Goal: Contribute content: Contribute content

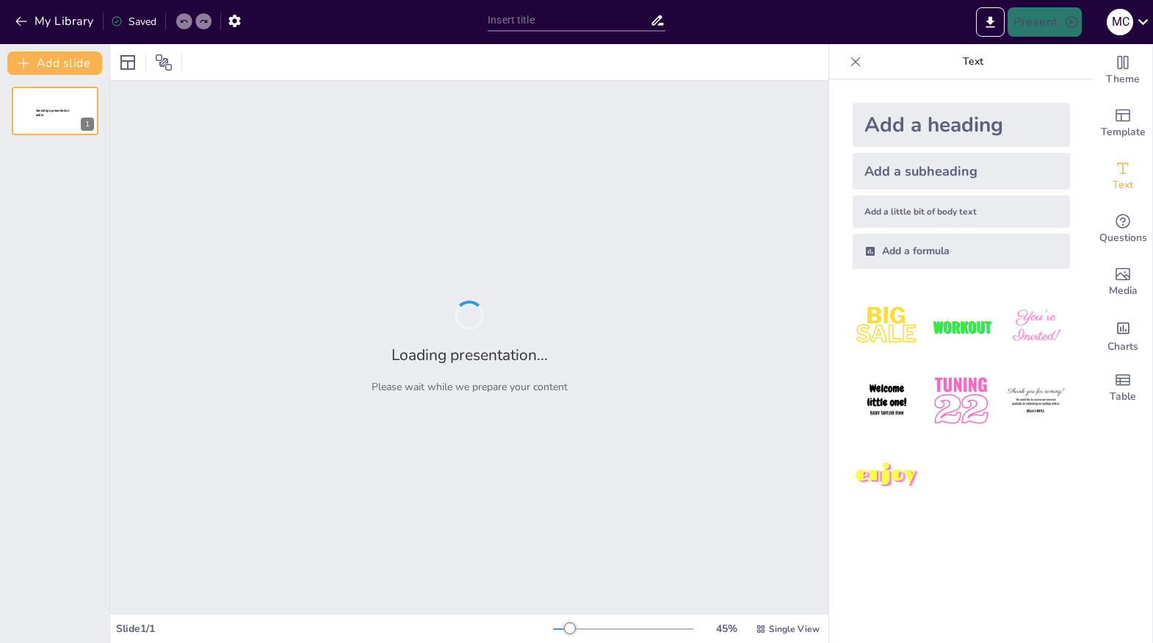
type input "The Bounty on Her Head: Understanding the Manhunt for Assata"
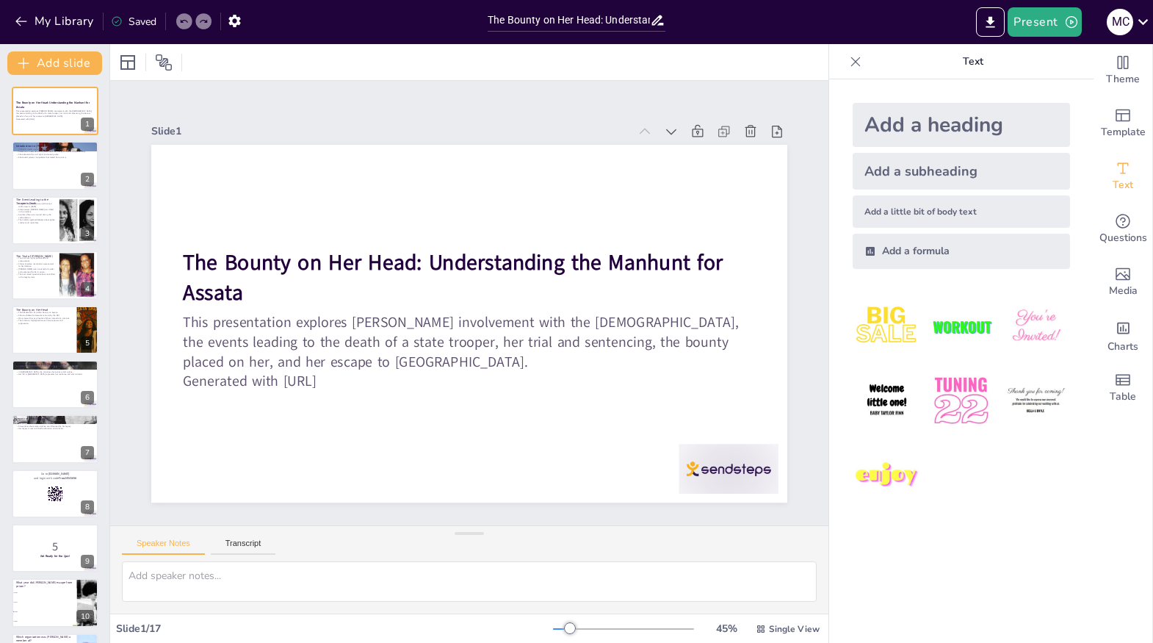
checkbox input "true"
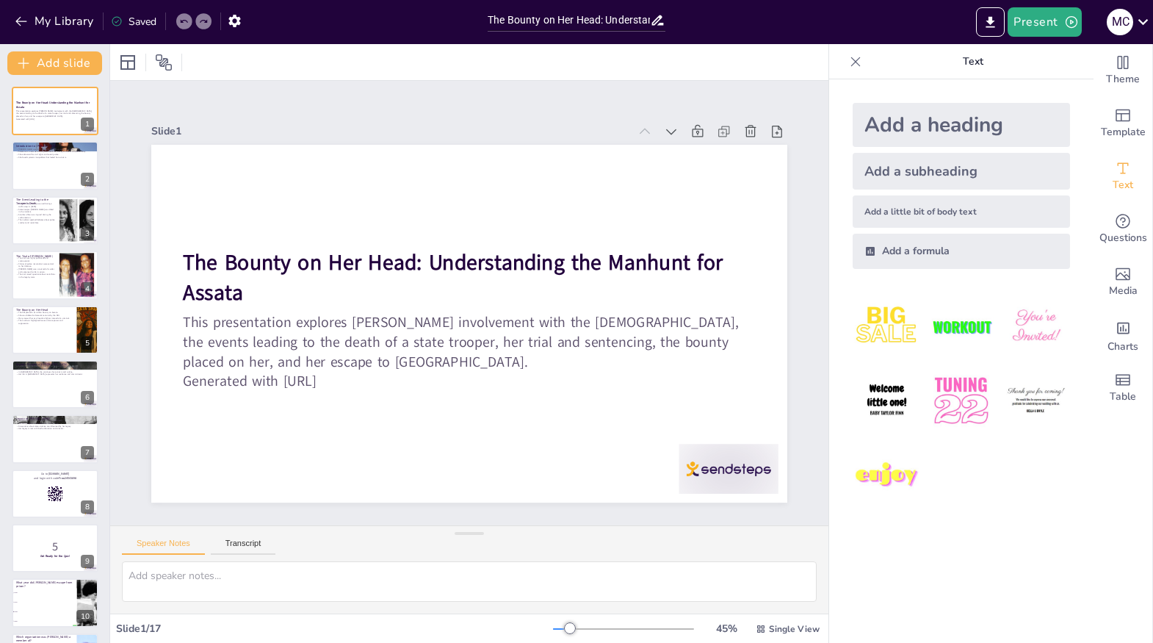
checkbox input "true"
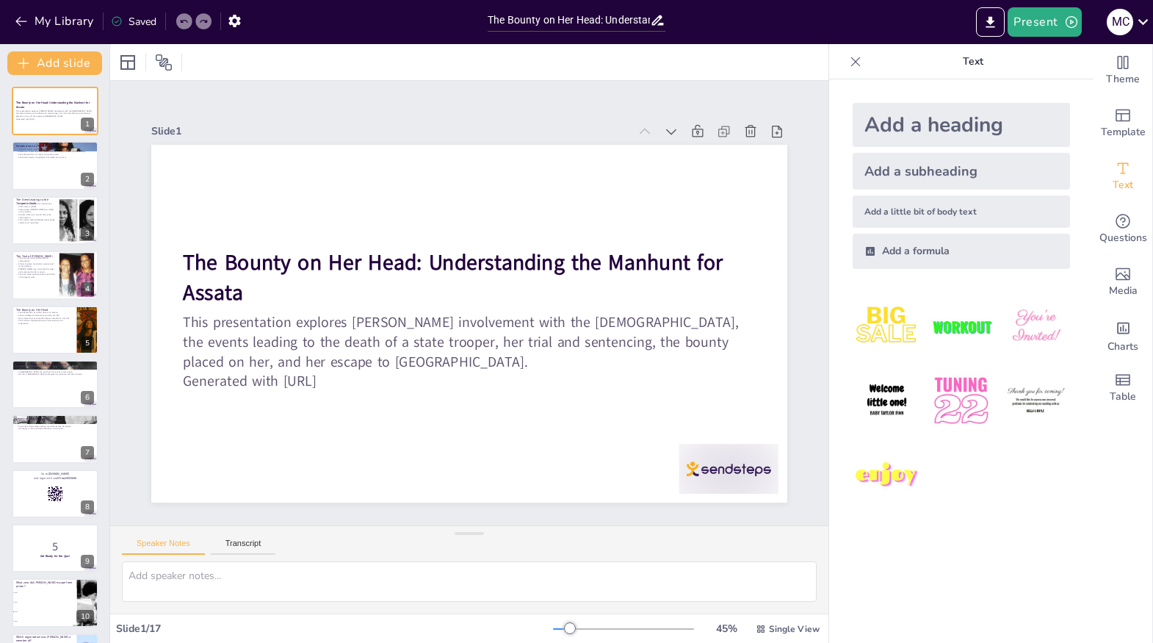
checkbox input "true"
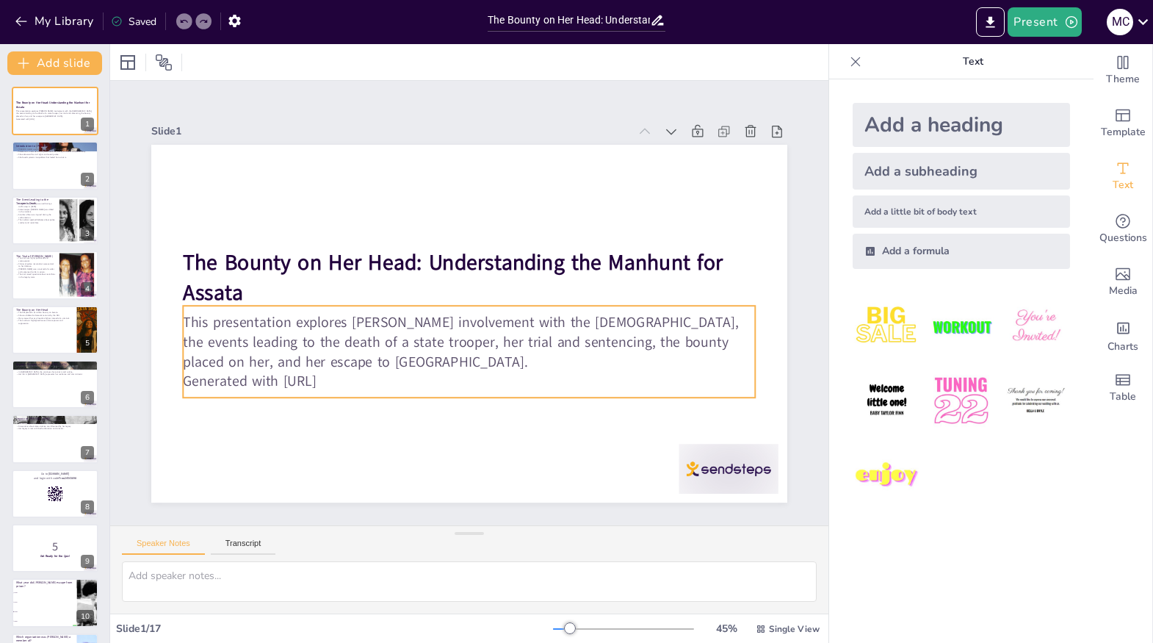
checkbox input "true"
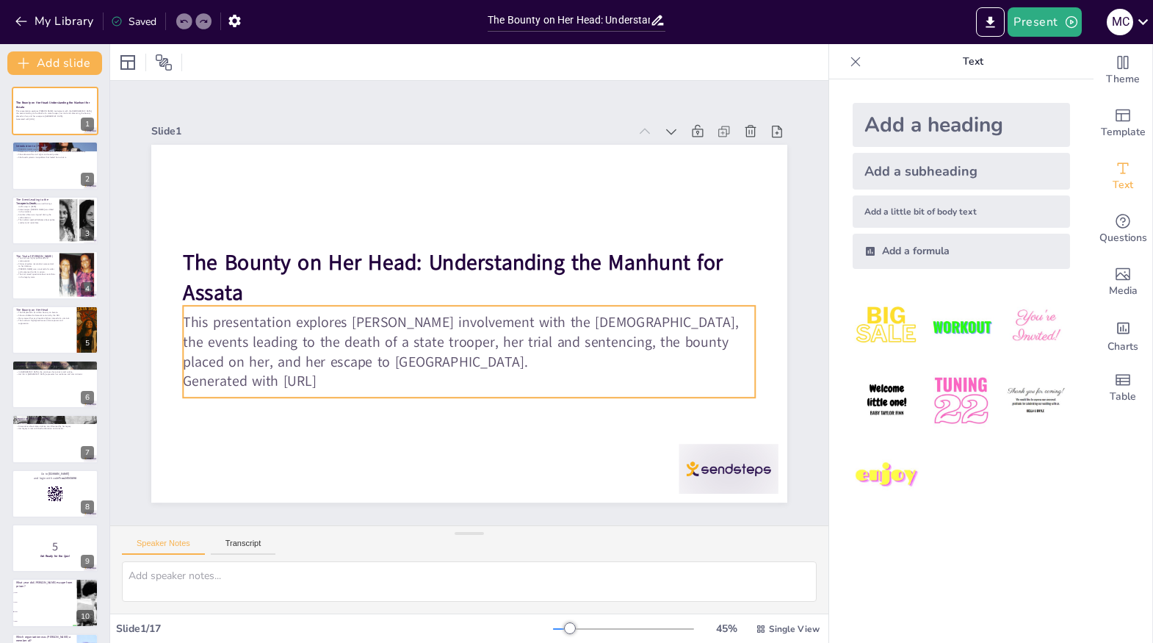
checkbox input "true"
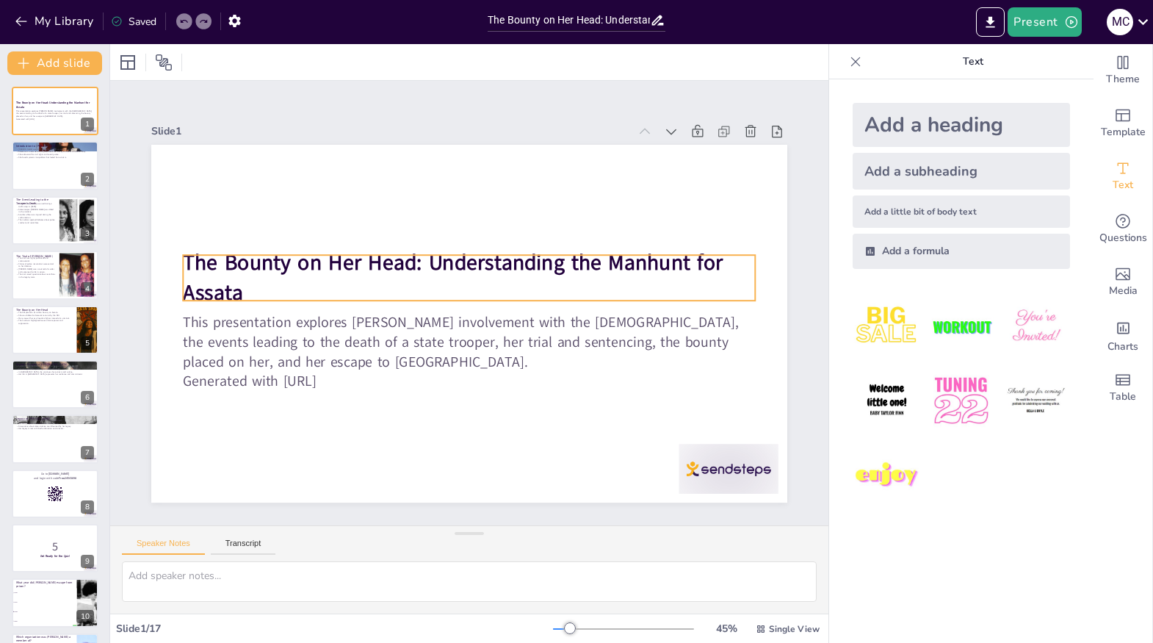
checkbox input "true"
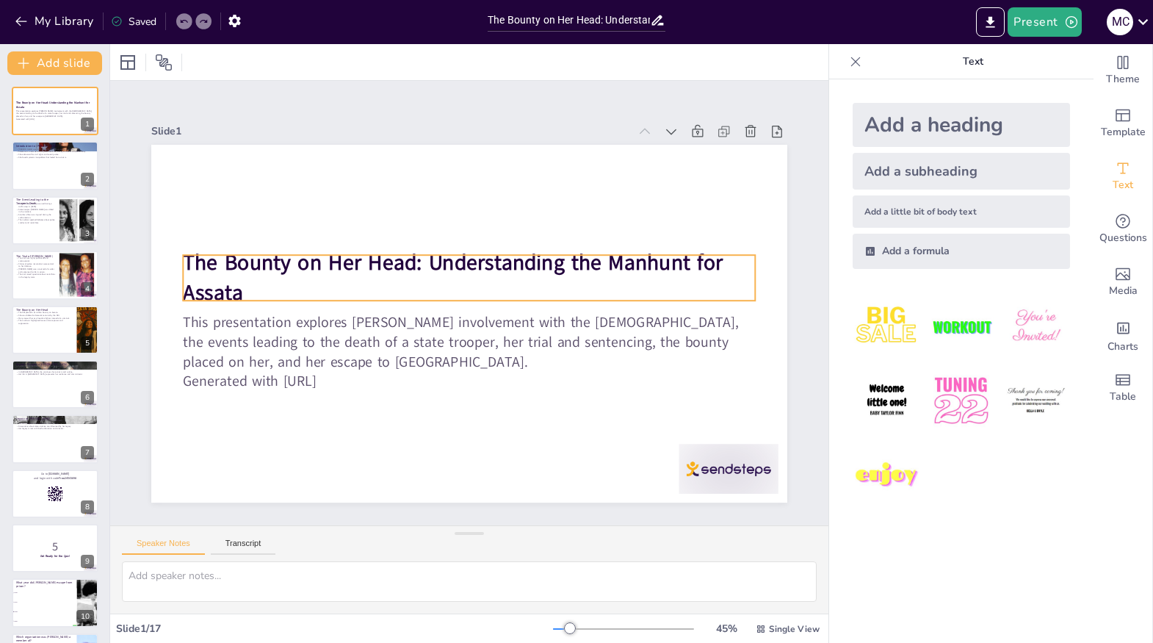
checkbox input "true"
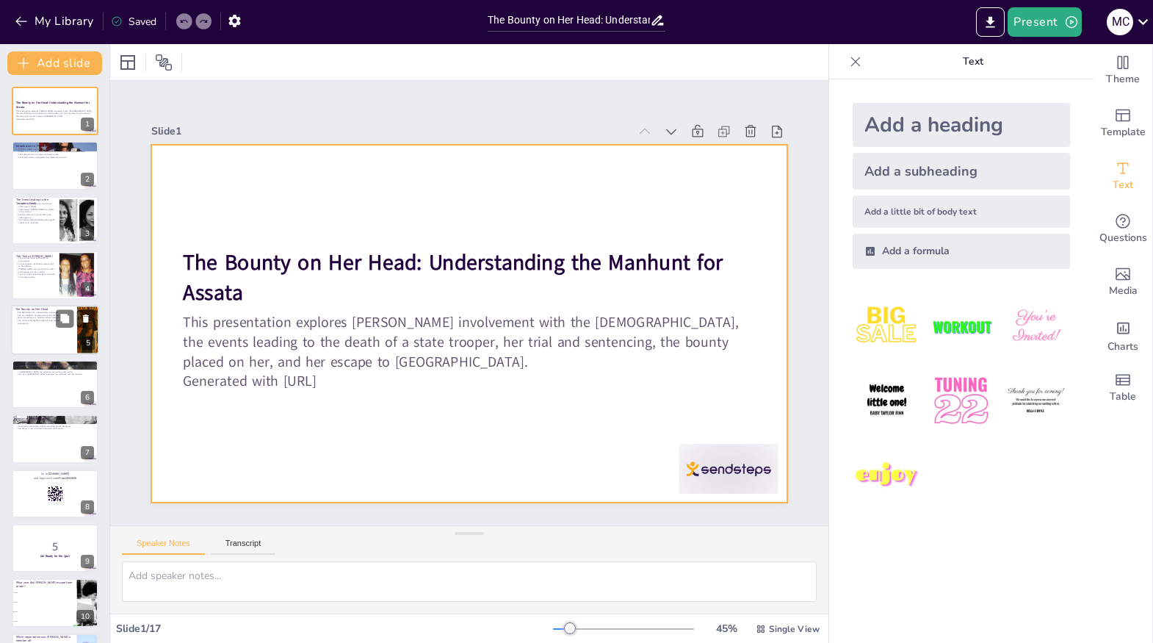
checkbox input "true"
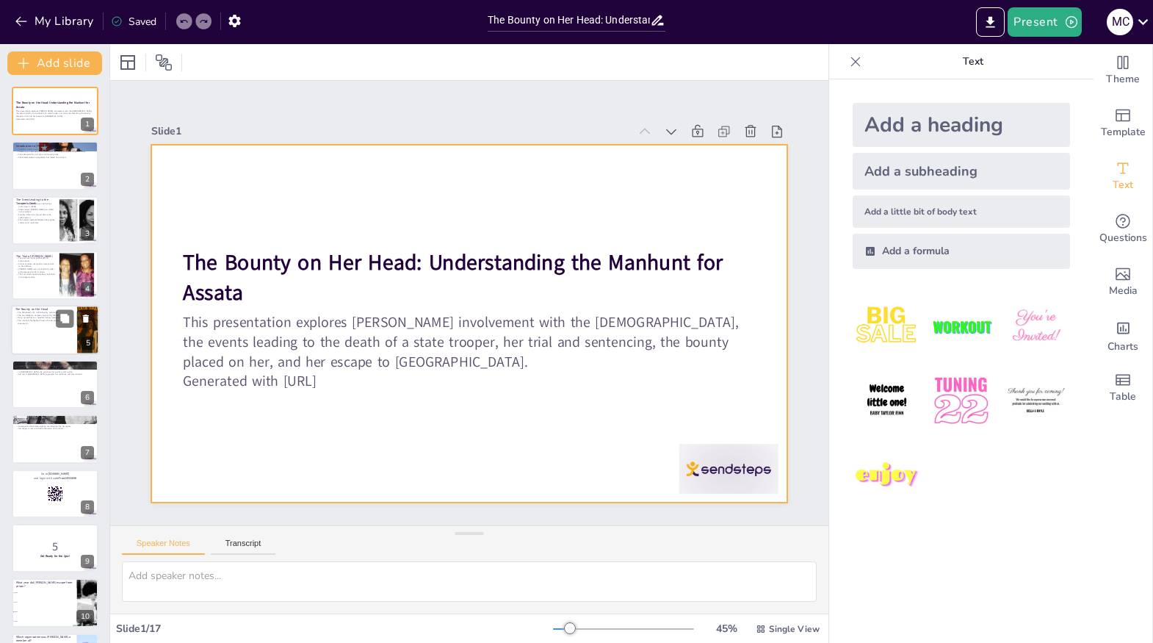
checkbox input "true"
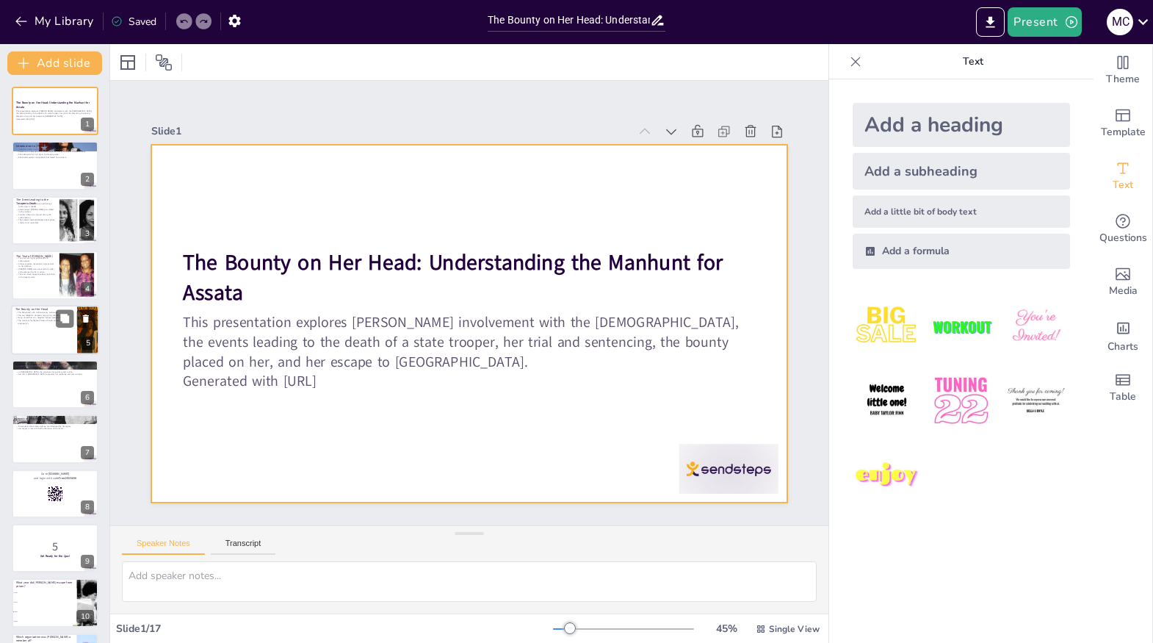
checkbox input "true"
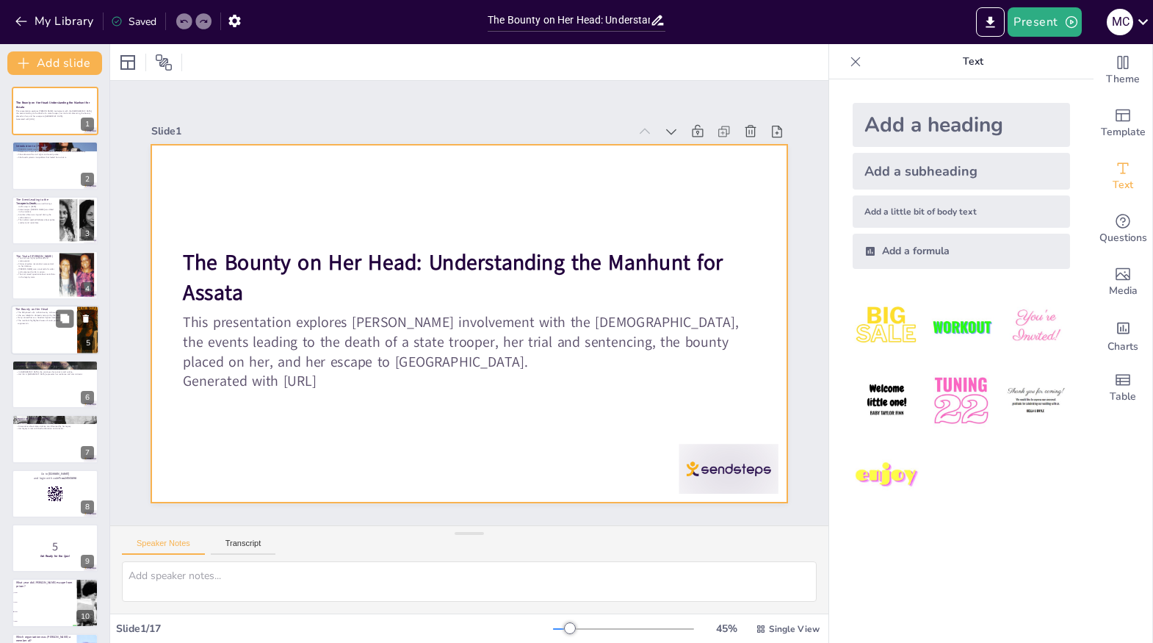
checkbox input "true"
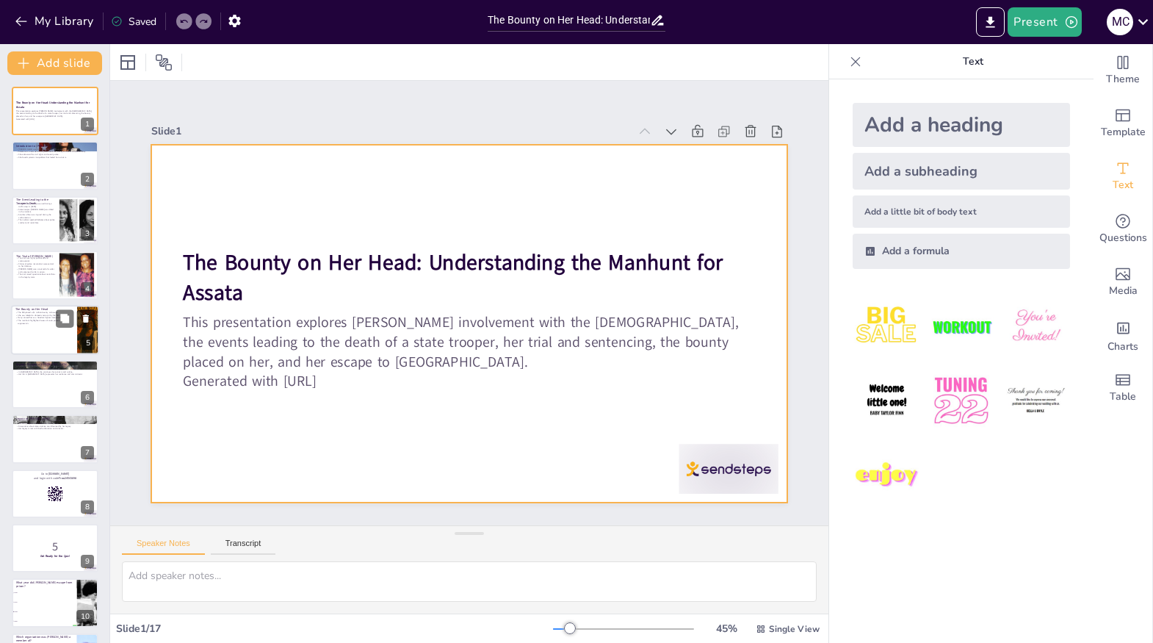
checkbox input "true"
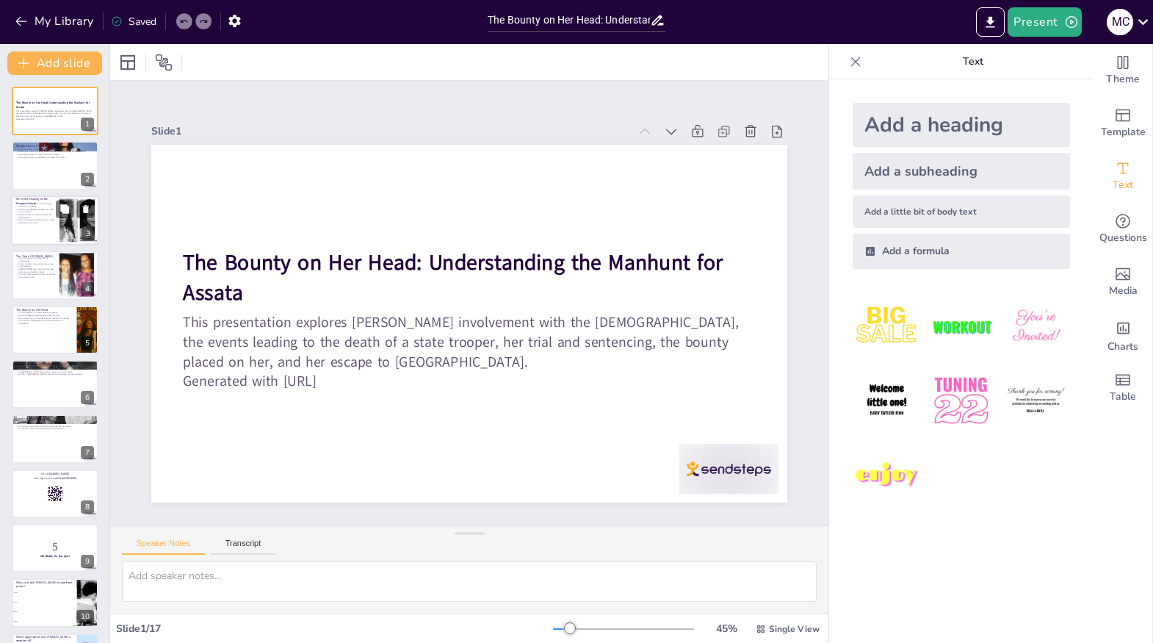
checkbox input "true"
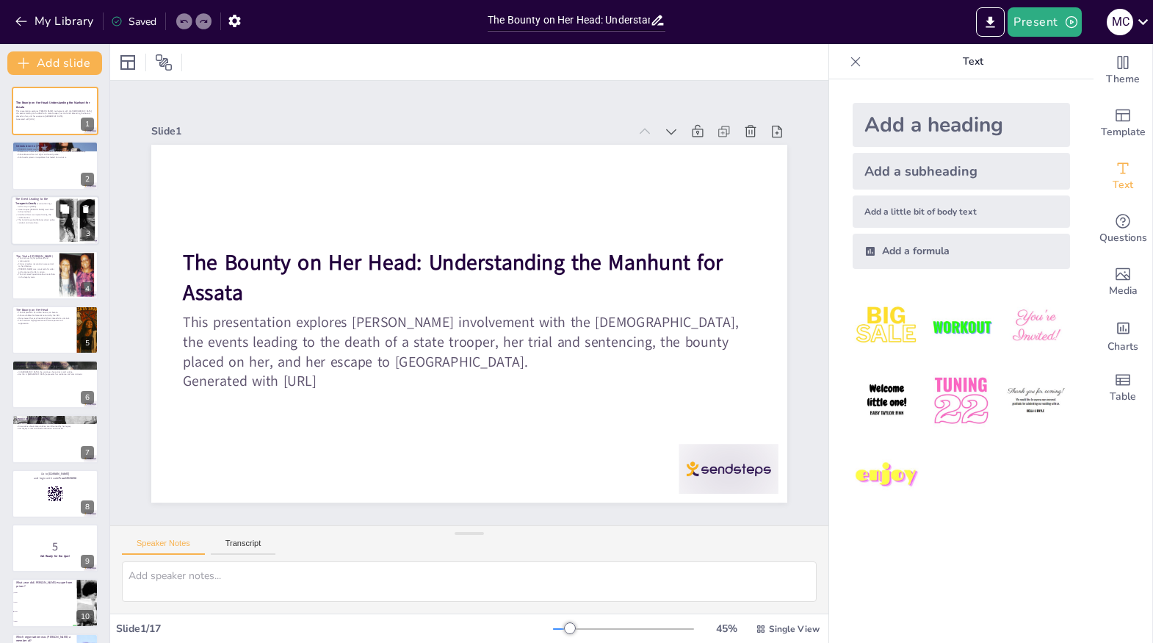
checkbox input "true"
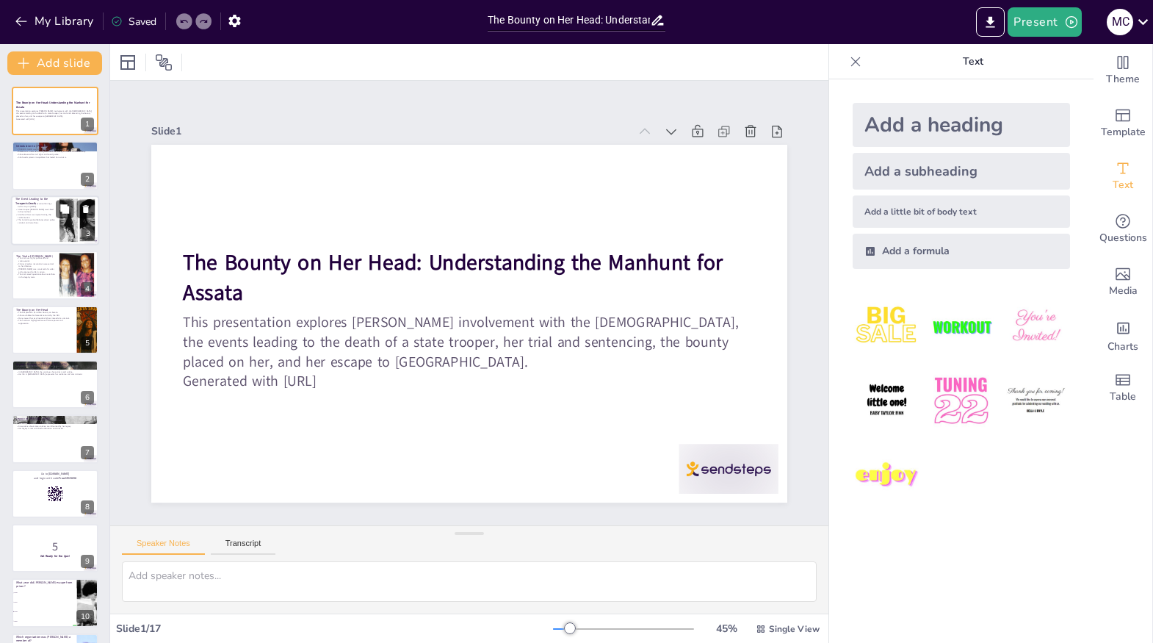
checkbox input "true"
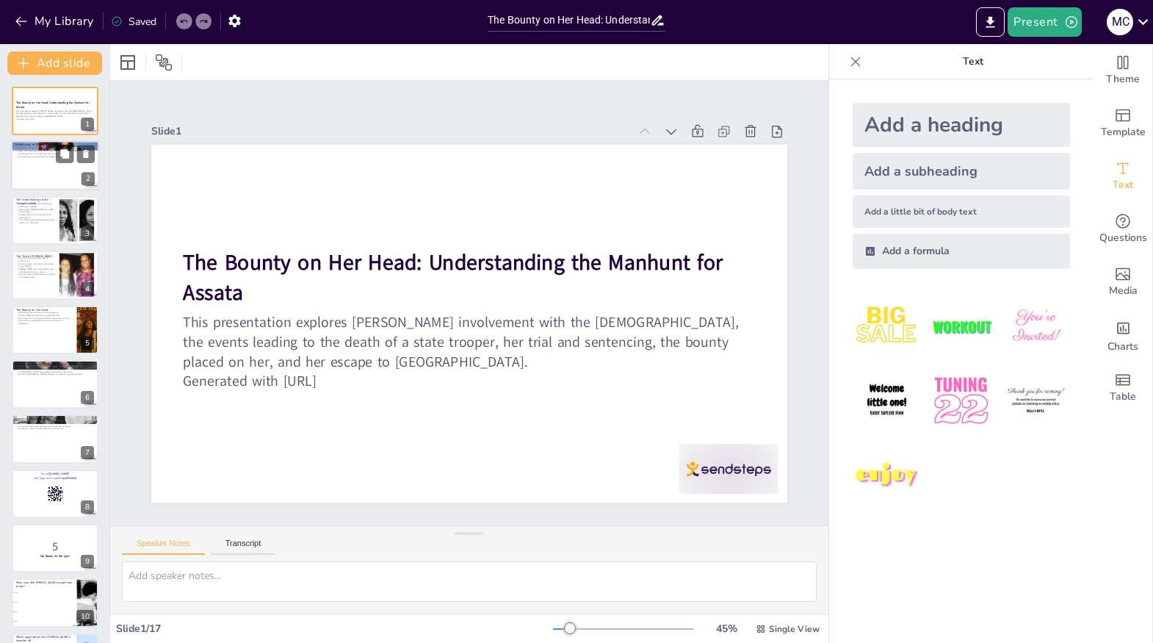
checkbox input "true"
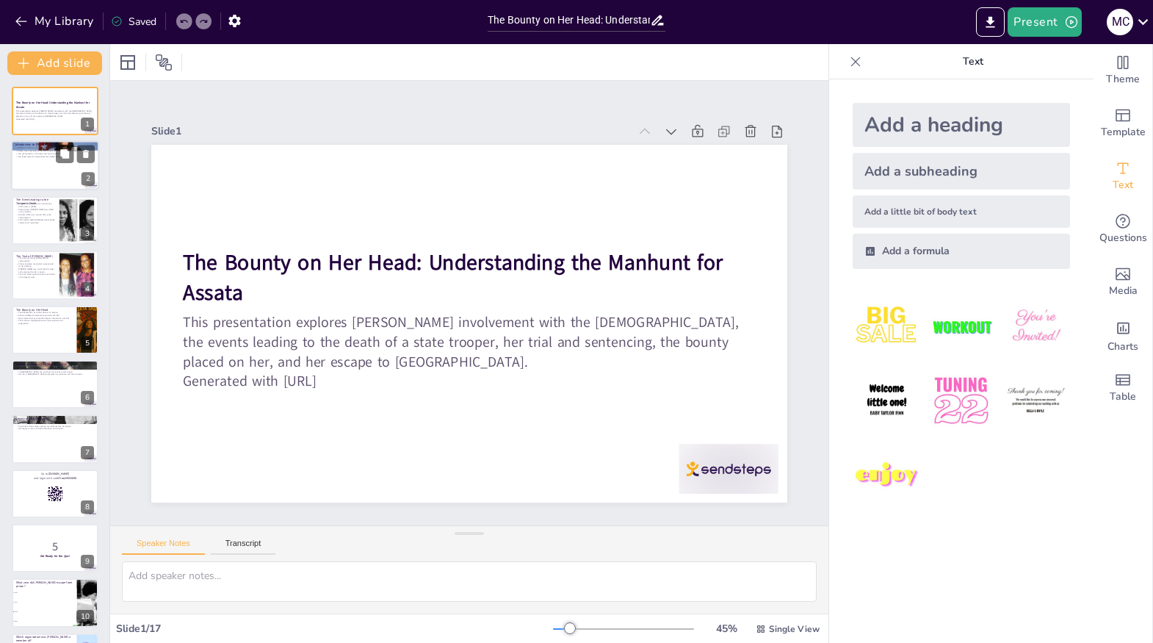
checkbox input "true"
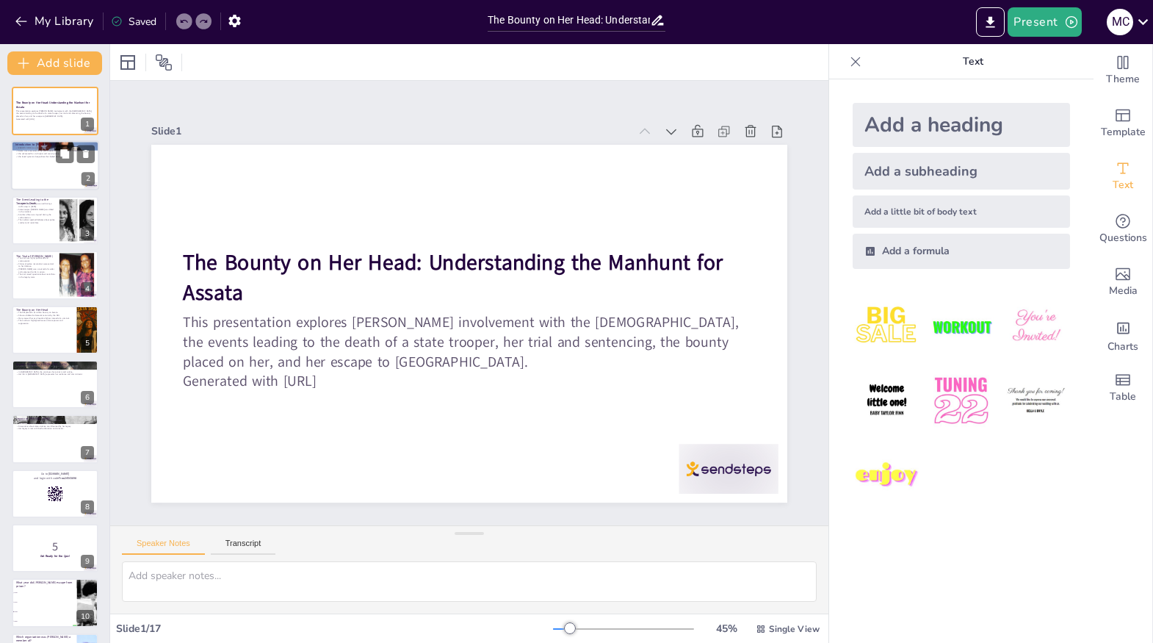
checkbox input "true"
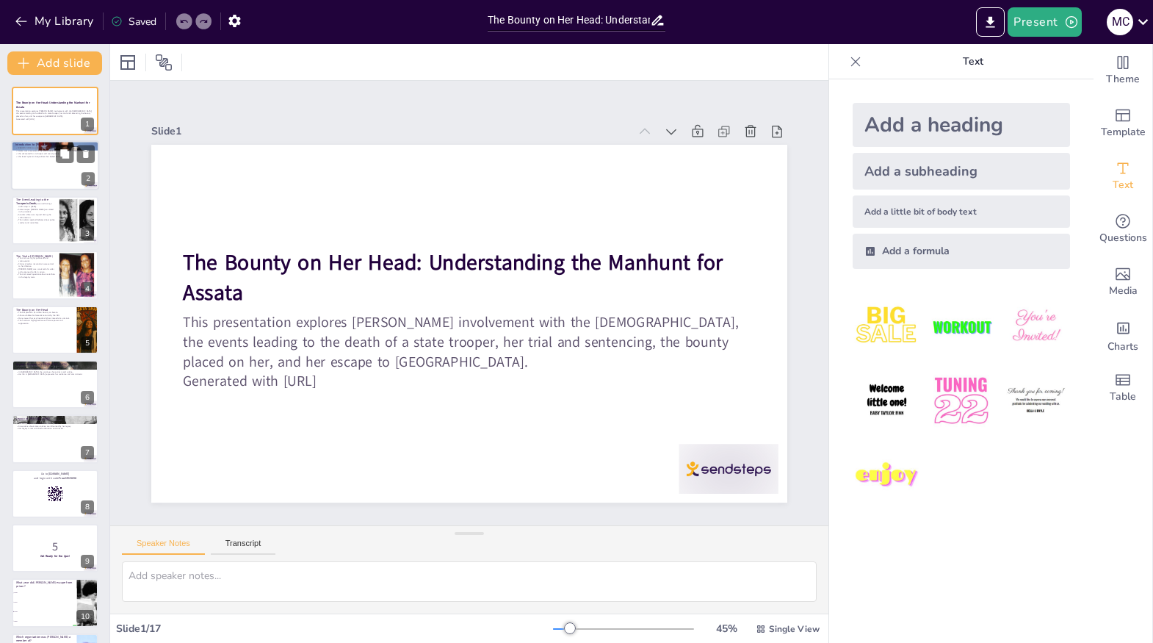
click at [35, 170] on div at bounding box center [55, 166] width 88 height 50
checkbox input "true"
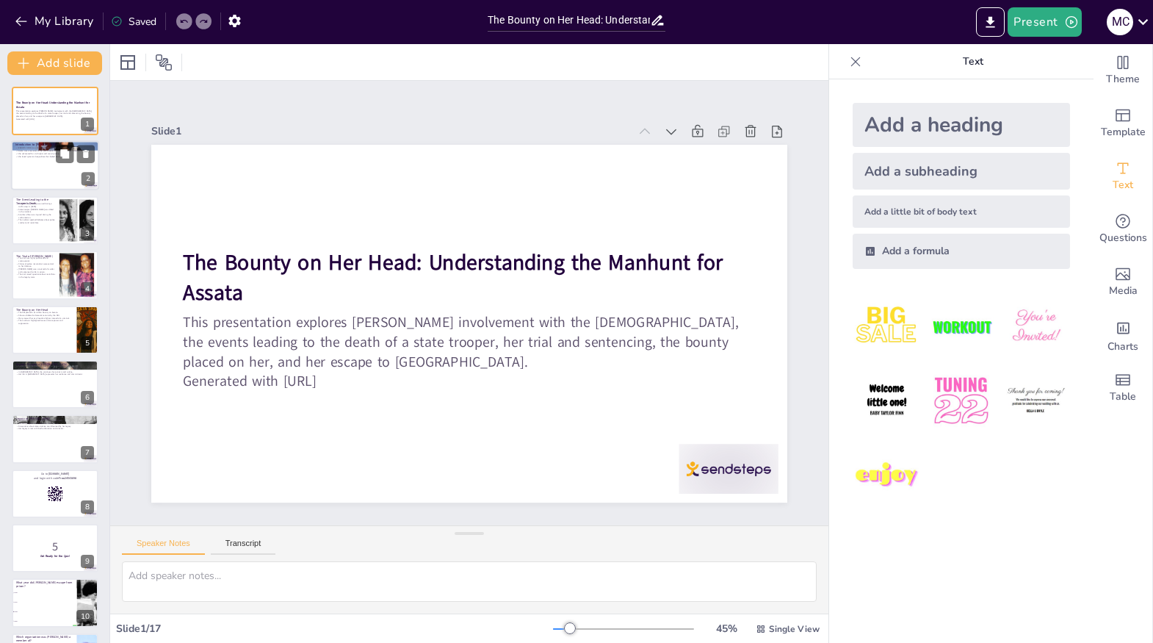
checkbox input "true"
type textarea "[PERSON_NAME]'s birth name, [PERSON_NAME], is significant as it marks her ident…"
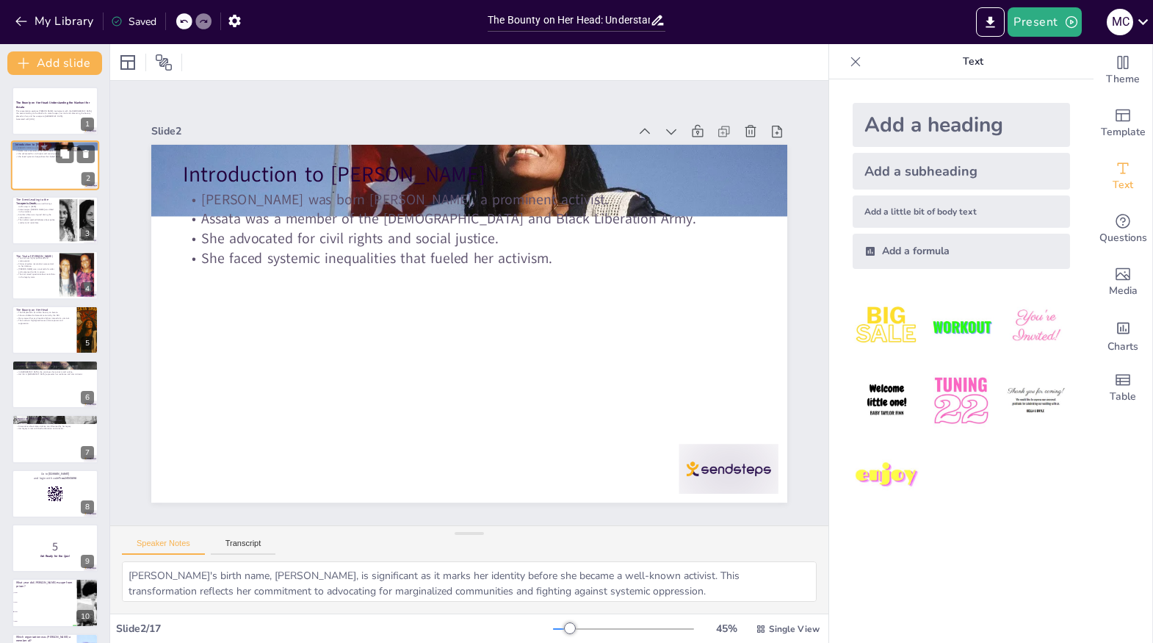
checkbox input "true"
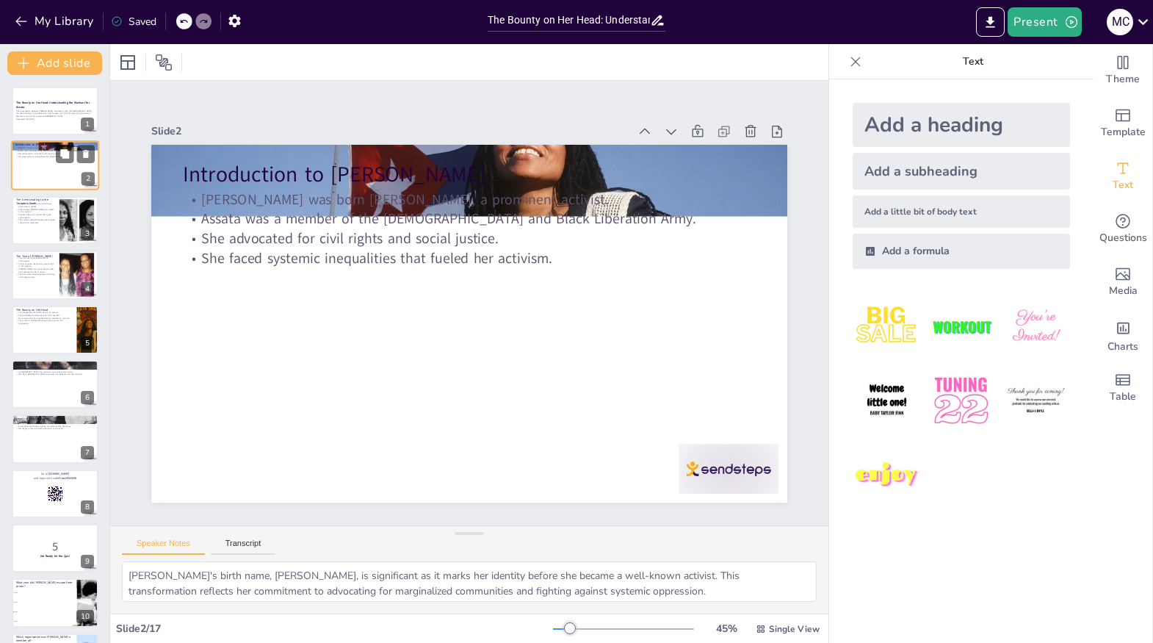
type textarea "The traffic stop that led to the [MEDICAL_DATA] highlights the tense relationsh…"
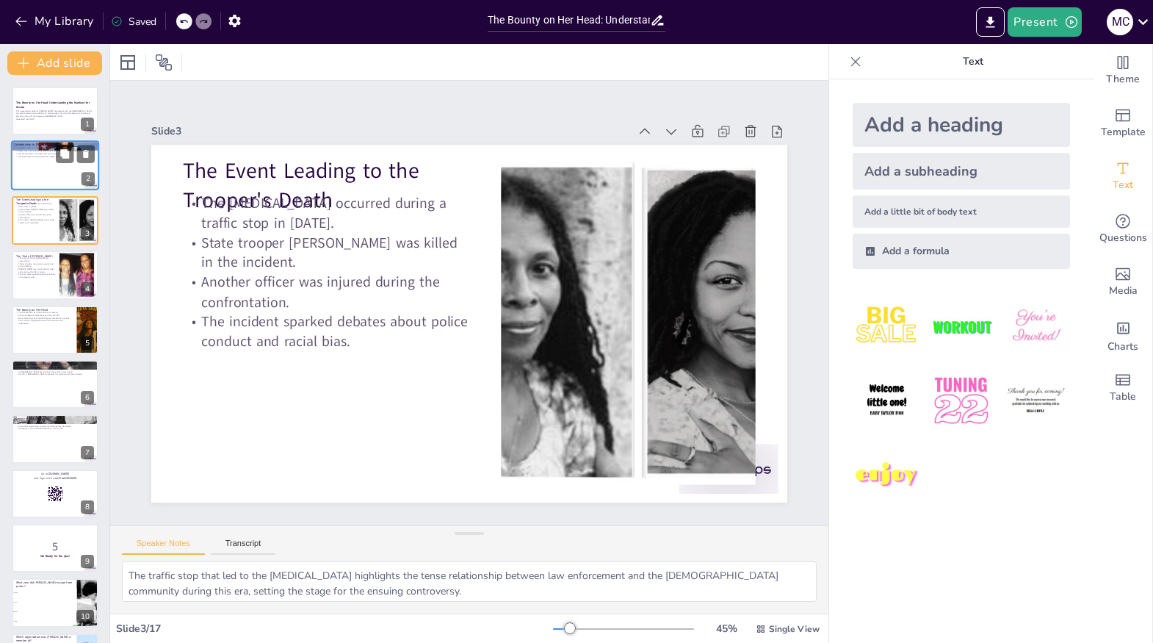
checkbox input "true"
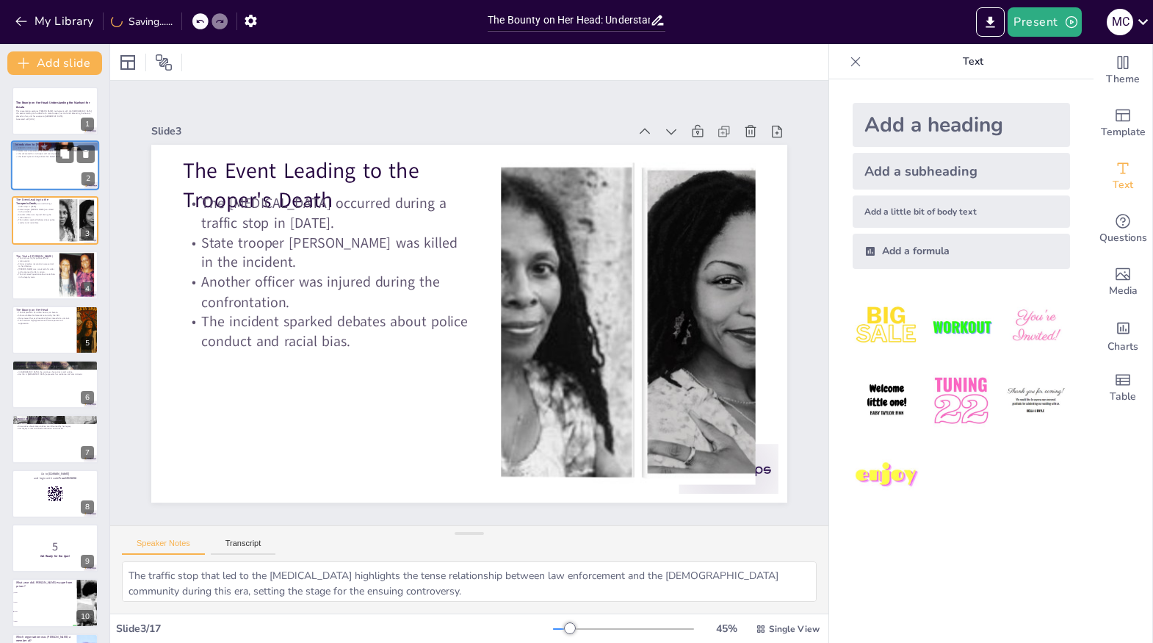
checkbox input "true"
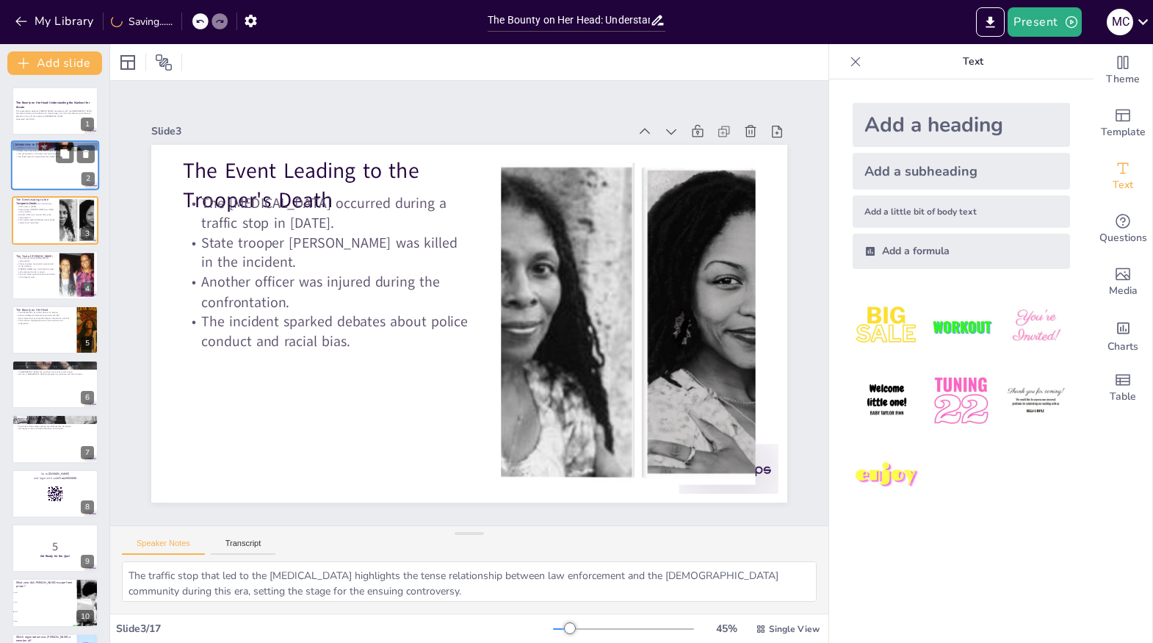
type textarea "The media coverage of [PERSON_NAME]'s trial played a crucial role in shaping pu…"
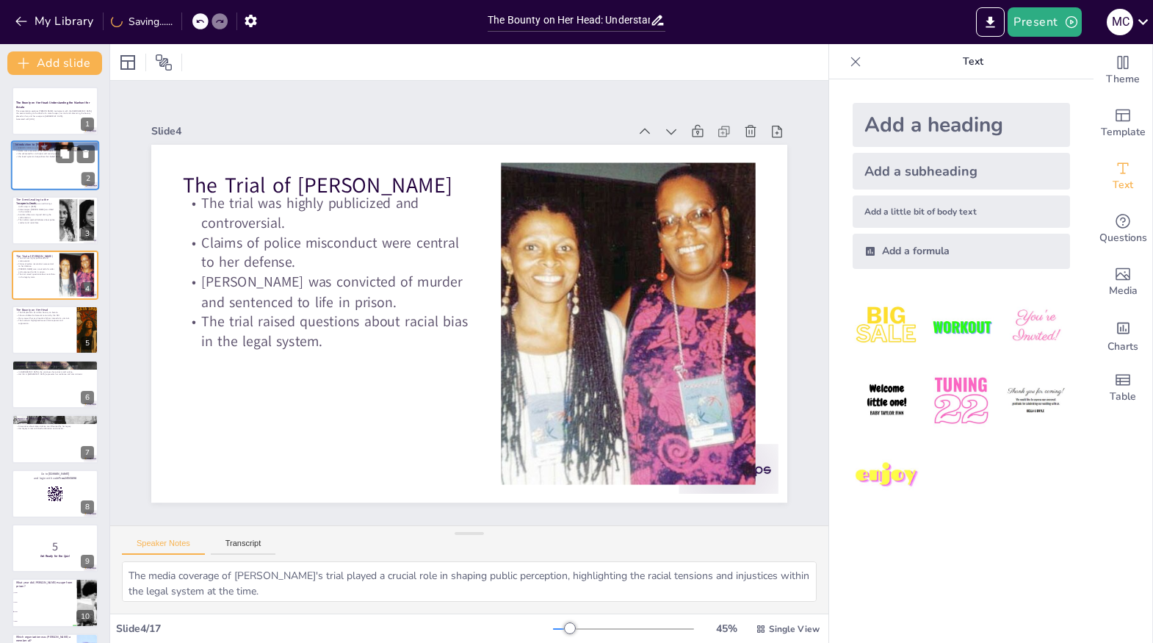
checkbox input "true"
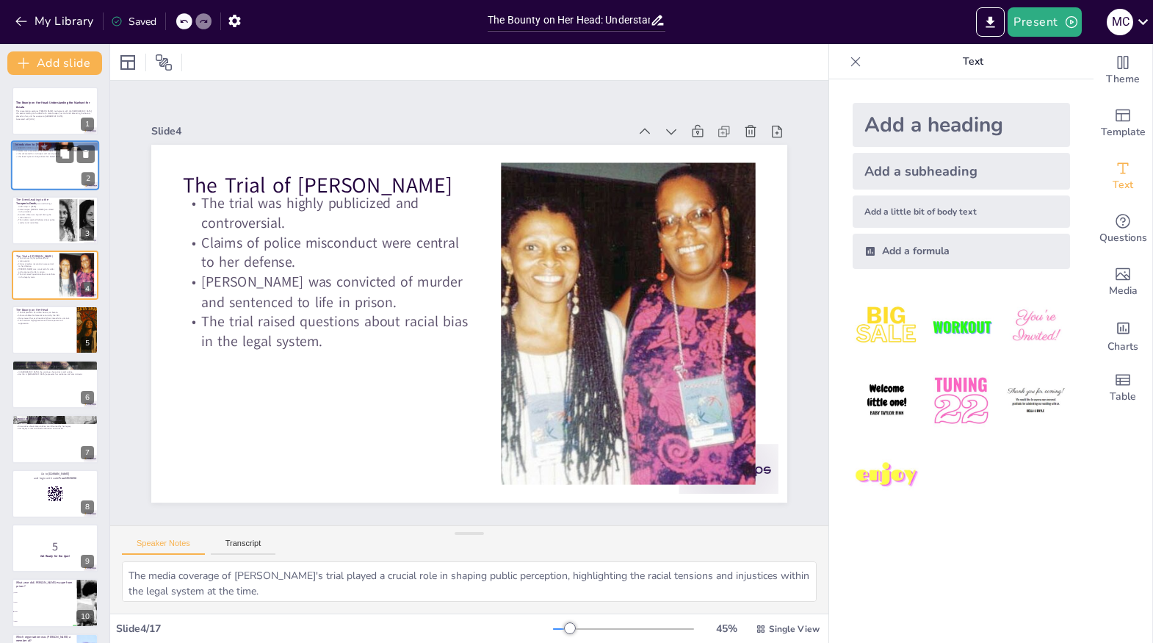
checkbox input "true"
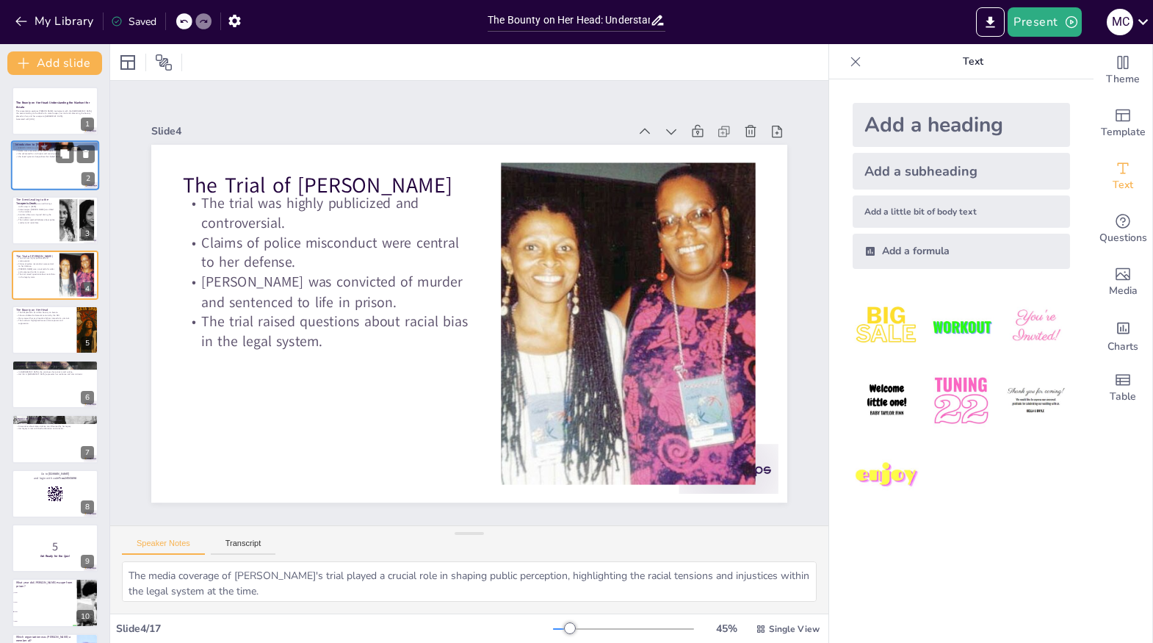
type textarea "The substantial bounty placed on [PERSON_NAME] signifies the government's commi…"
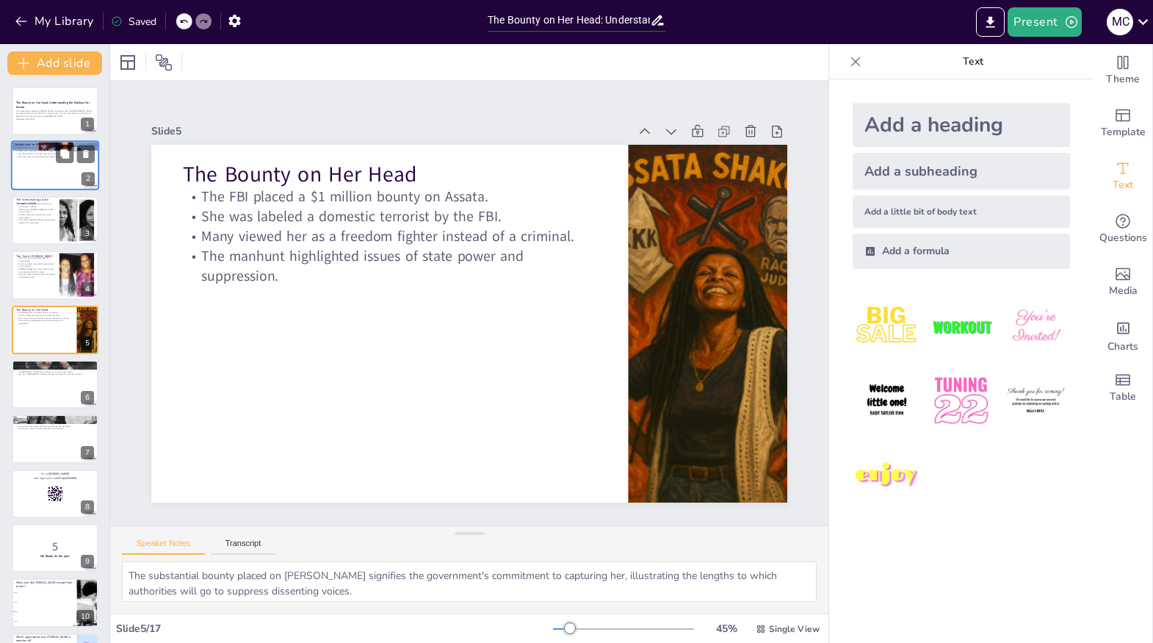
checkbox input "true"
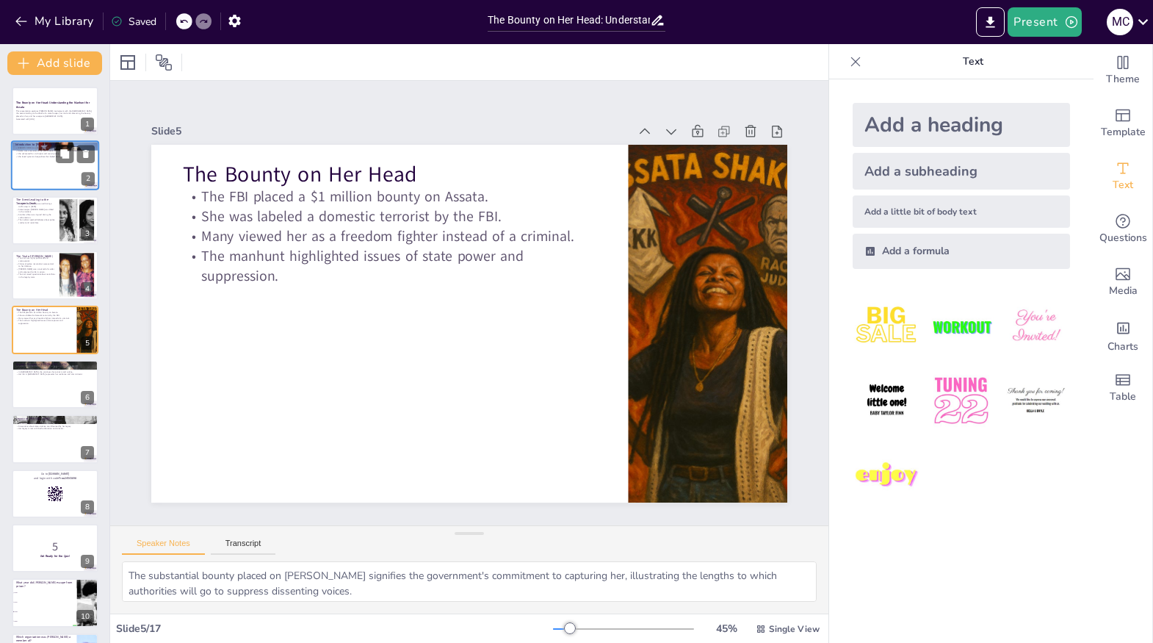
checkbox input "true"
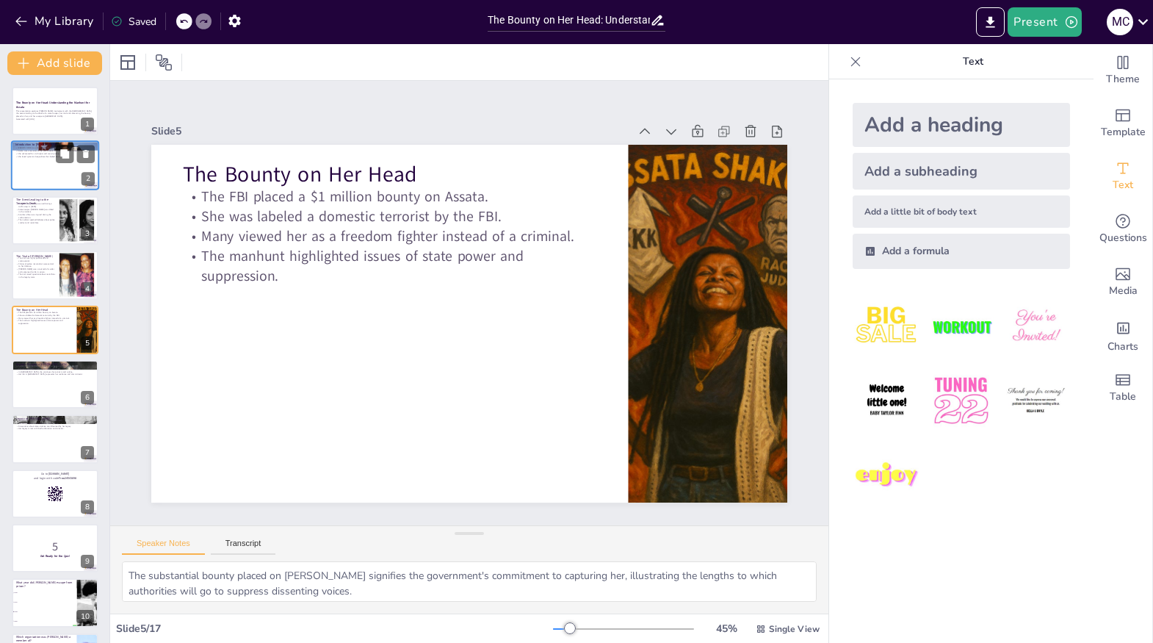
type textarea "[PERSON_NAME]'s flight to [GEOGRAPHIC_DATA] symbolizes her search for safety an…"
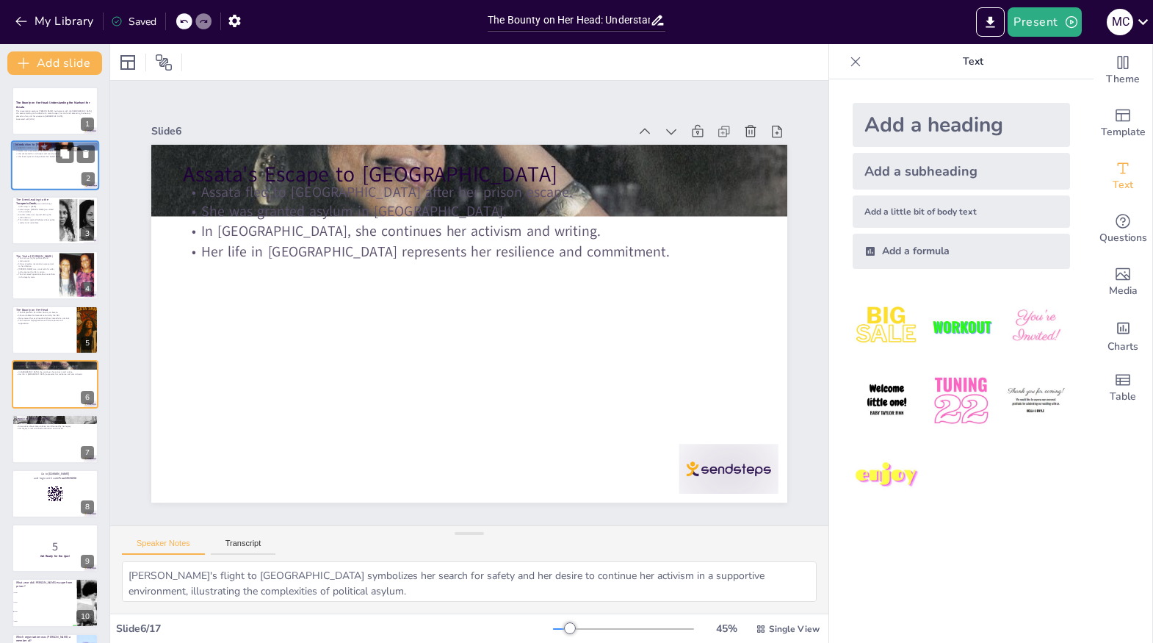
checkbox input "true"
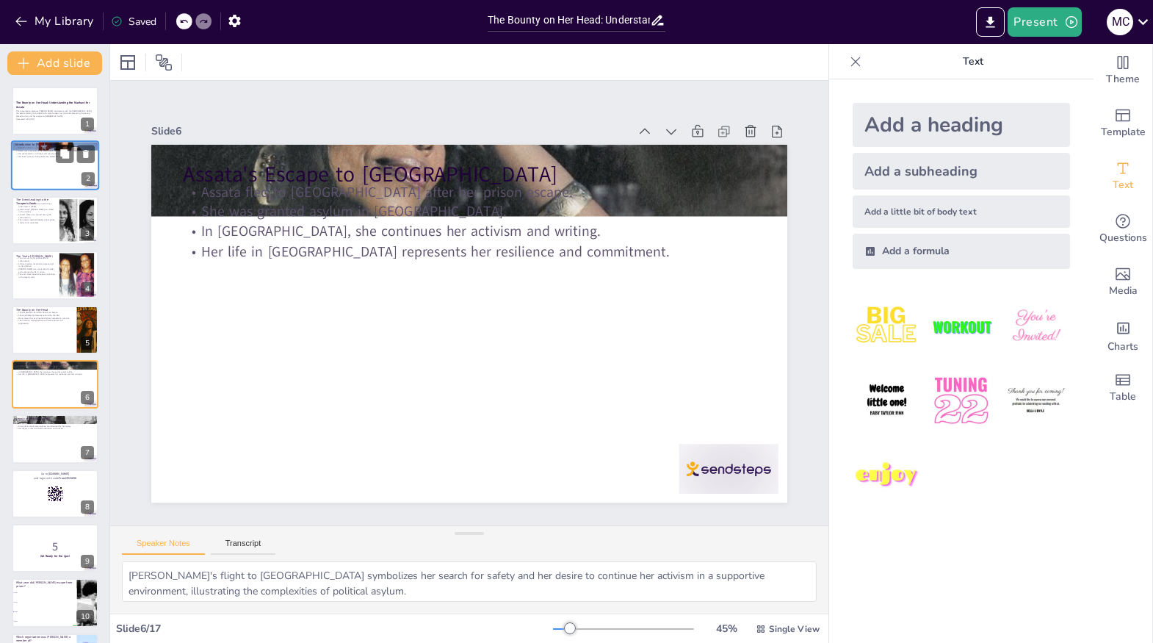
checkbox input "true"
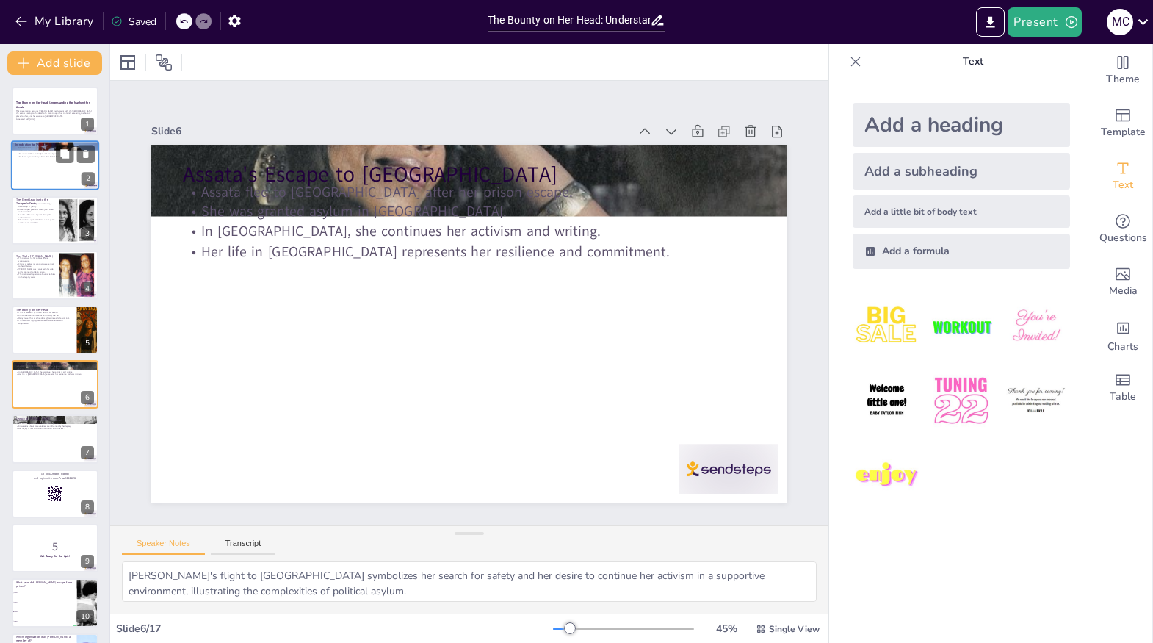
type textarea "Assata's status as a symbol of resistance underscores the importance of her nar…"
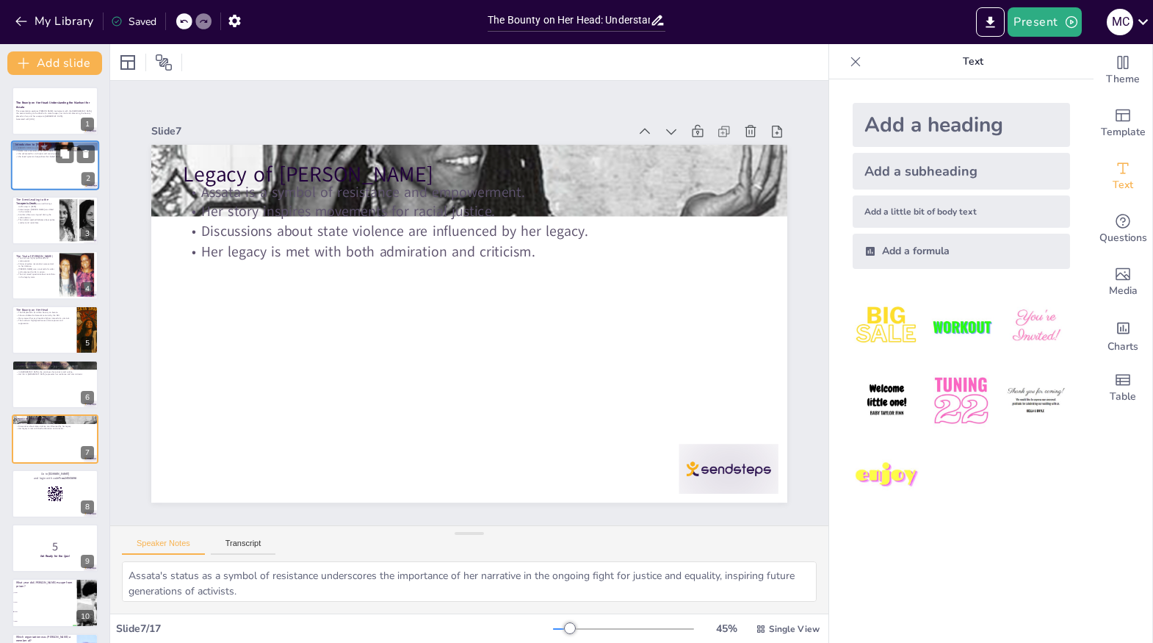
checkbox input "true"
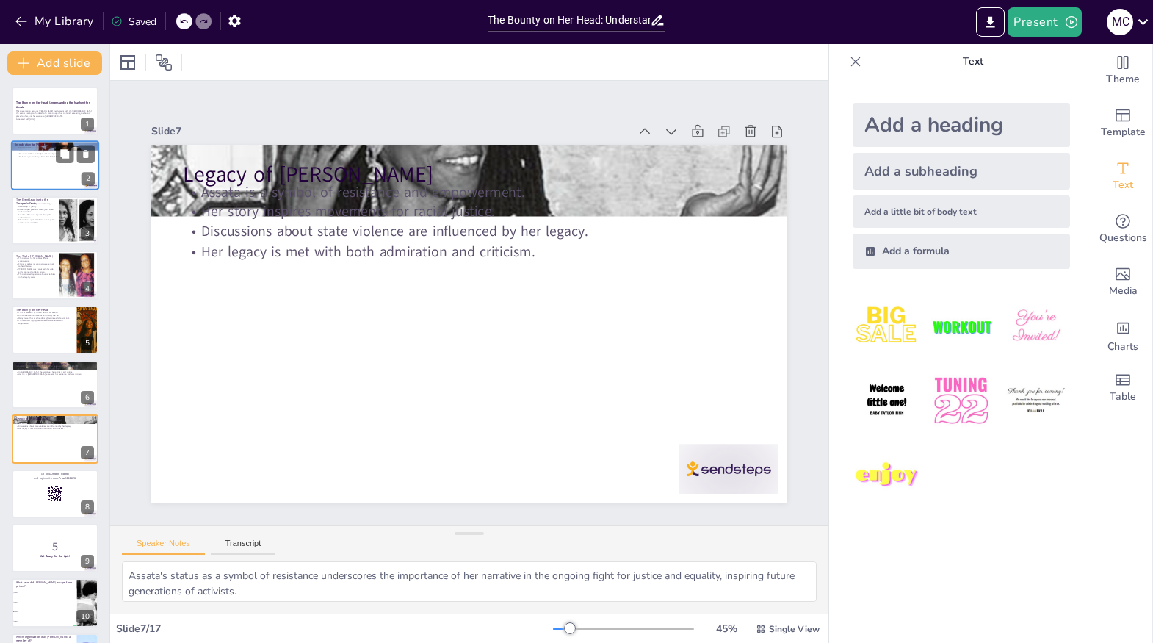
checkbox input "true"
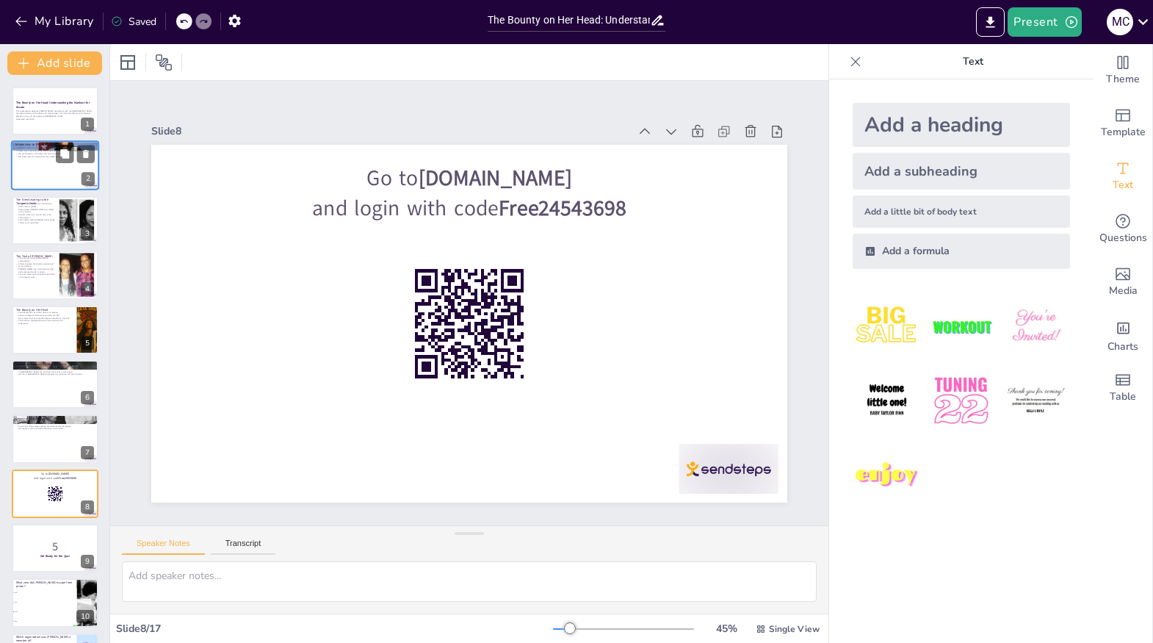
checkbox input "true"
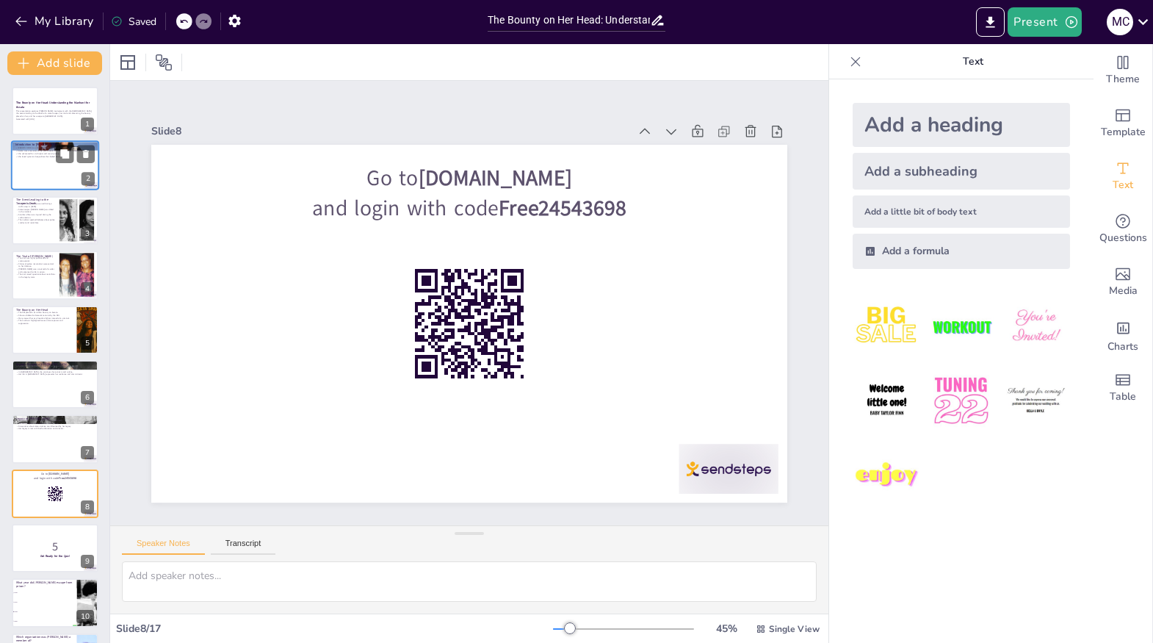
checkbox input "true"
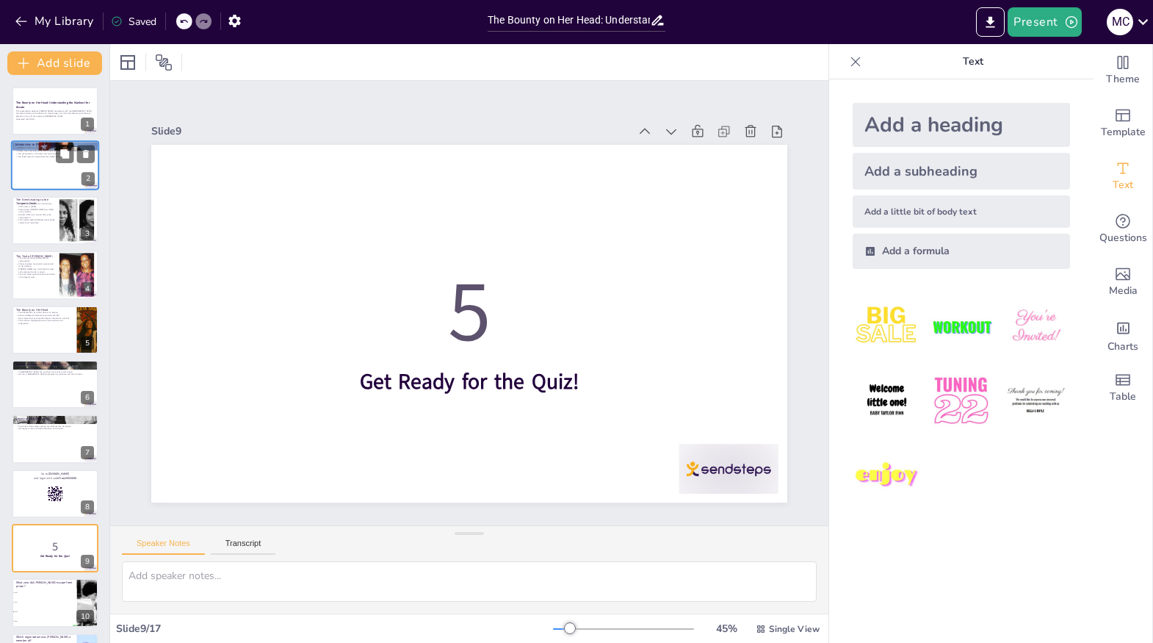
checkbox input "true"
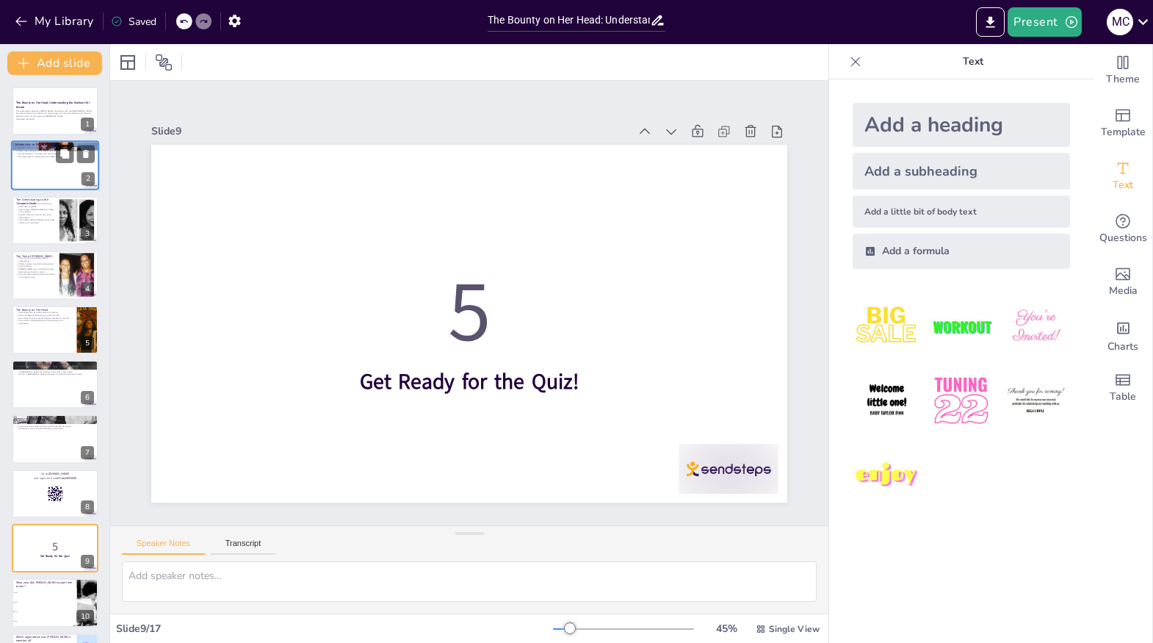
checkbox input "true"
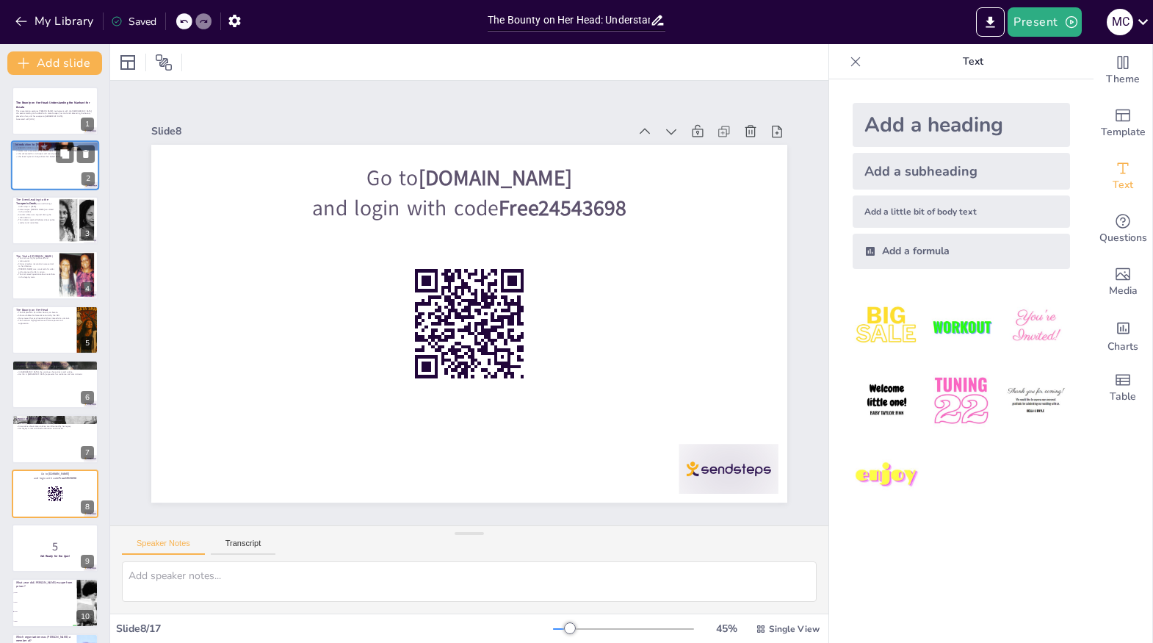
checkbox input "true"
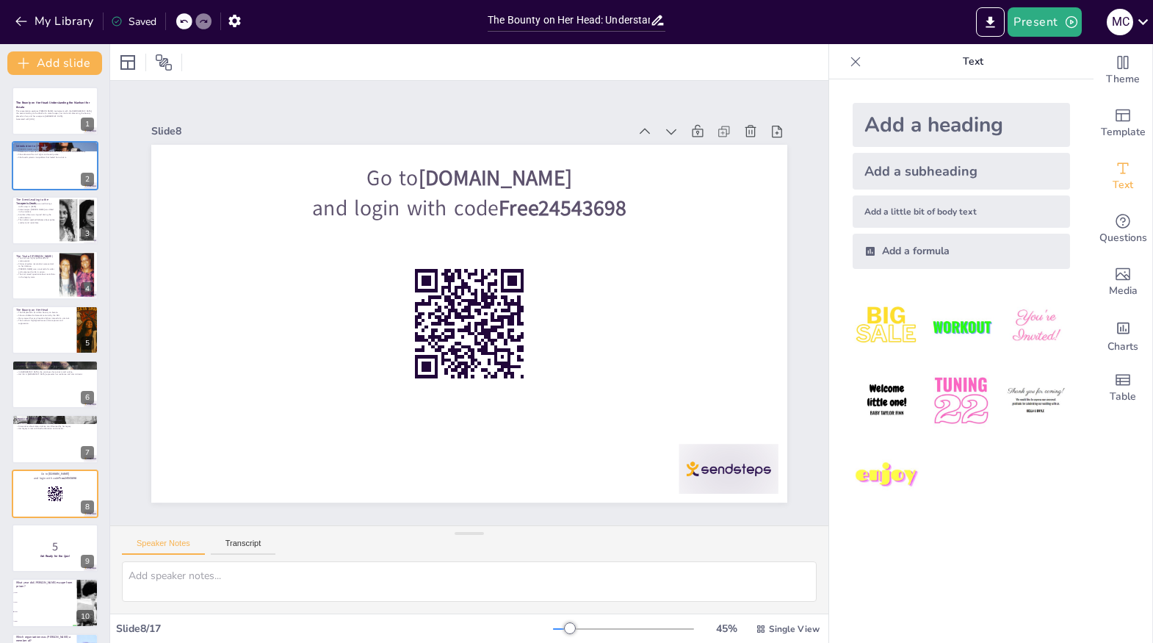
checkbox input "true"
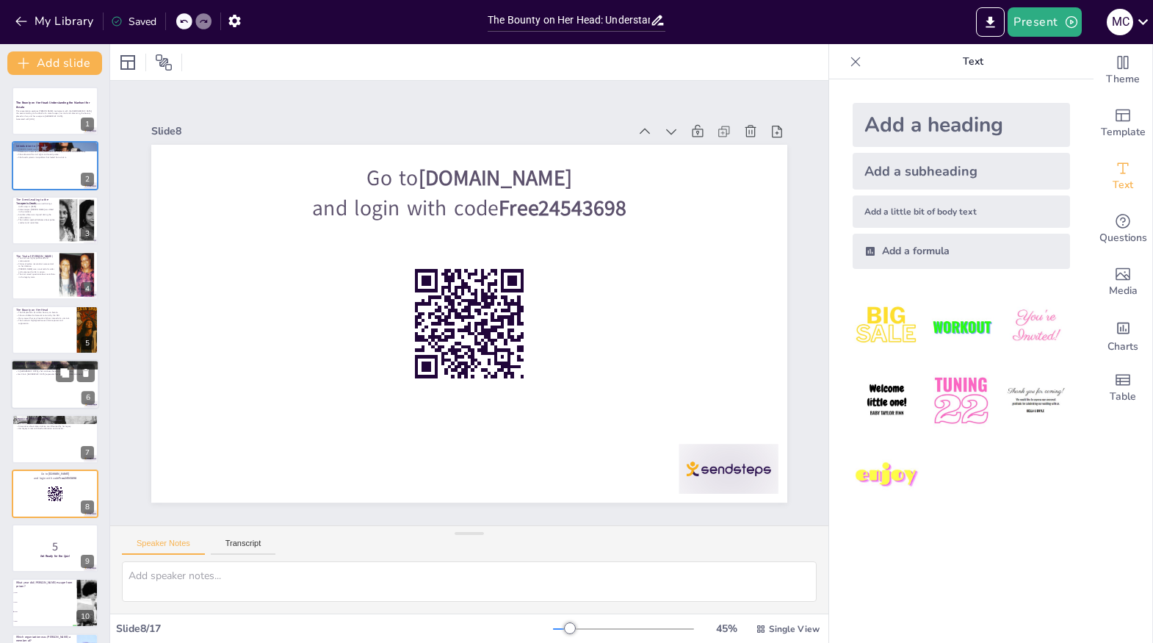
checkbox input "true"
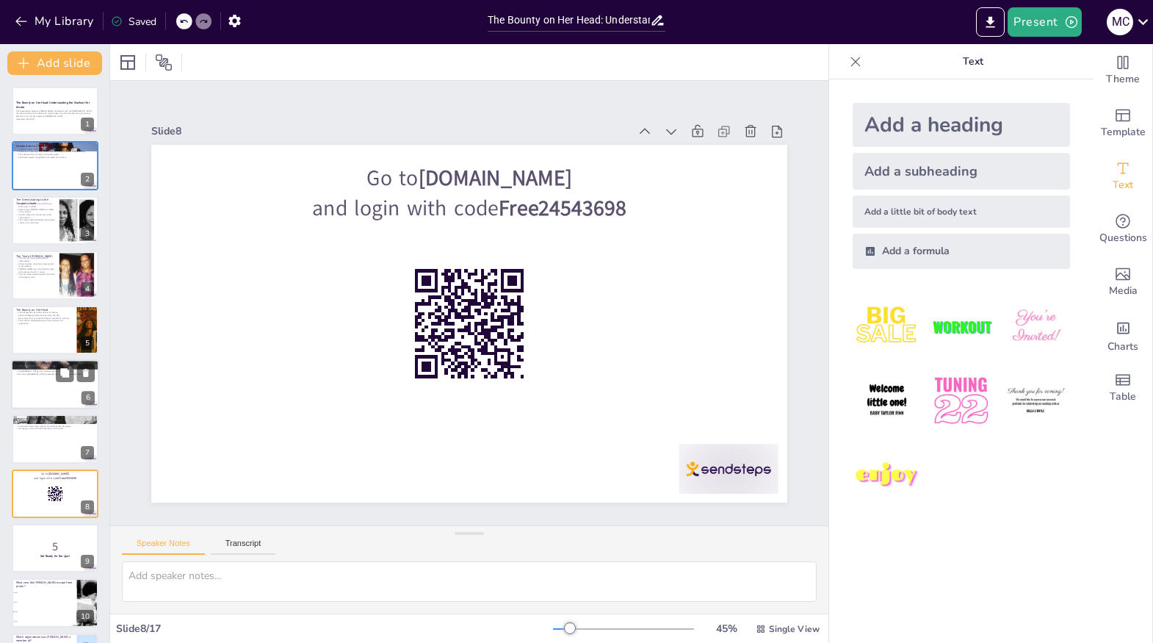
checkbox input "true"
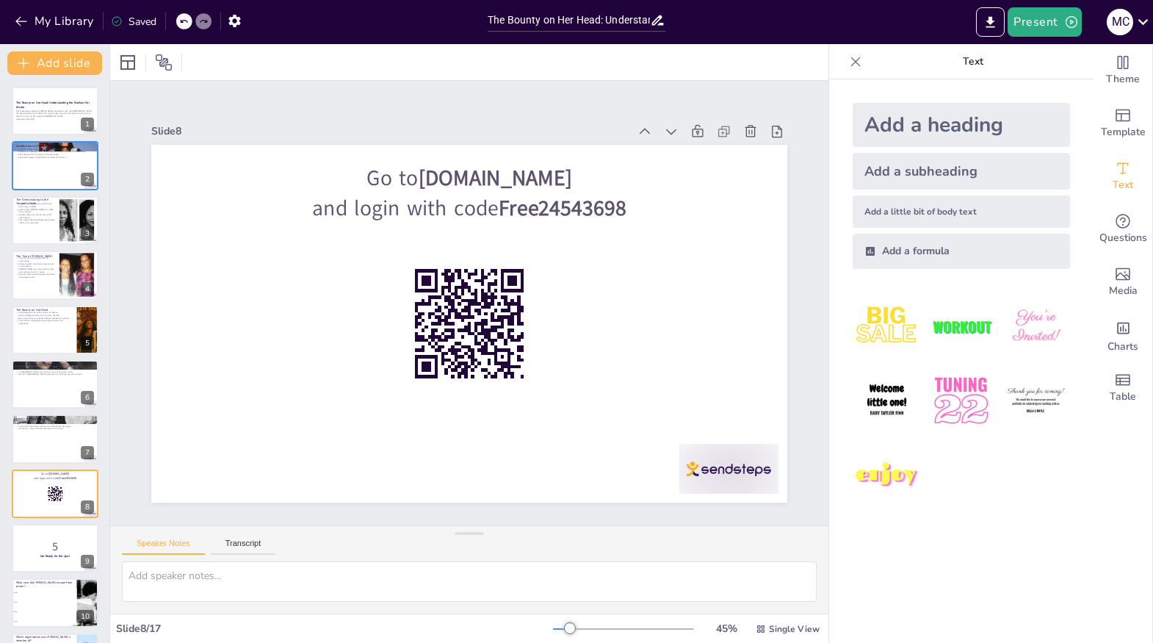
checkbox input "true"
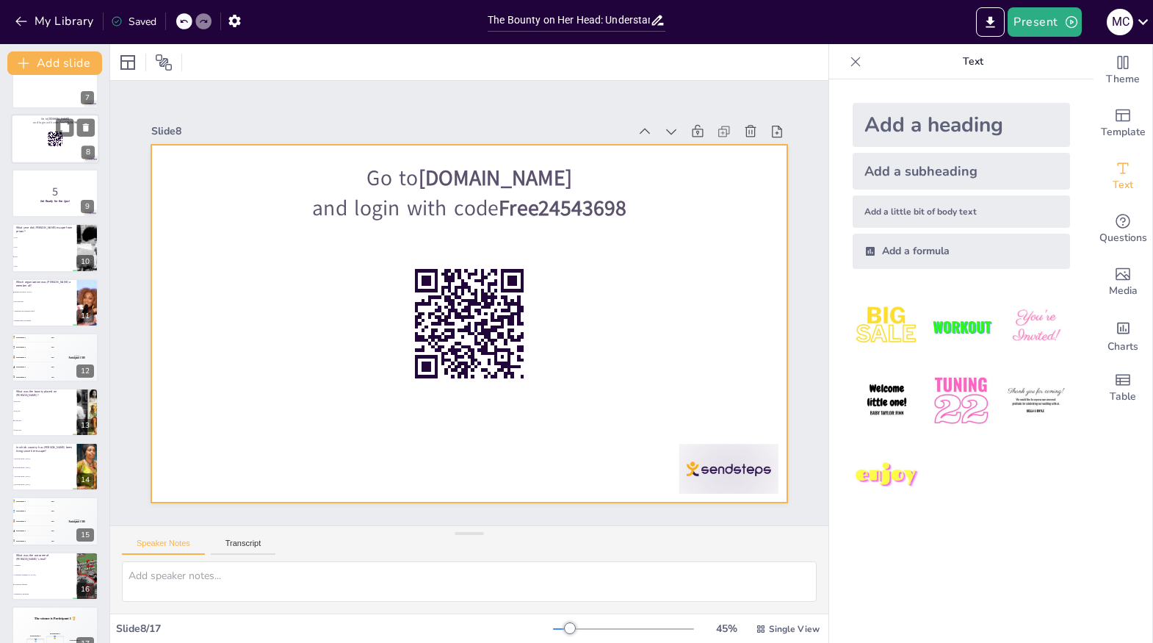
scroll to position [378, 0]
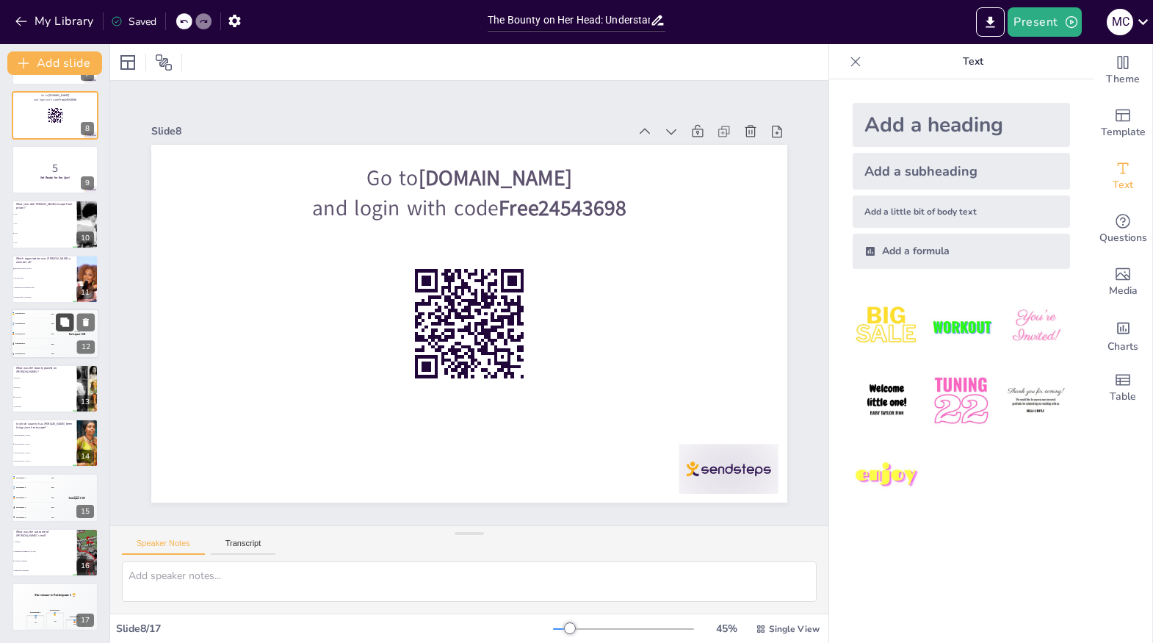
click at [70, 325] on button at bounding box center [65, 323] width 18 height 18
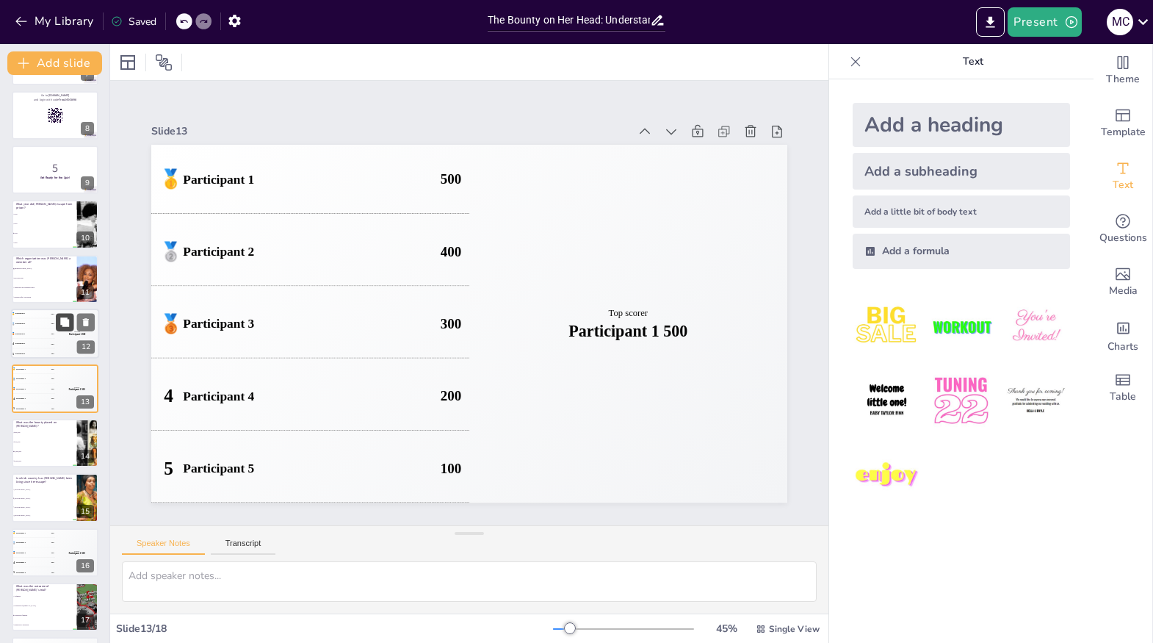
scroll to position [408, 0]
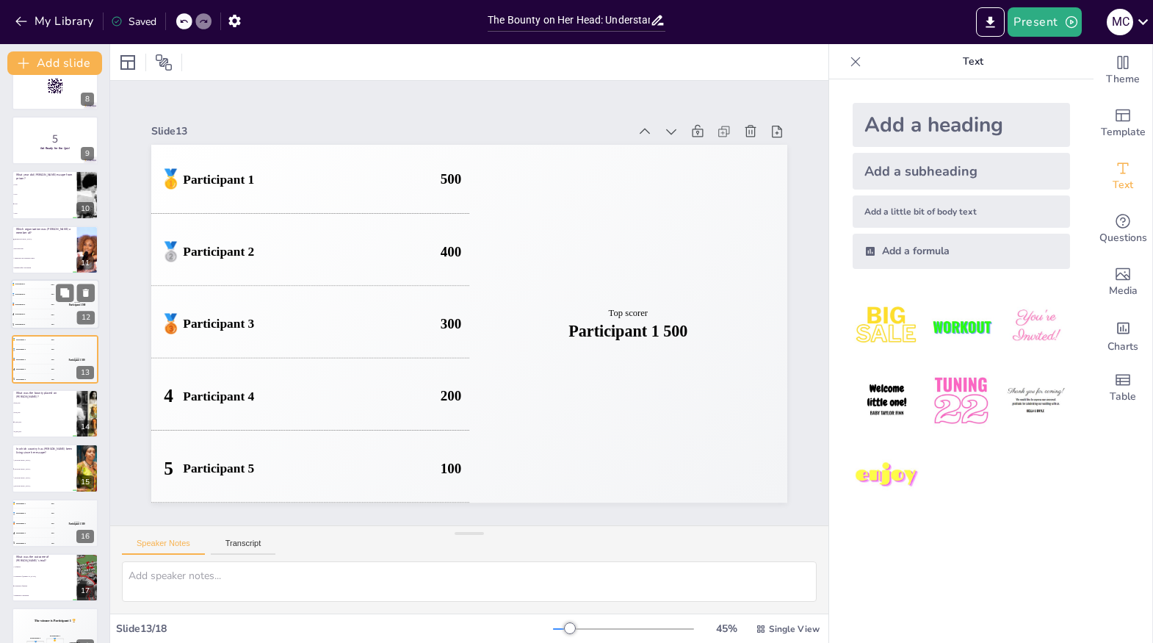
click at [41, 300] on div "🥉 Participant 3 300" at bounding box center [33, 305] width 44 height 10
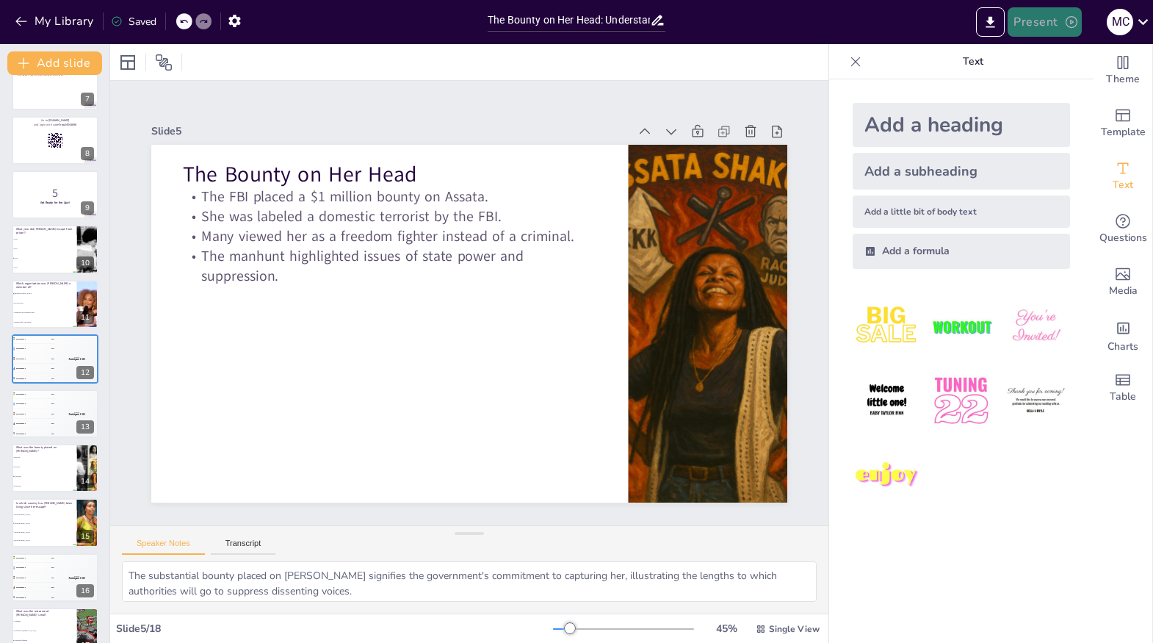
click at [1063, 25] on button "Present" at bounding box center [1043, 21] width 73 height 29
click at [1065, 54] on li "Preview presentation" at bounding box center [1067, 54] width 115 height 23
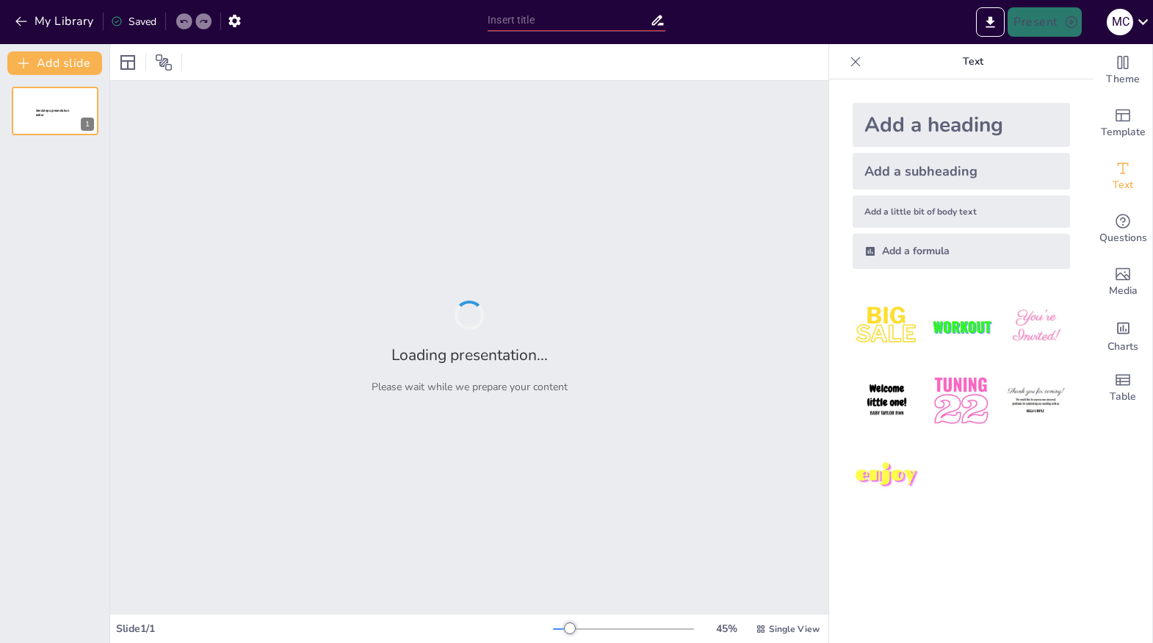
type input "The Bounty on Her Head: Understanding the Manhunt for Assata"
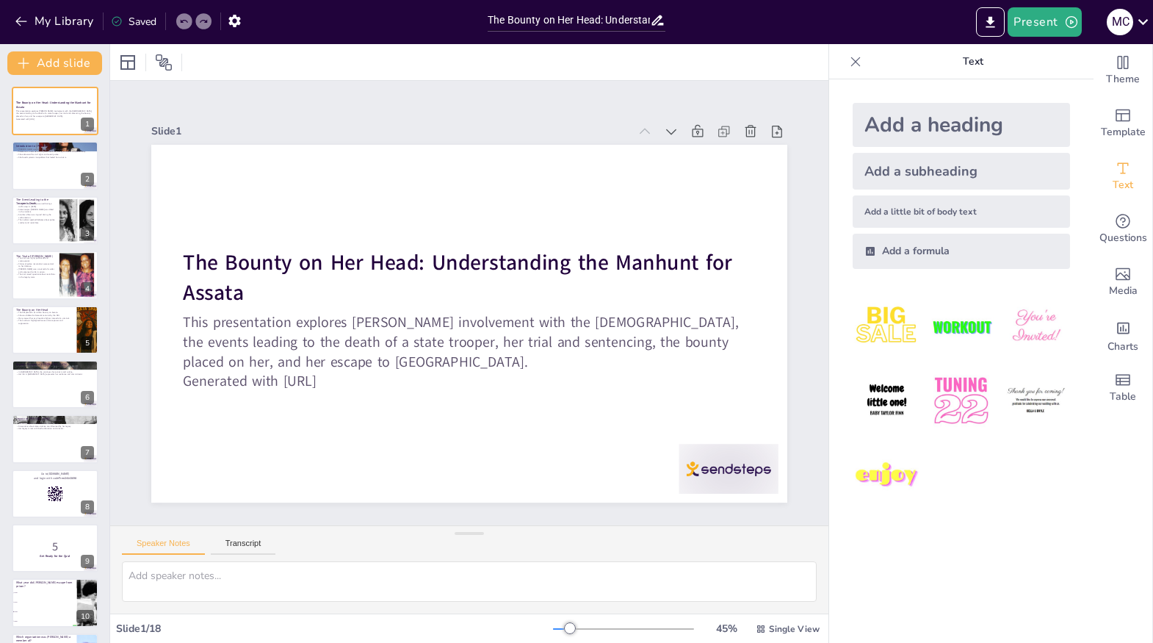
checkbox input "true"
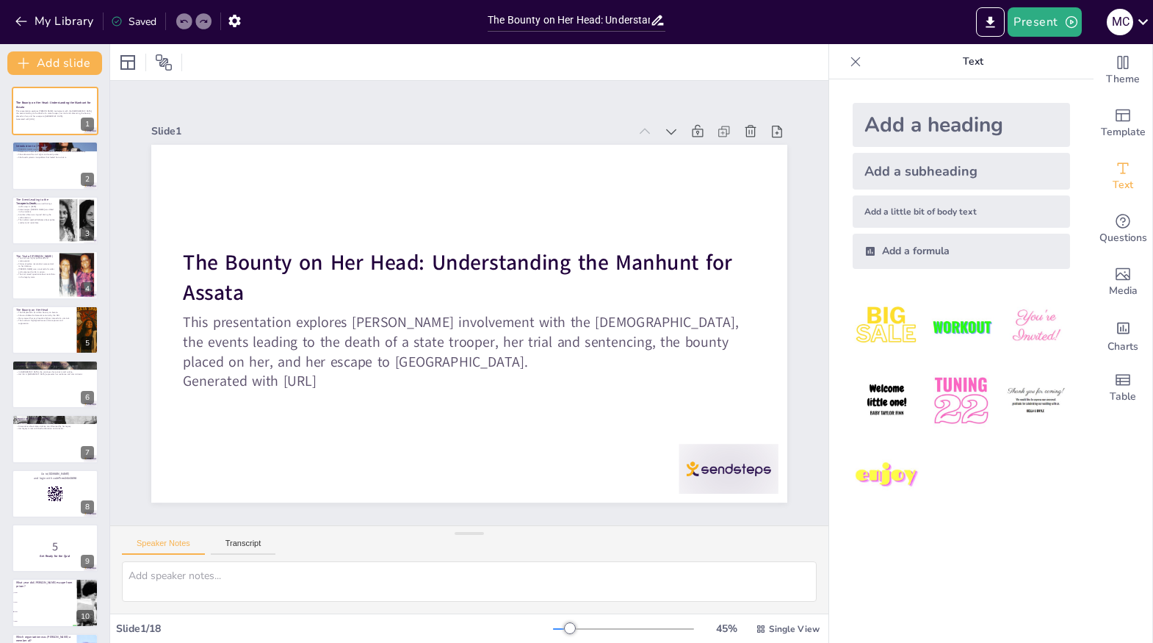
checkbox input "true"
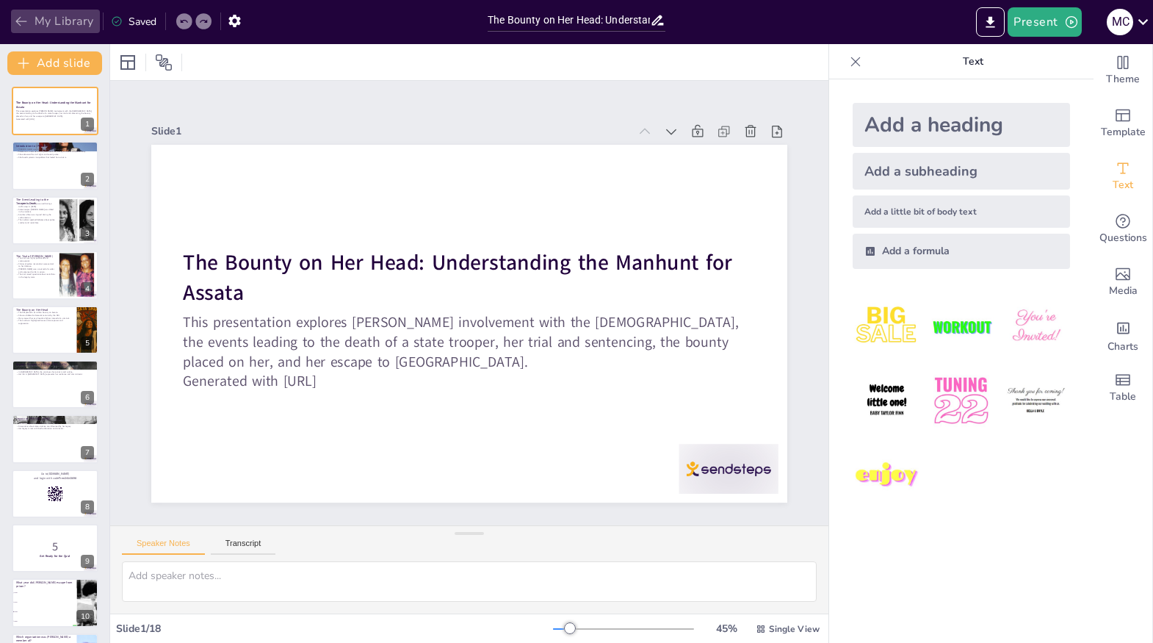
click at [48, 17] on button "My Library" at bounding box center [55, 21] width 89 height 23
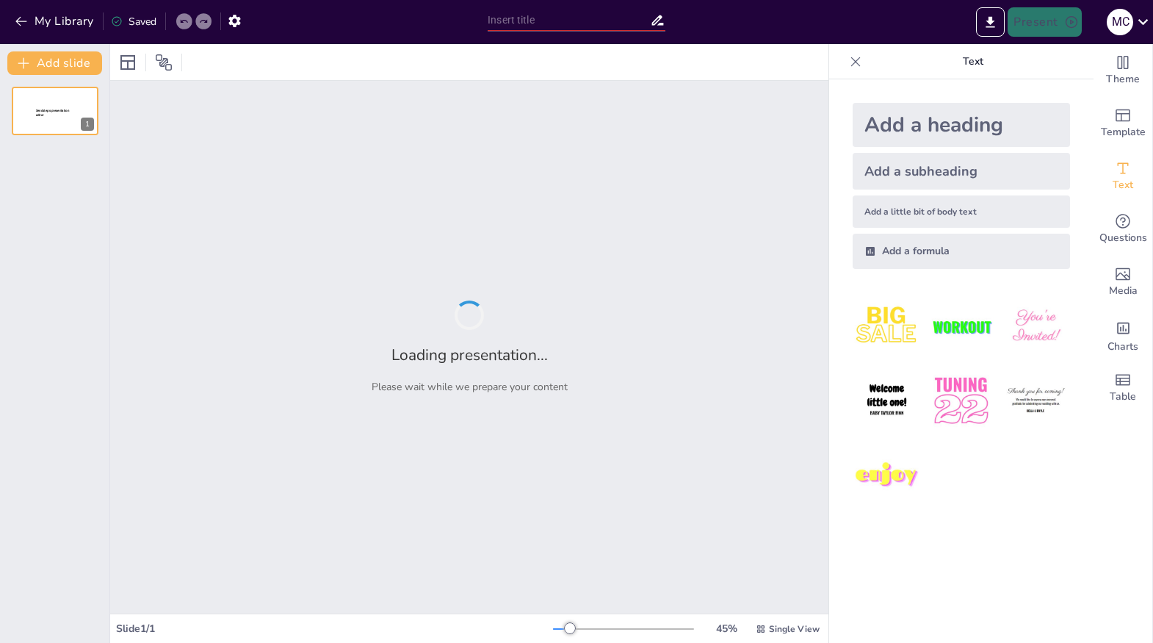
type input "Imported Diversity in Journalism Follow-up.pptx"
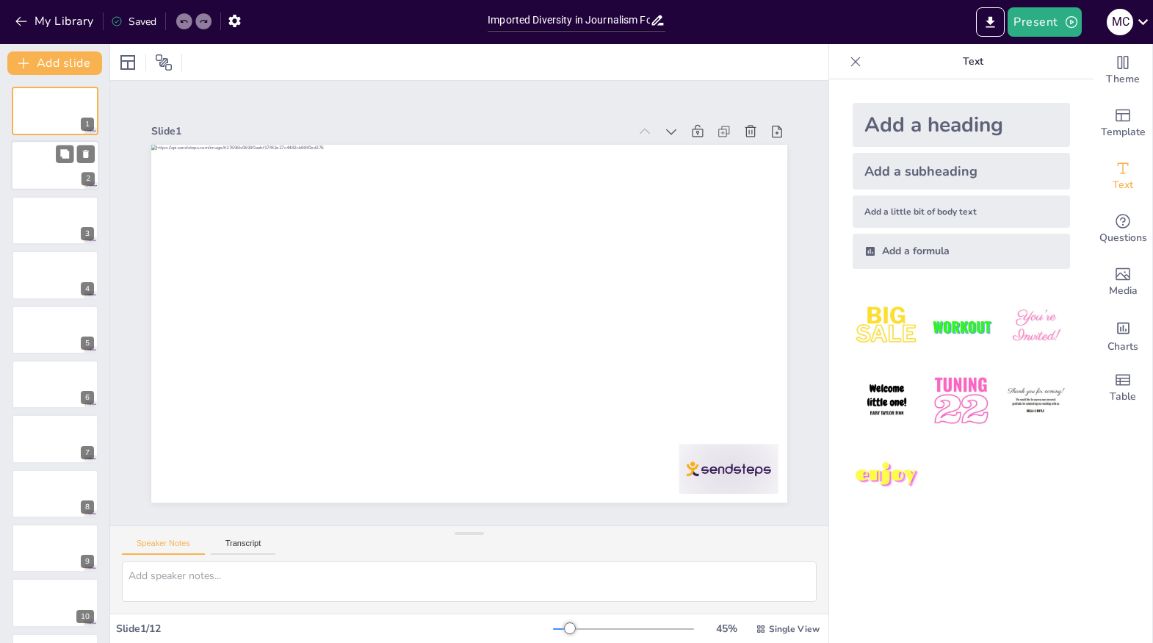
click at [54, 164] on div at bounding box center [55, 166] width 88 height 50
click at [78, 116] on div at bounding box center [55, 111] width 88 height 50
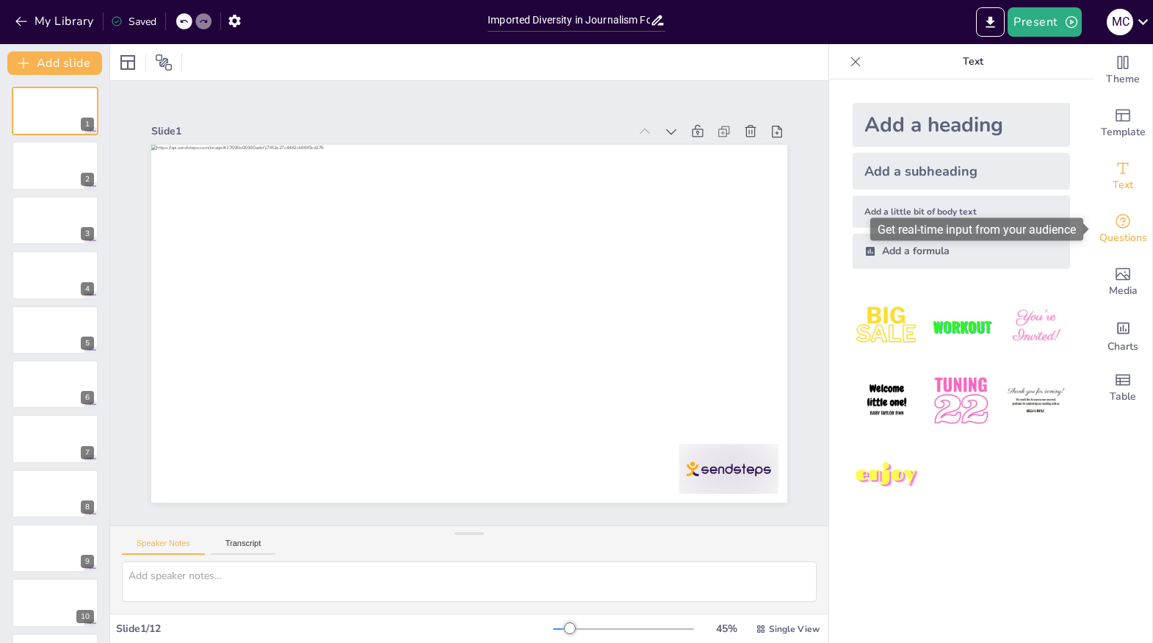
click at [1128, 230] on span "Questions" at bounding box center [1123, 238] width 48 height 16
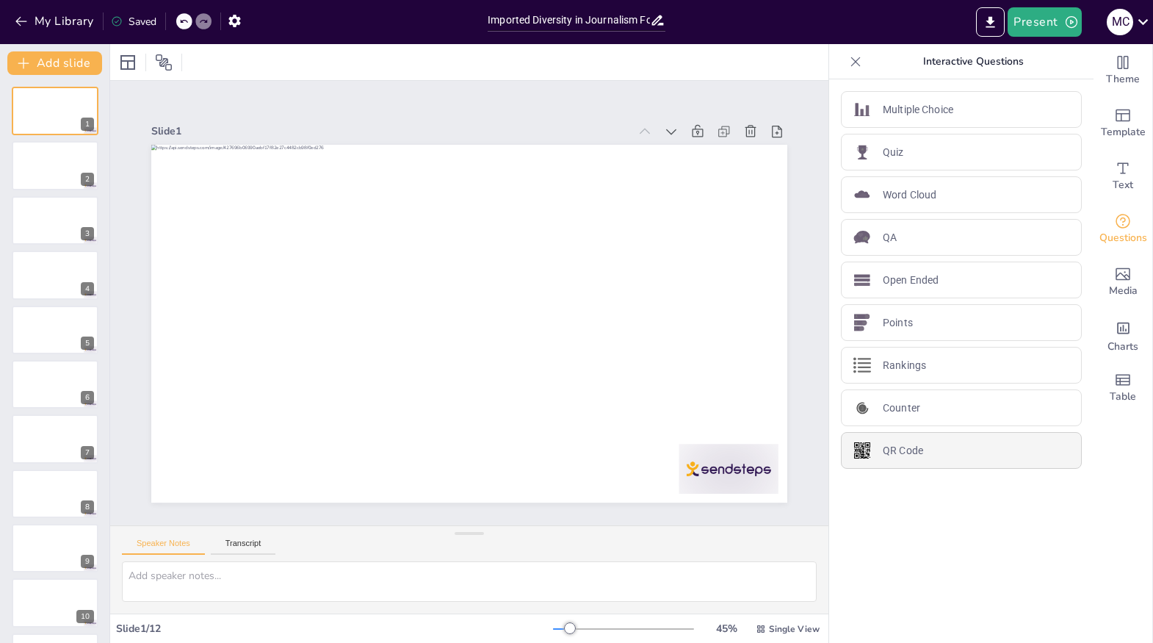
click at [944, 452] on div "QR Code" at bounding box center [961, 450] width 241 height 37
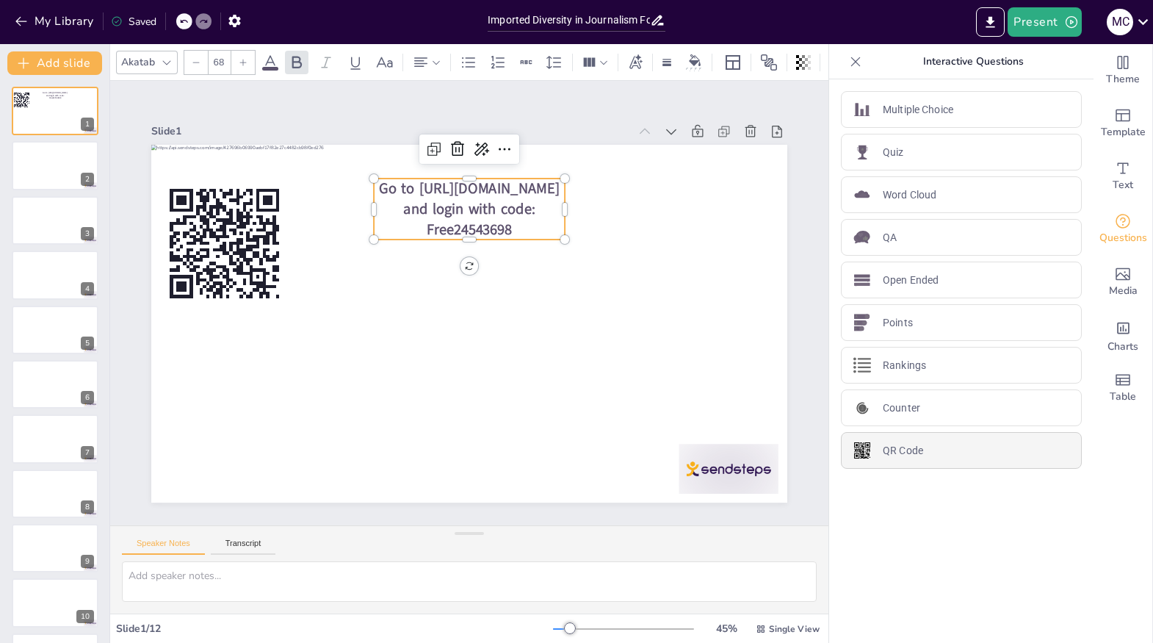
type input "44"
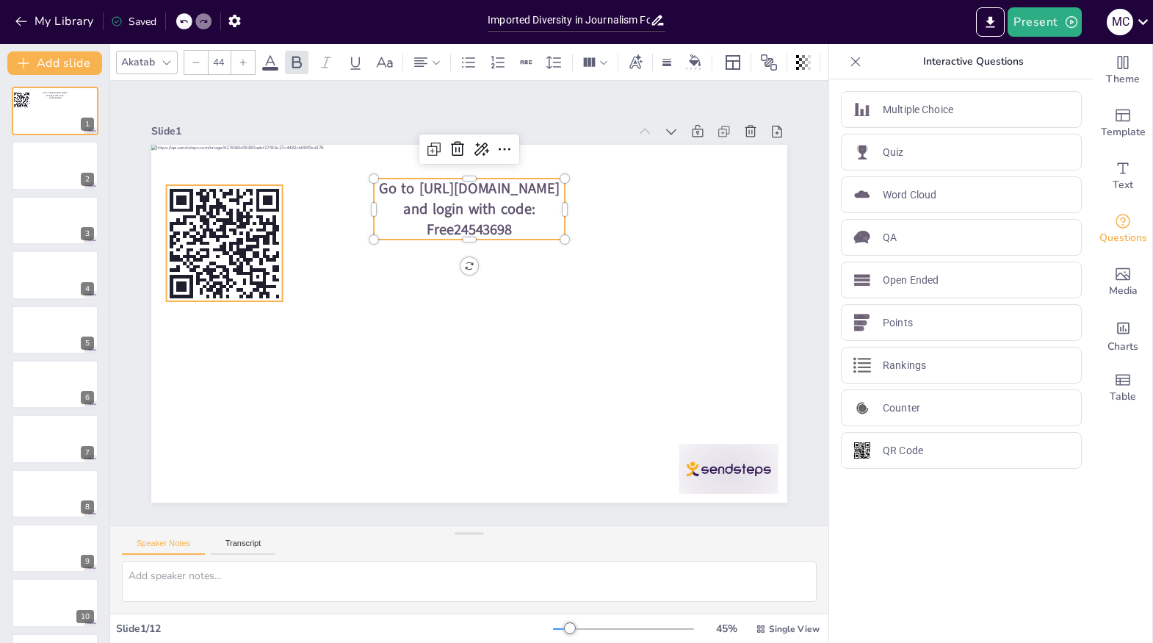
click at [242, 178] on rect at bounding box center [245, 176] width 7 height 4
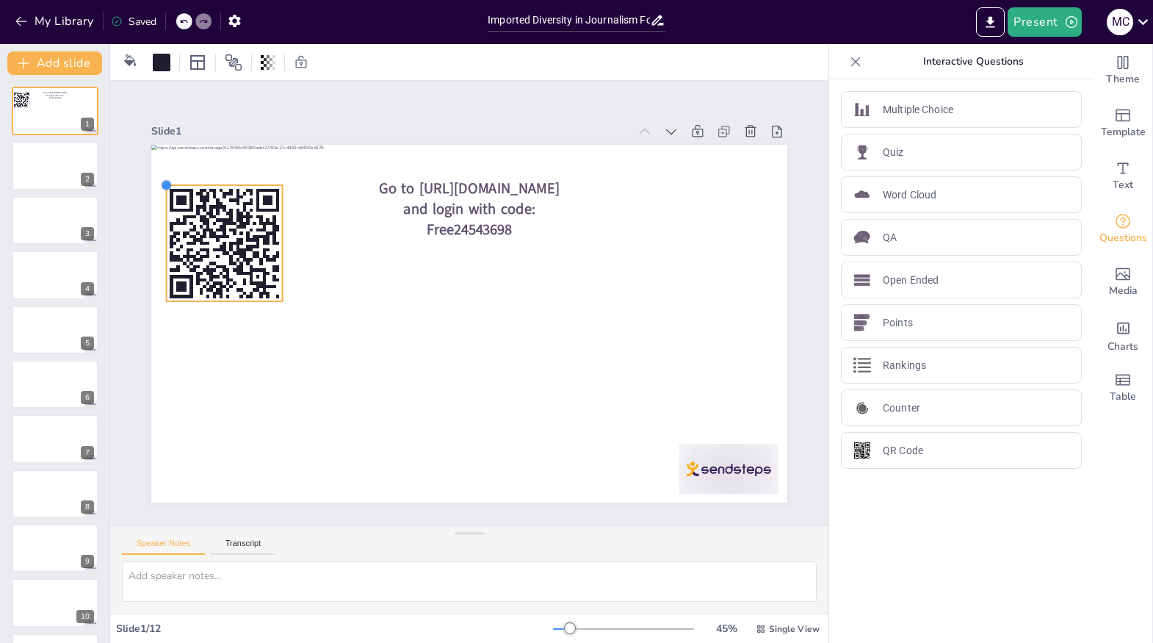
click at [167, 183] on div at bounding box center [167, 185] width 12 height 12
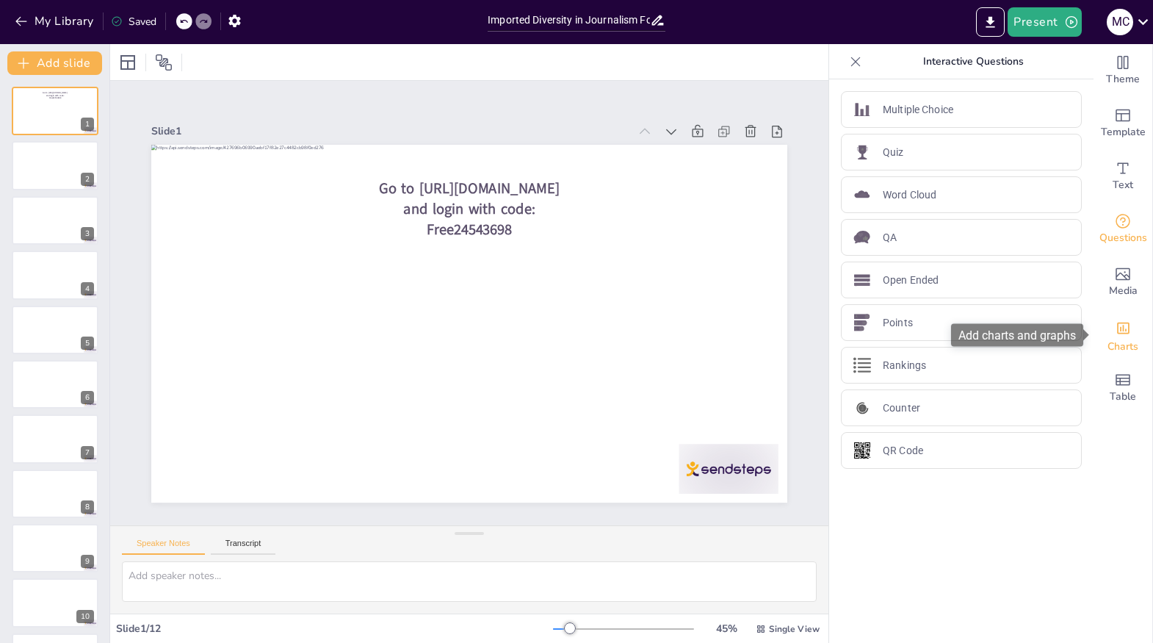
click at [1135, 313] on div "Charts" at bounding box center [1122, 334] width 59 height 53
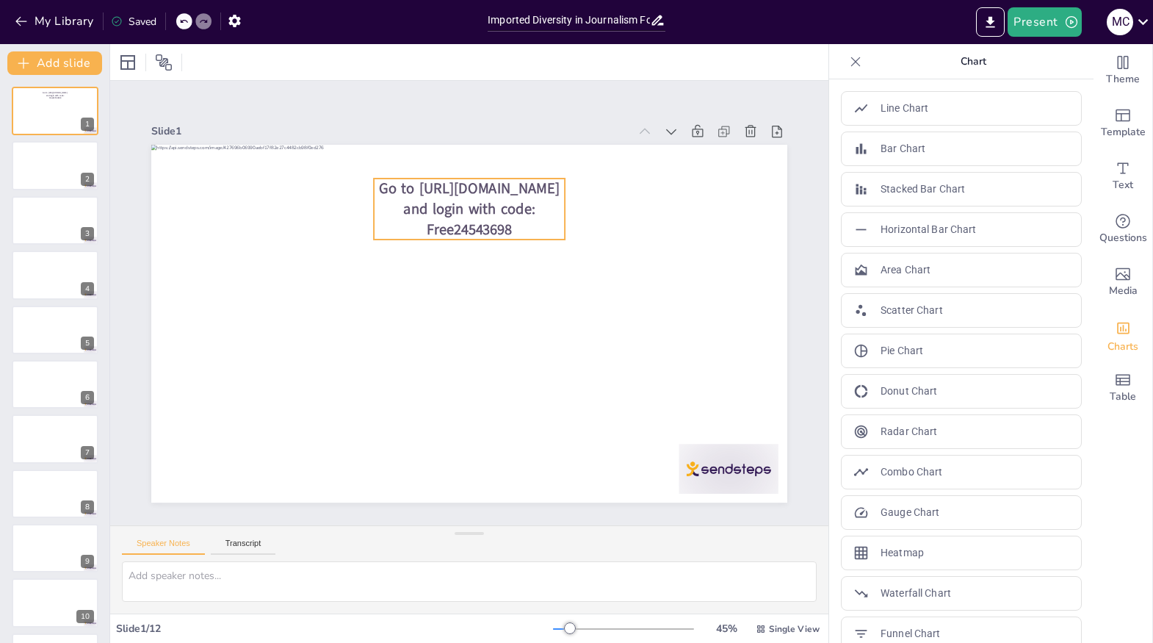
click at [409, 202] on span "Go to https://sendsteps.me and login with code: Free24543698" at bounding box center [469, 208] width 181 height 61
click at [372, 173] on div at bounding box center [374, 179] width 12 height 12
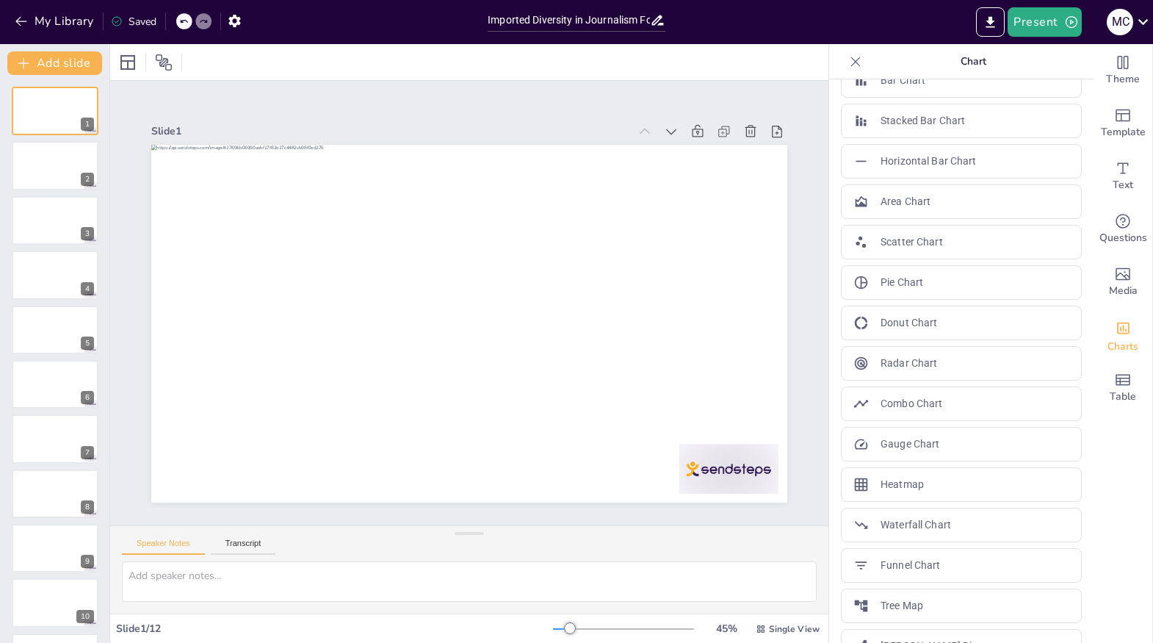
scroll to position [101, 0]
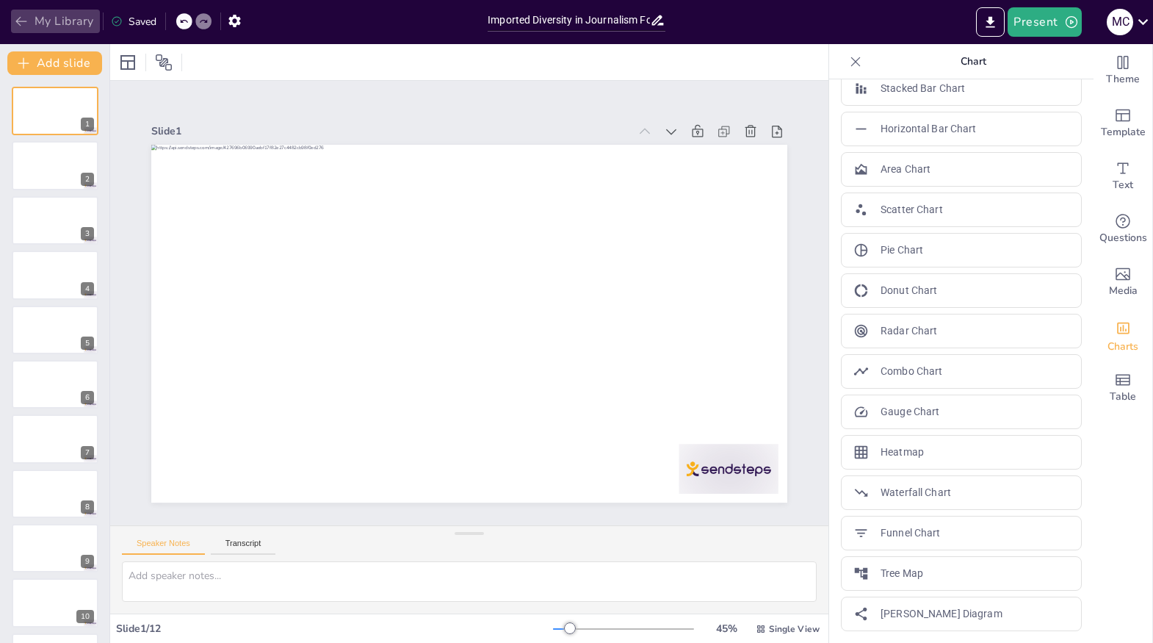
click at [64, 14] on button "My Library" at bounding box center [55, 21] width 89 height 23
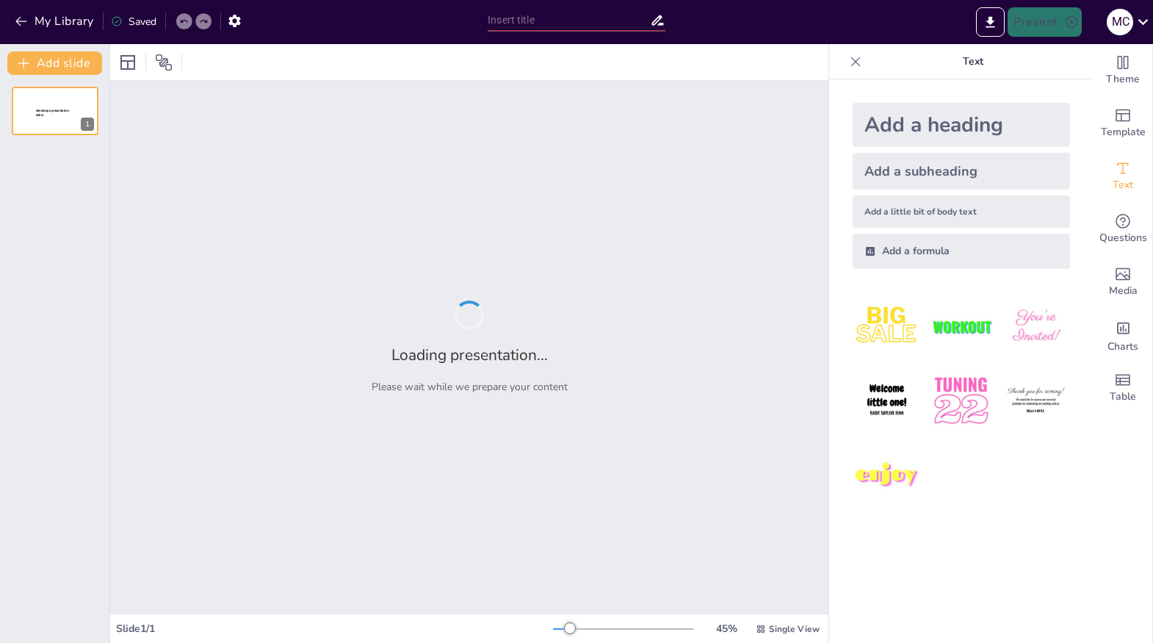
type input "The Bounty on Her Head: Understanding the Manhunt for Assata"
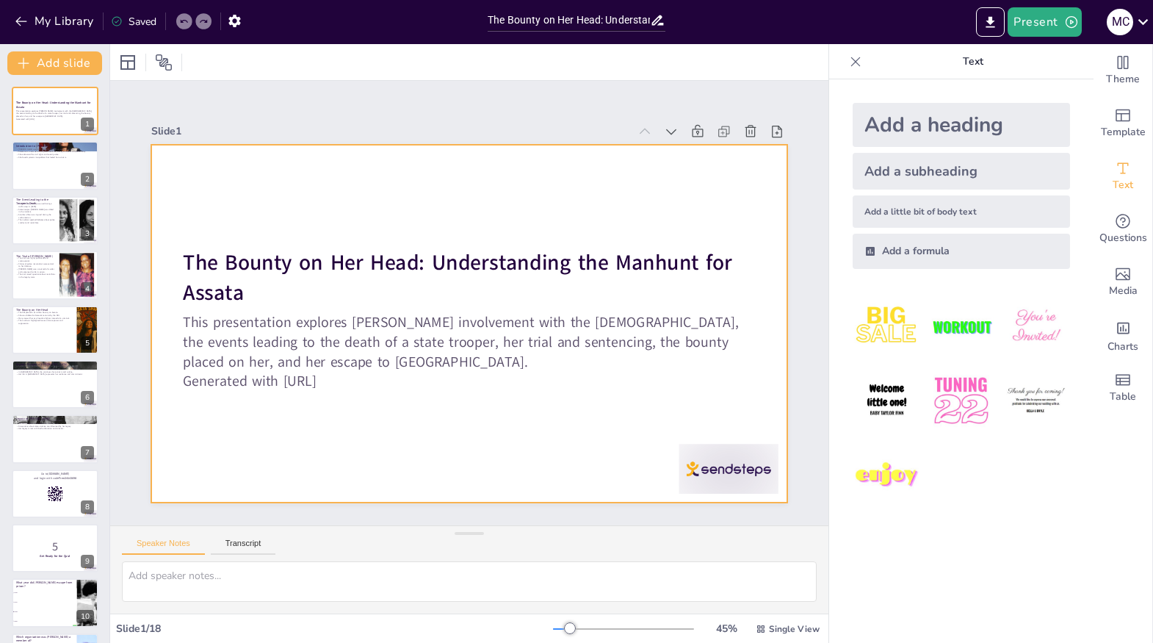
checkbox input "true"
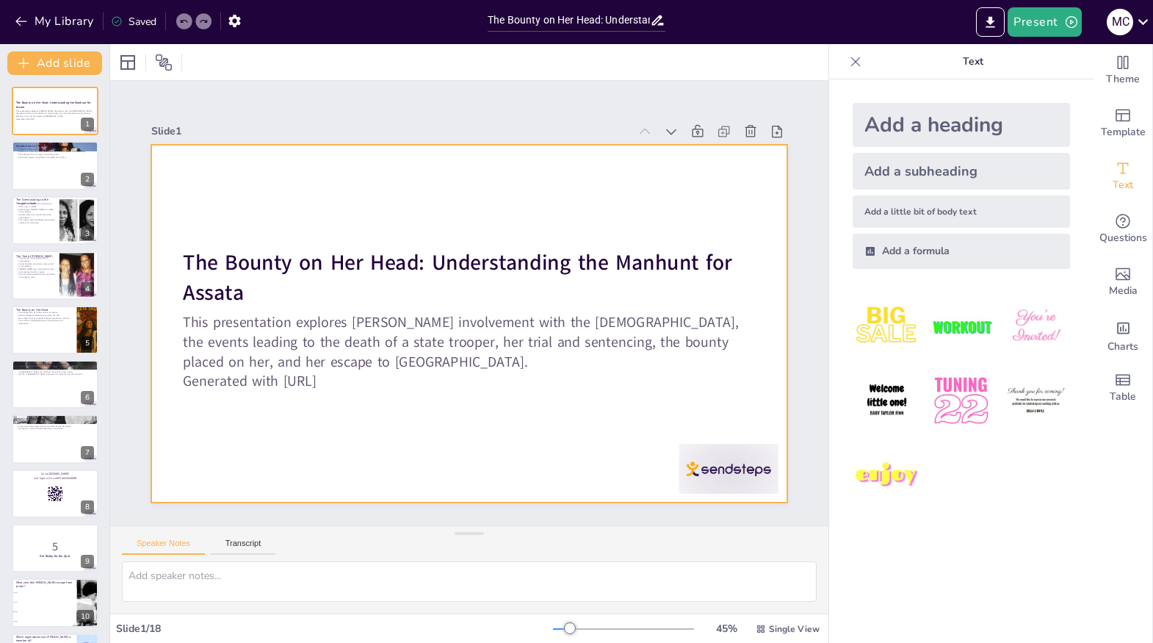
checkbox input "true"
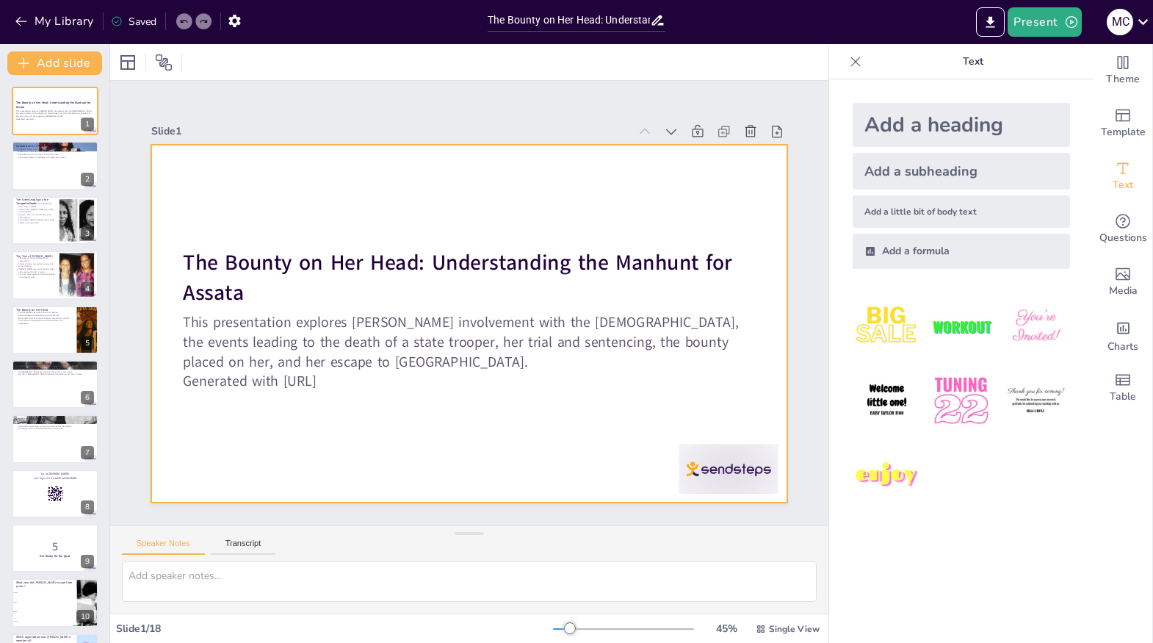
checkbox input "true"
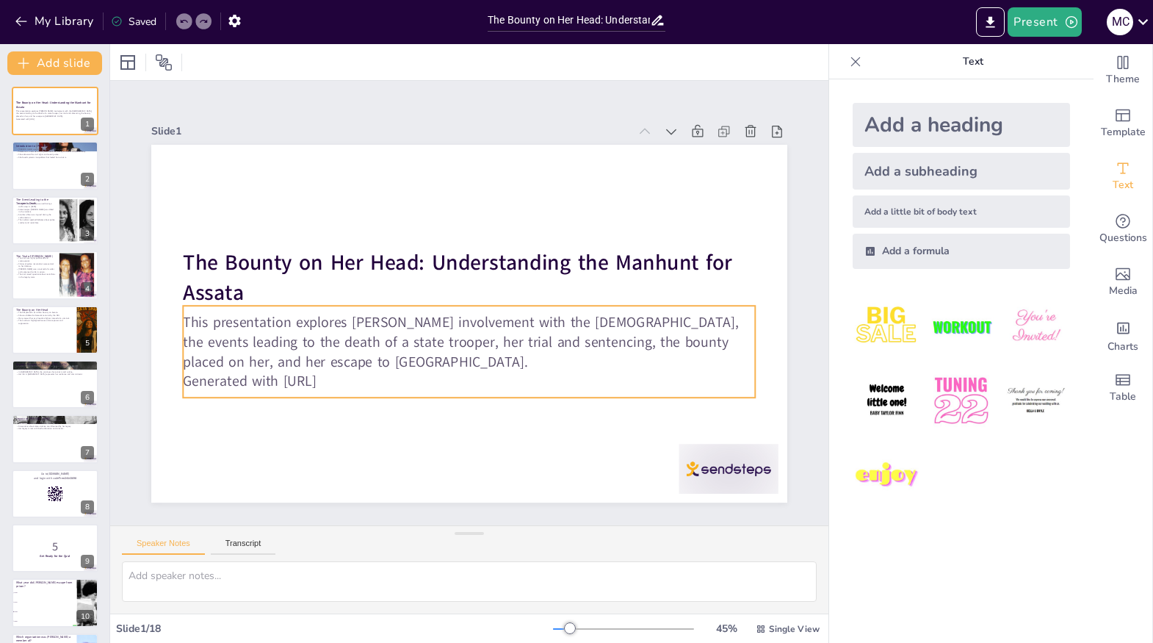
checkbox input "true"
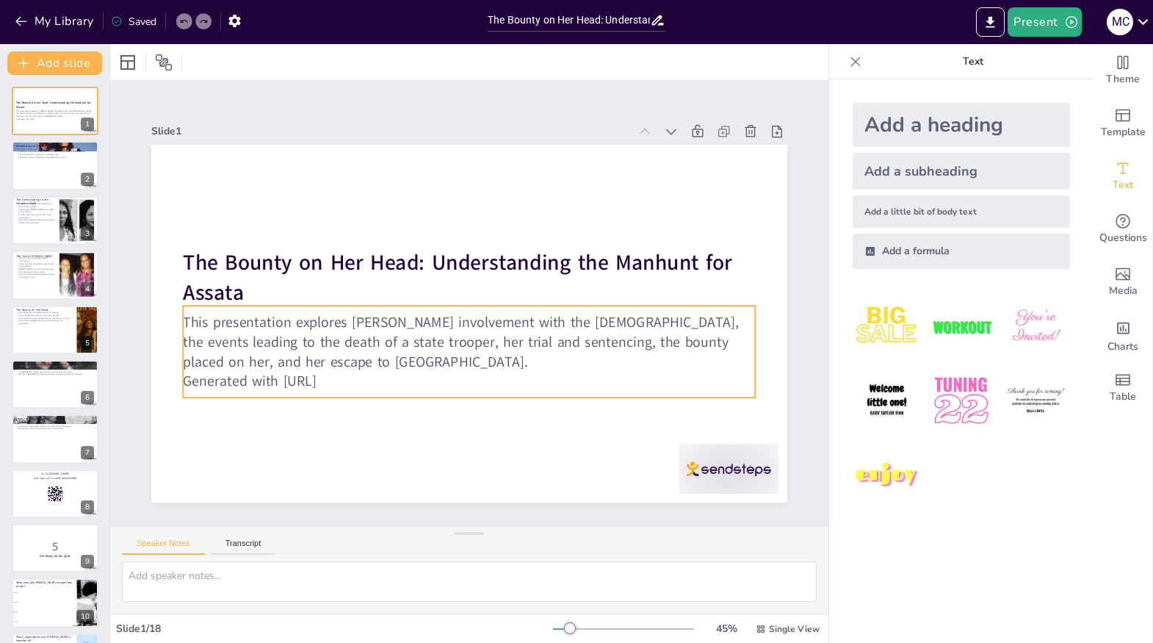
checkbox input "true"
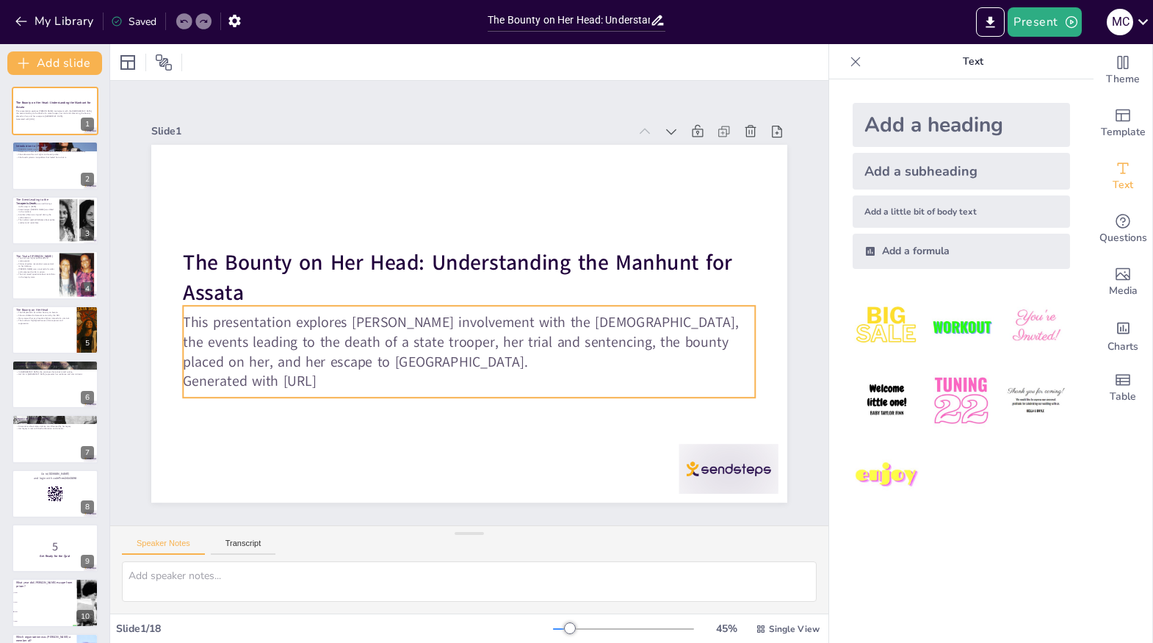
checkbox input "true"
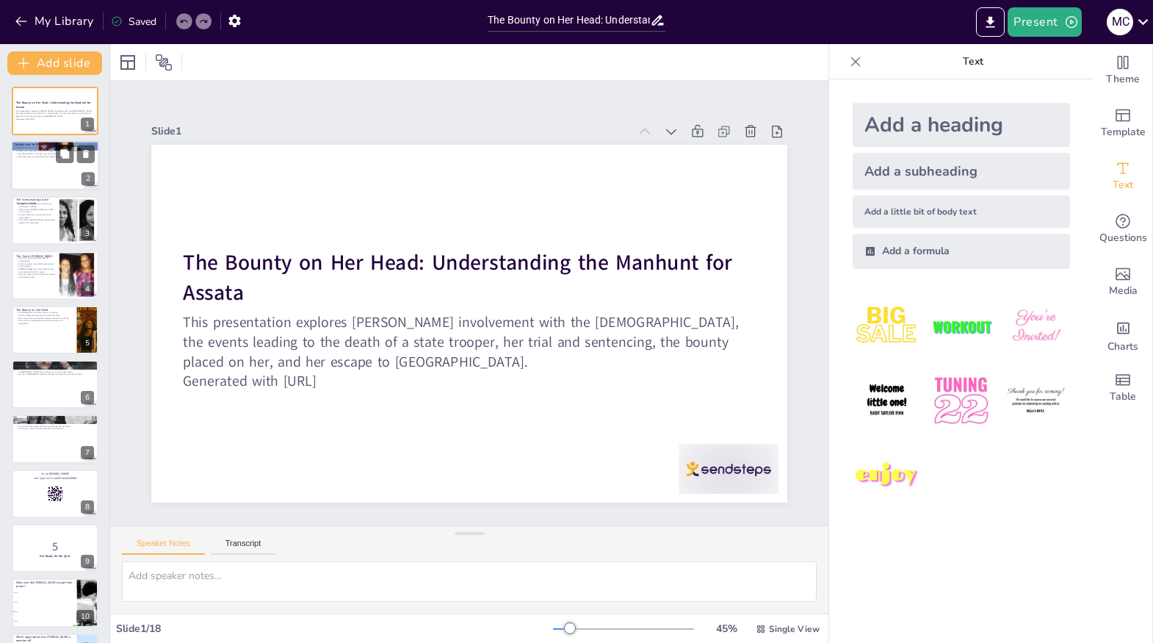
checkbox input "true"
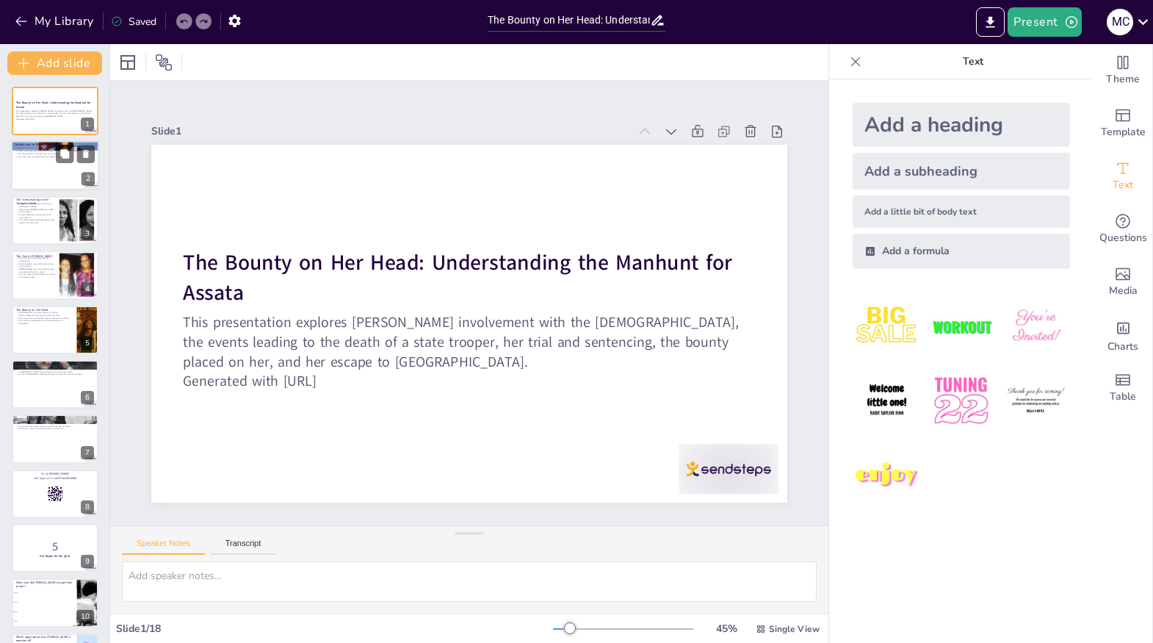
checkbox input "true"
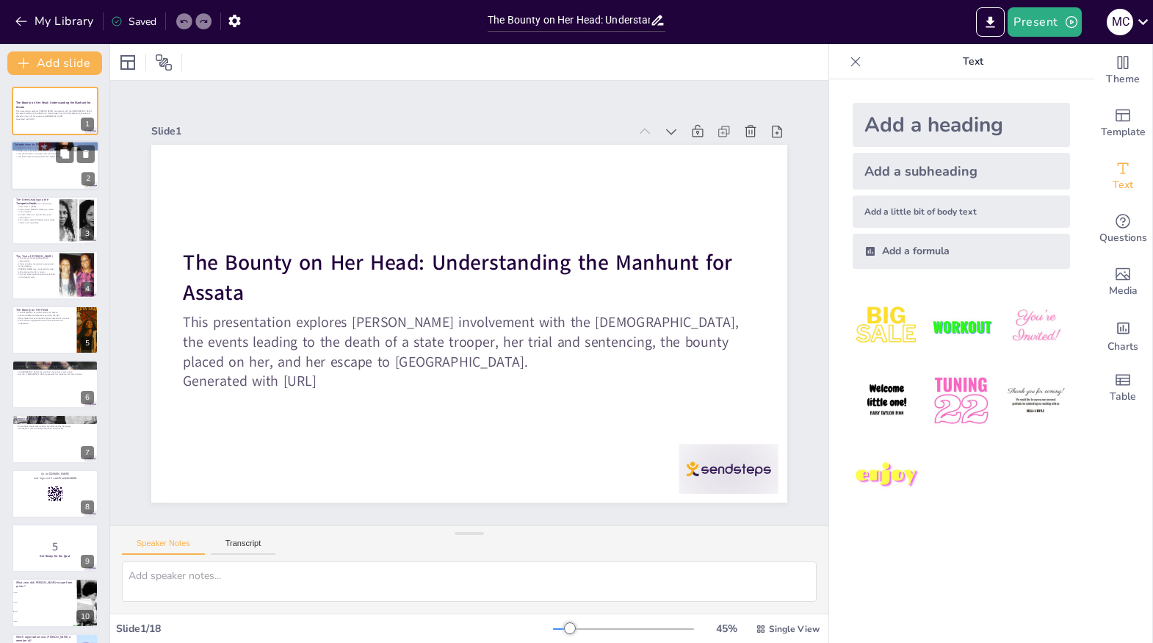
click at [61, 171] on div at bounding box center [55, 166] width 88 height 50
checkbox input "true"
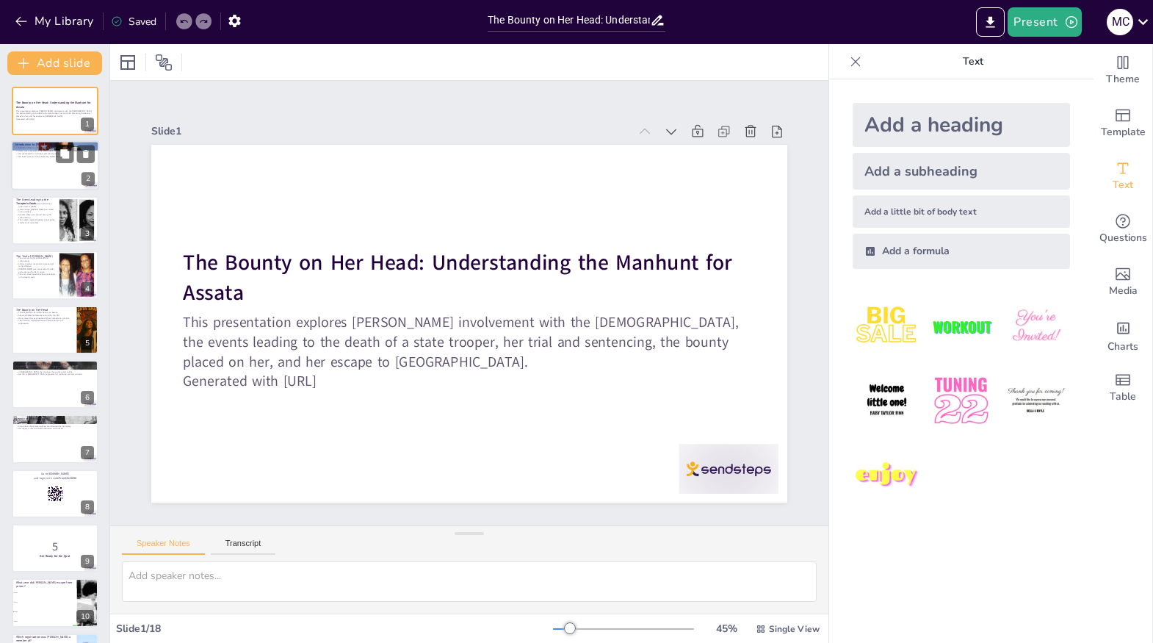
checkbox input "true"
type textarea "[PERSON_NAME]'s birth name, [PERSON_NAME], is significant as it marks her ident…"
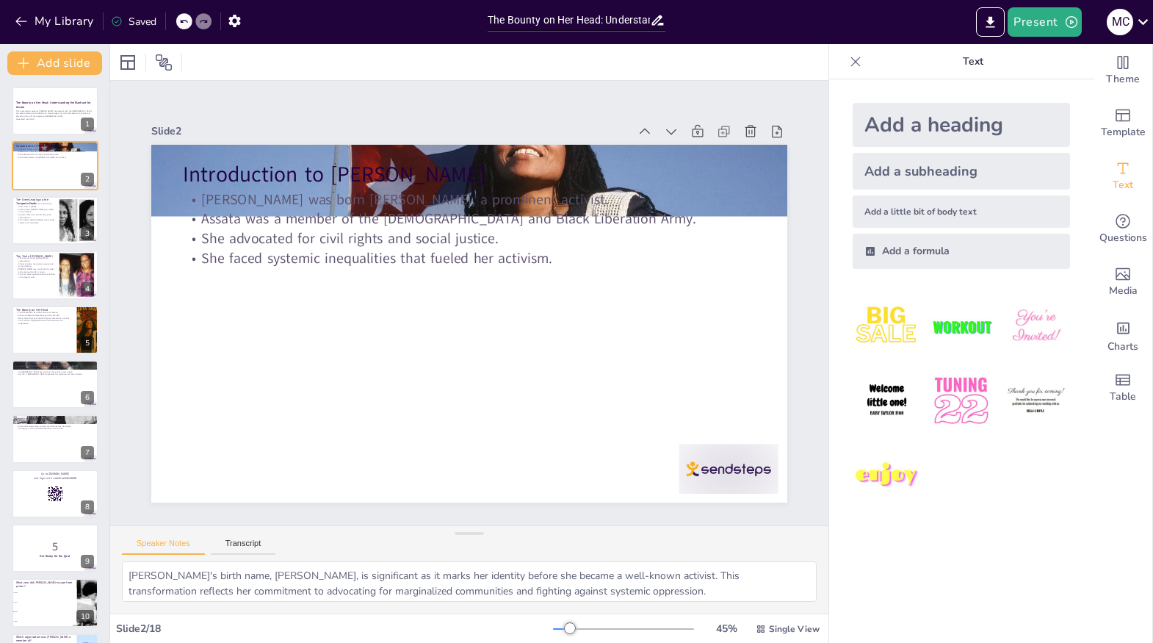
checkbox input "true"
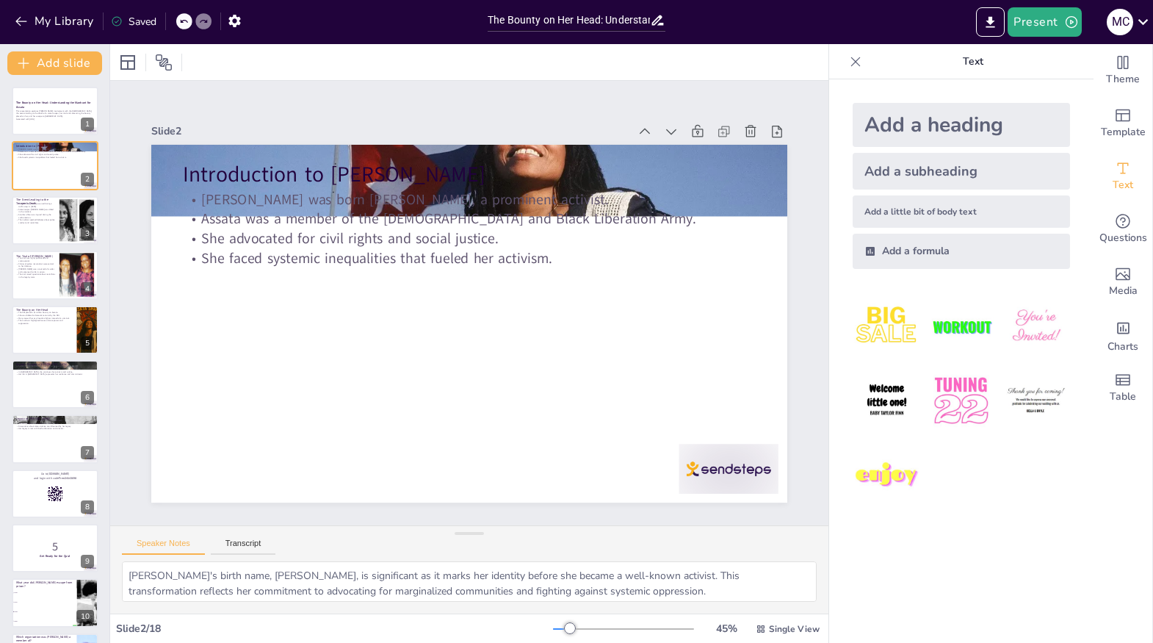
checkbox input "true"
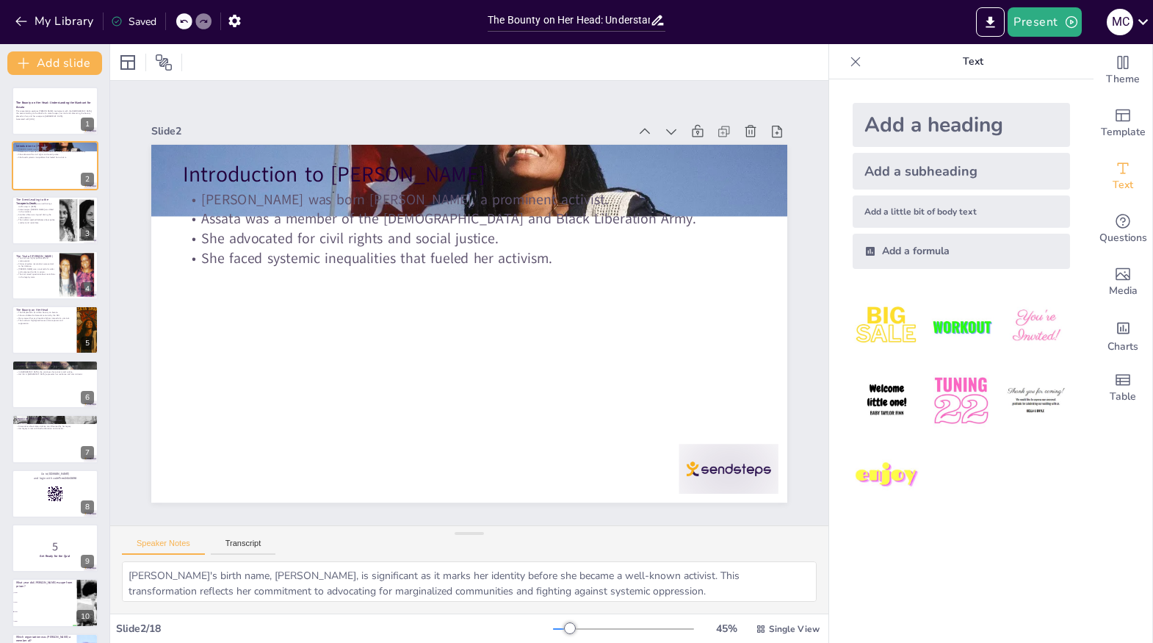
checkbox input "true"
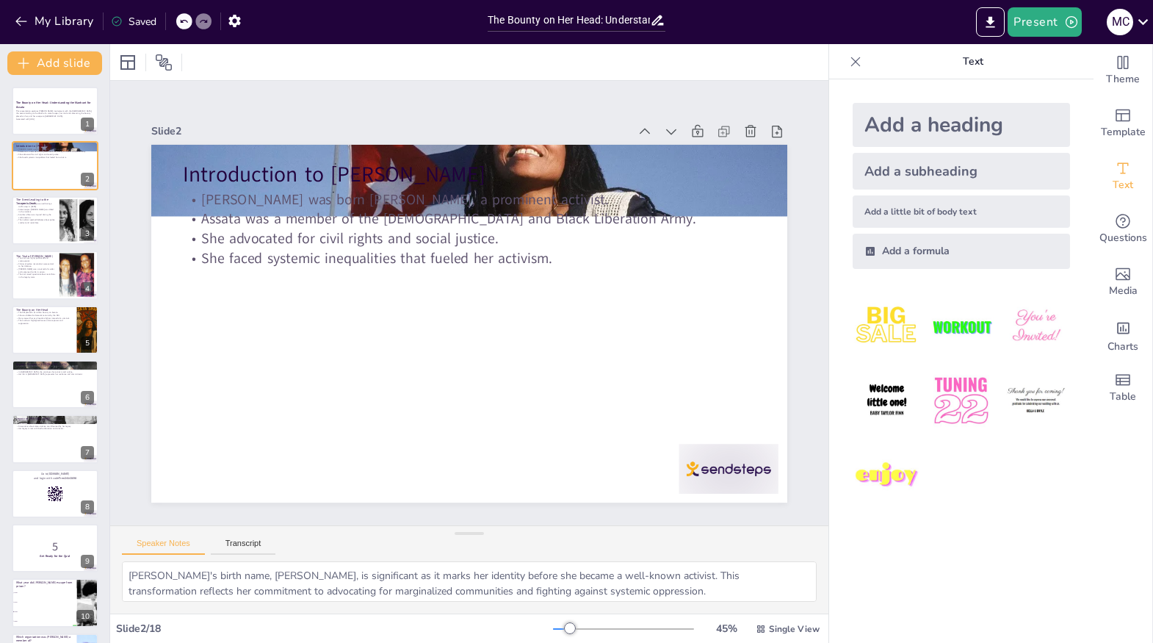
checkbox input "true"
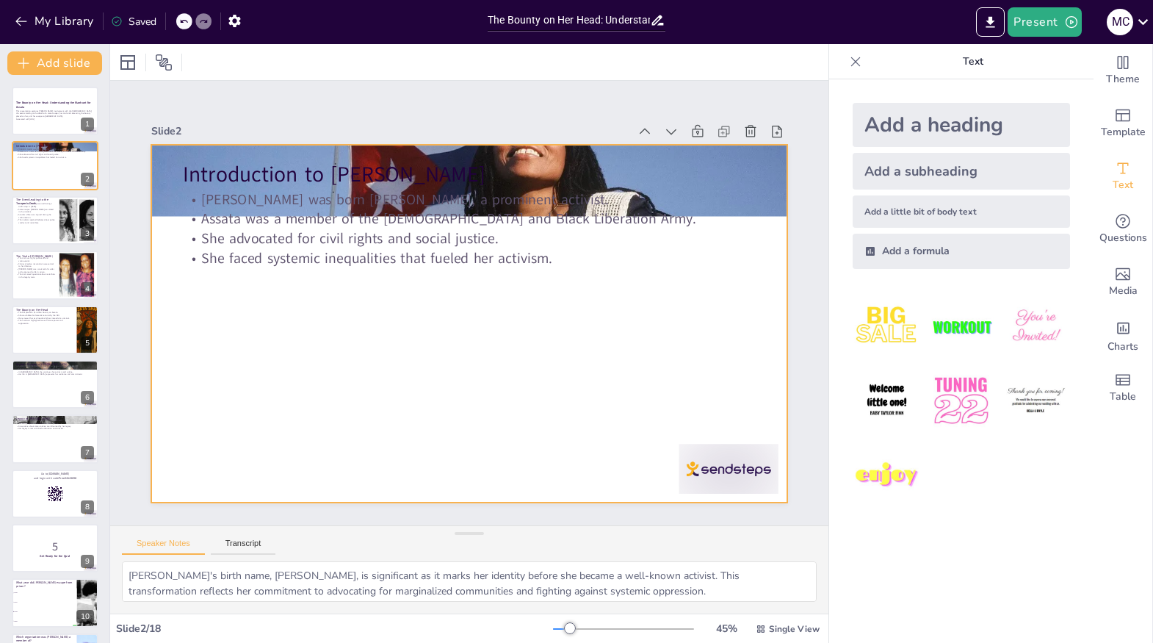
checkbox input "true"
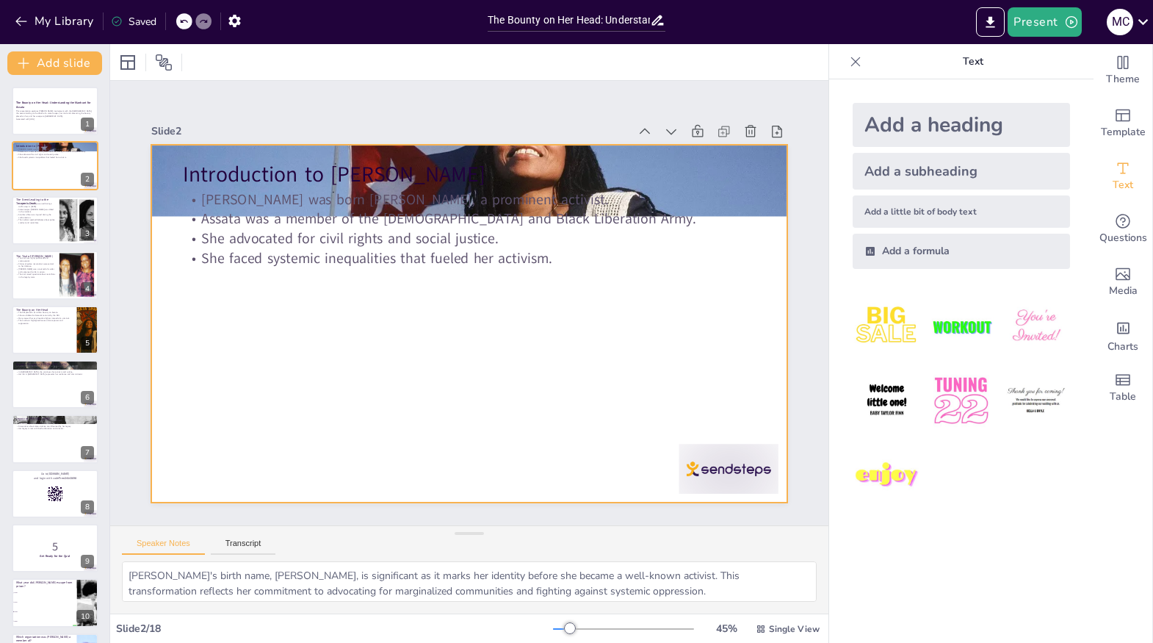
checkbox input "true"
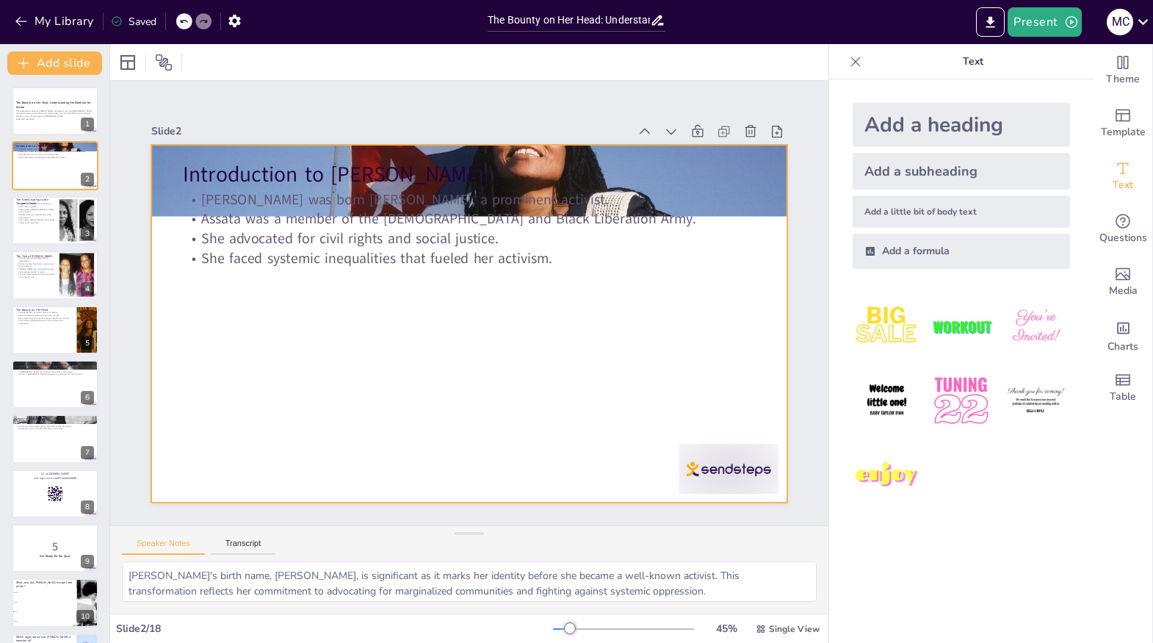
checkbox input "true"
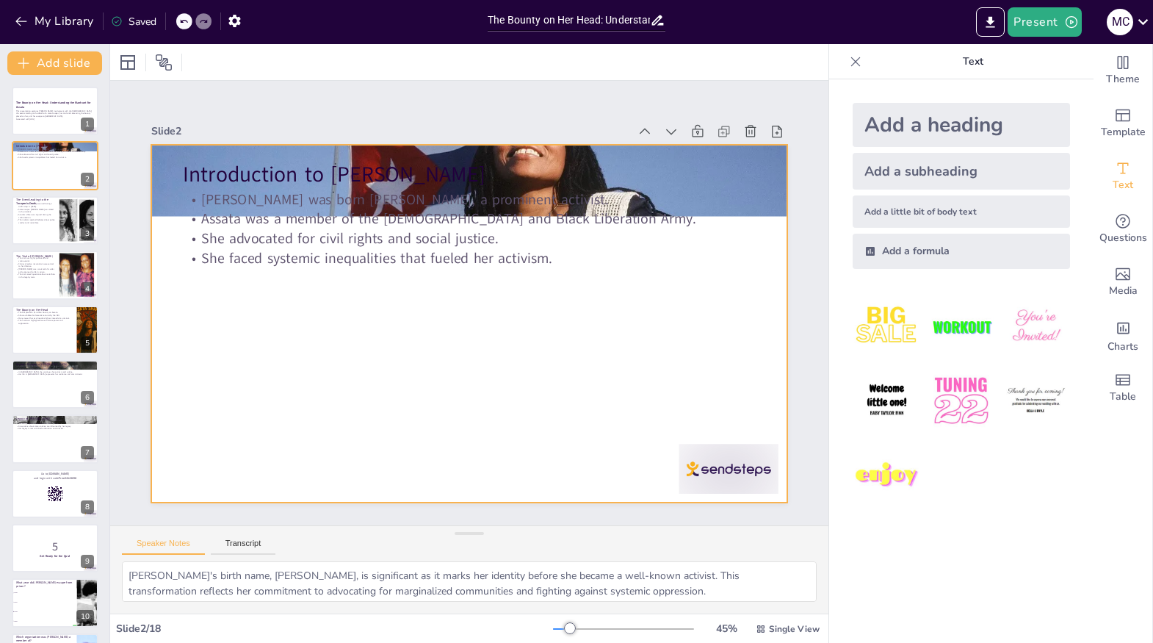
checkbox input "true"
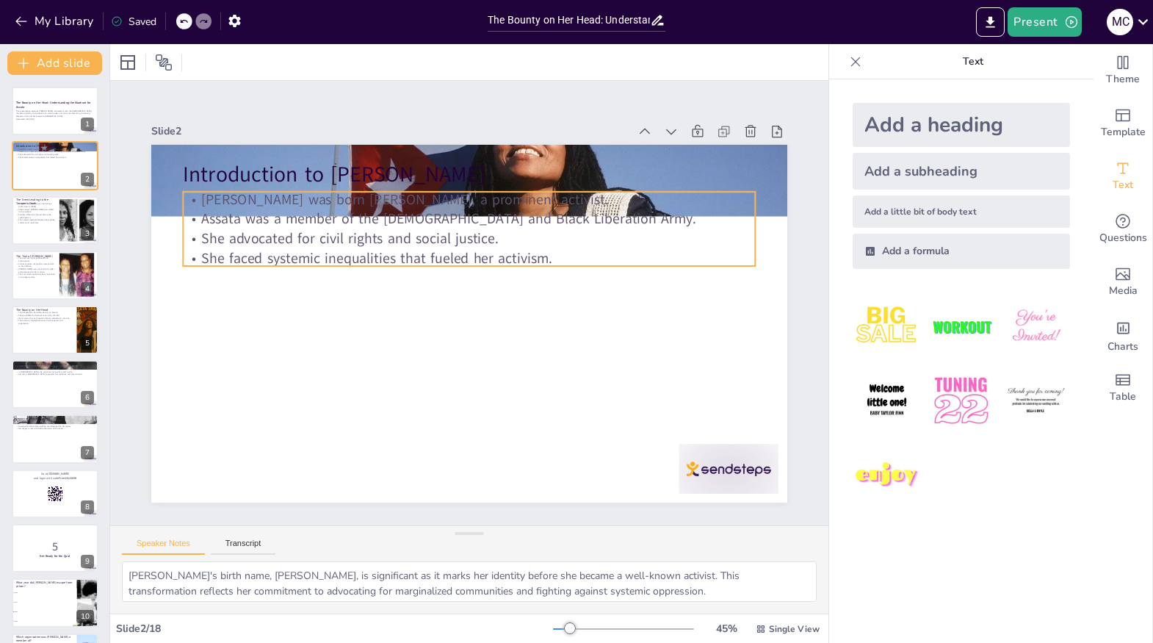
checkbox input "true"
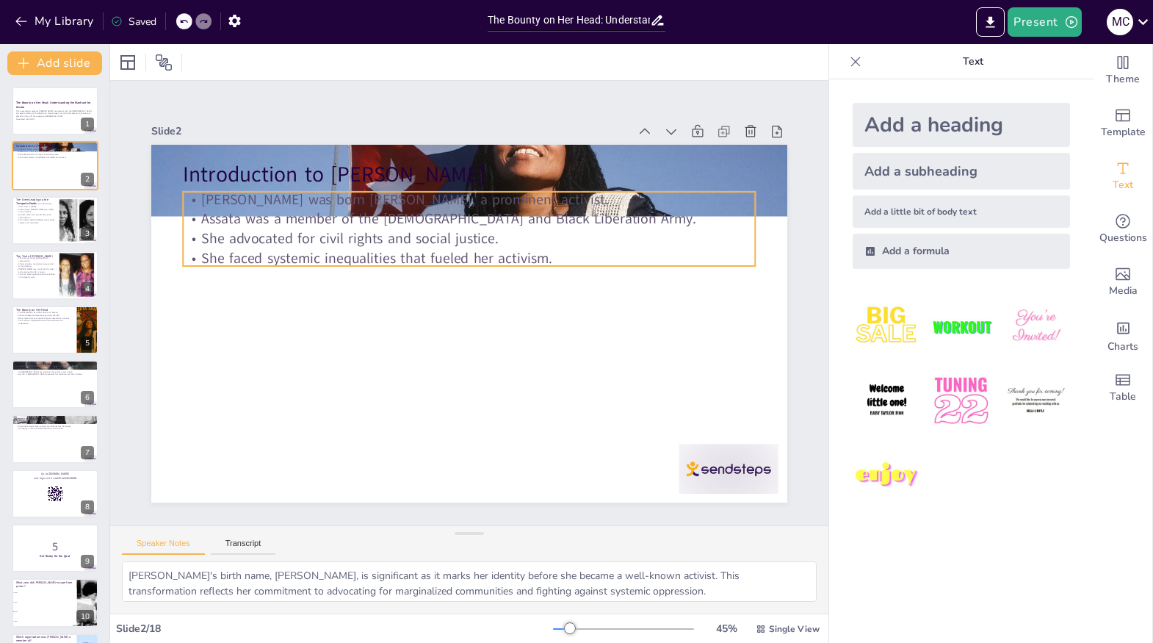
checkbox input "true"
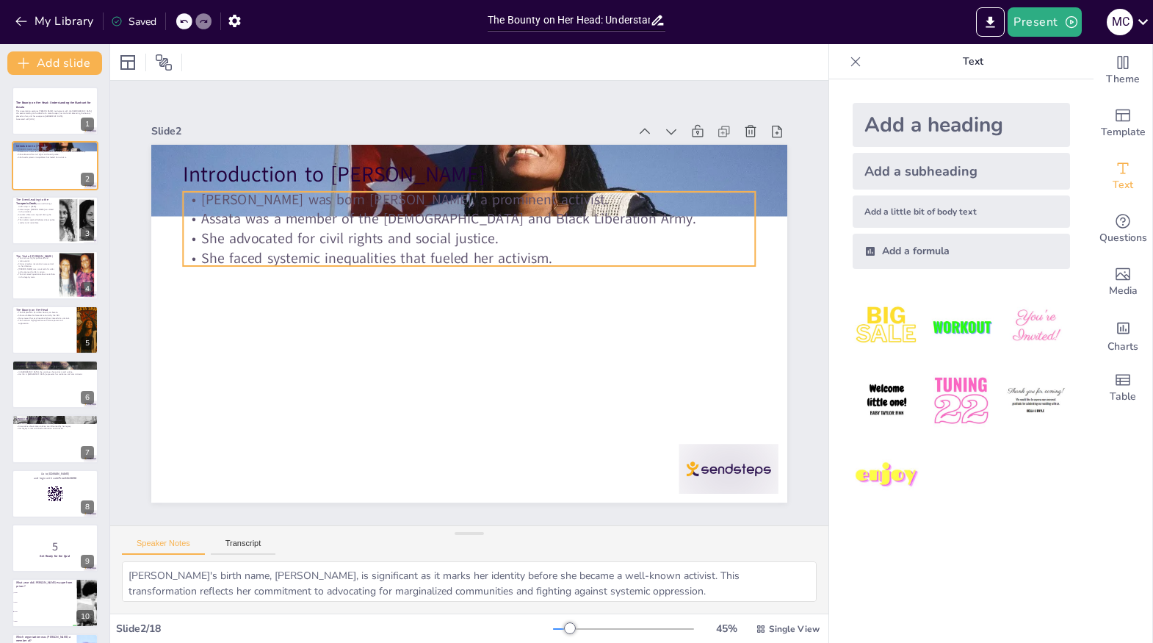
click at [551, 189] on div "Introduction to Assata Shakur Assata Shakur was born JoAnne Chesimard, a promin…" at bounding box center [465, 323] width 696 height 482
checkbox input "true"
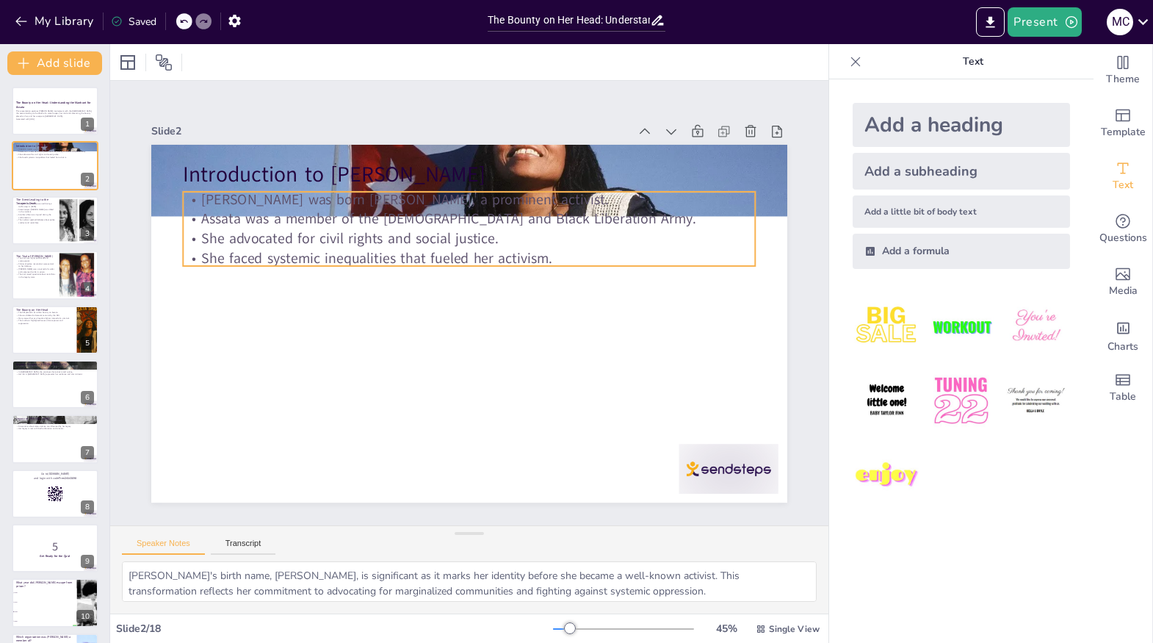
checkbox input "true"
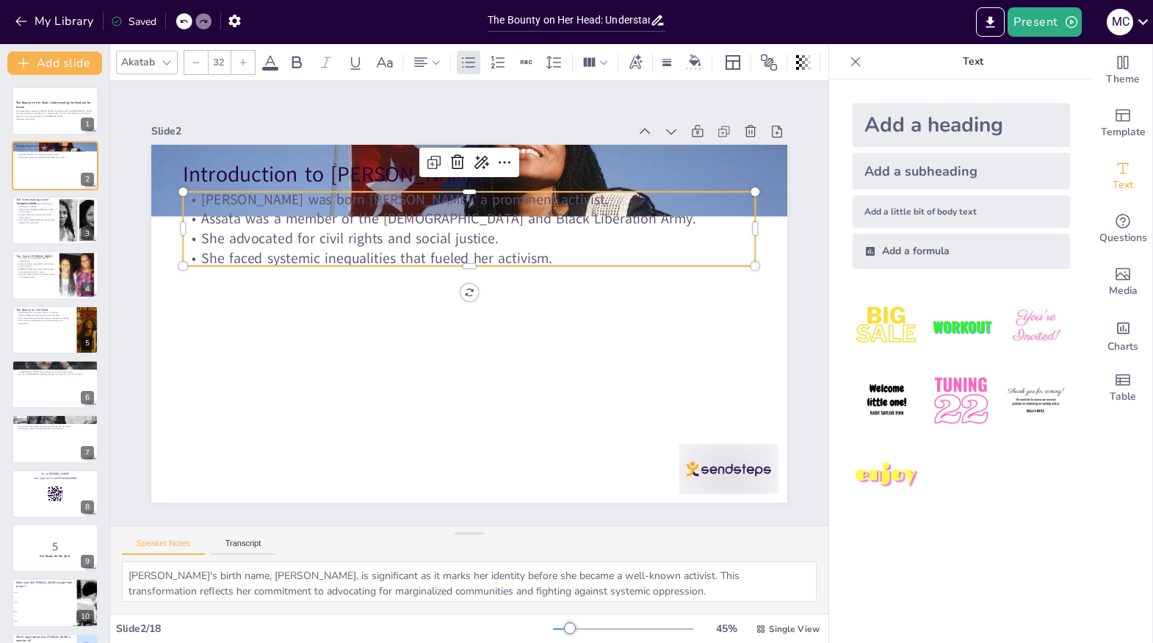
checkbox input "true"
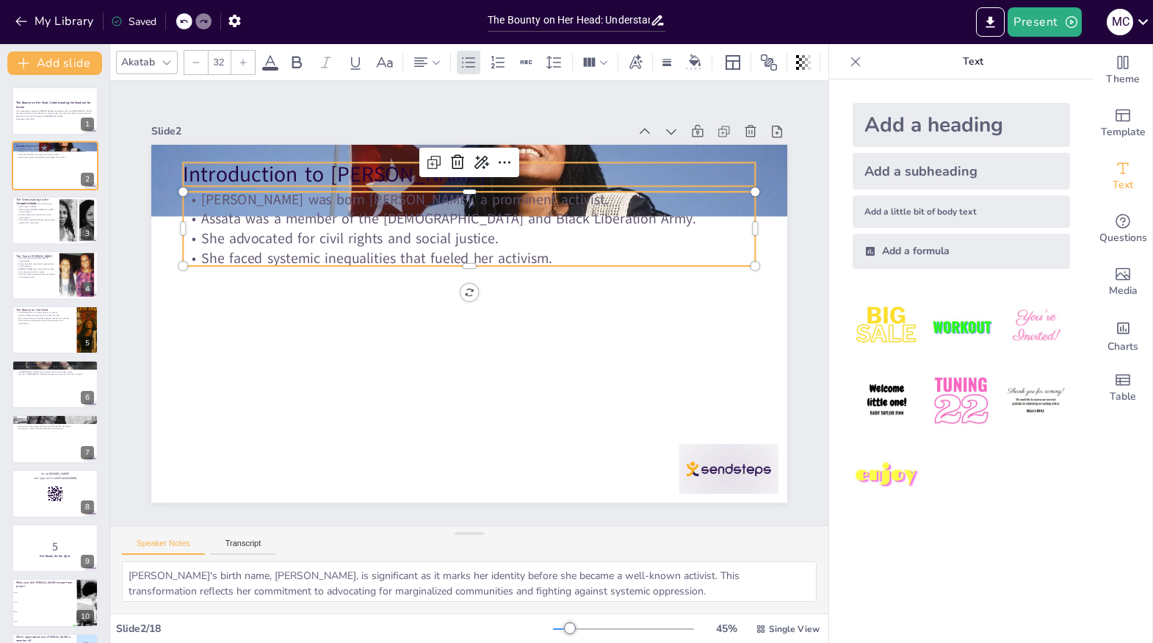
checkbox input "true"
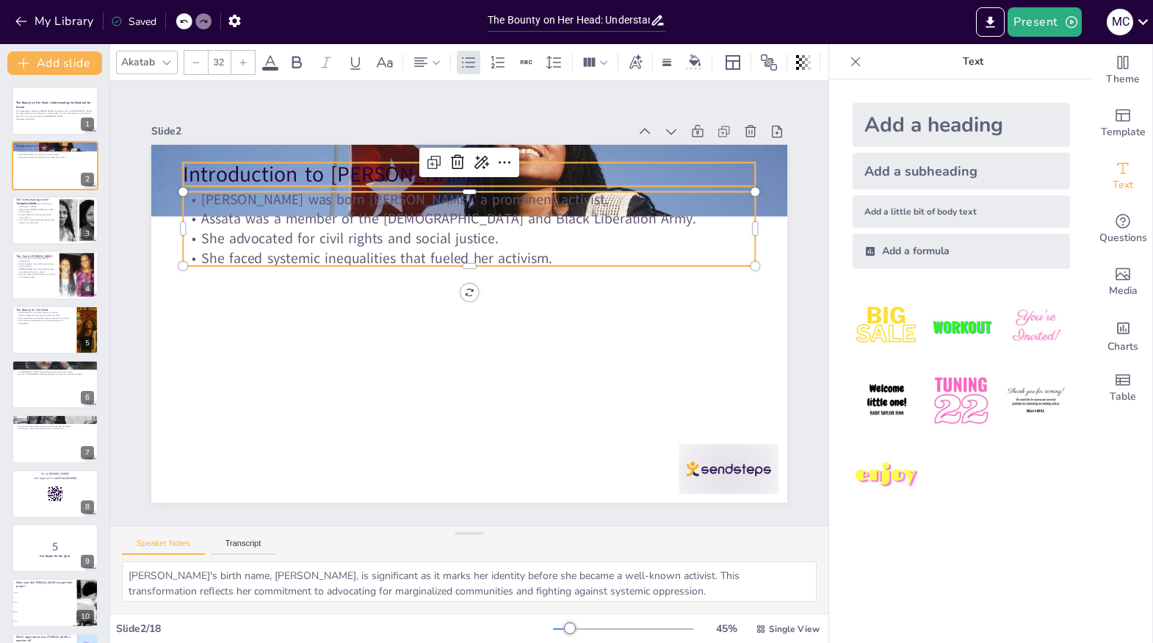
checkbox input "true"
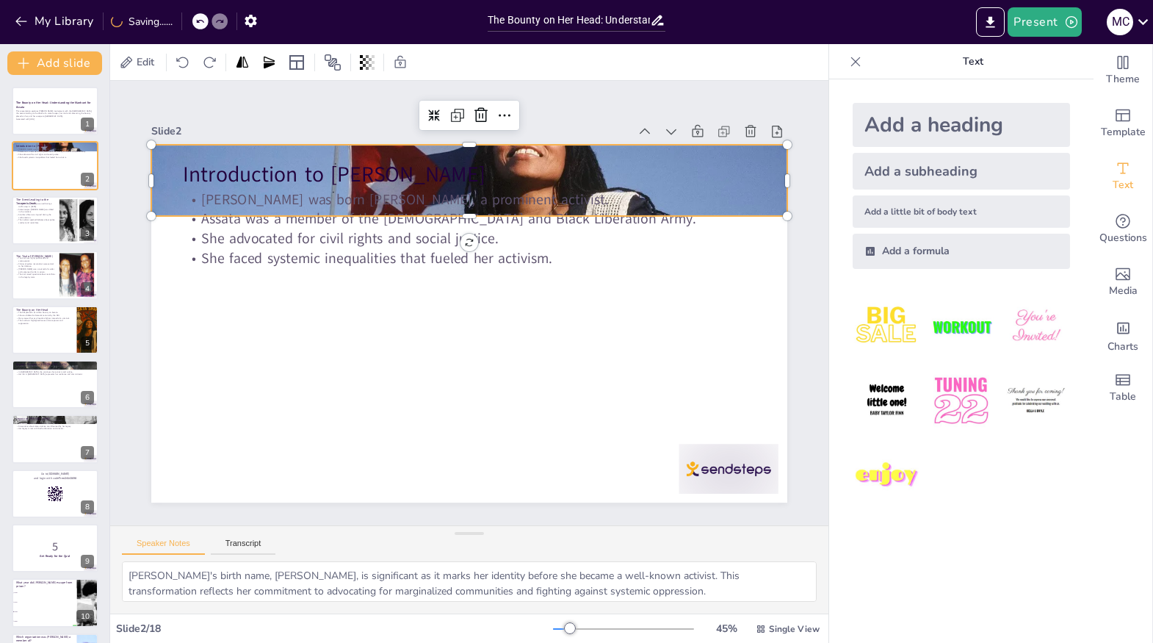
click at [560, 154] on div at bounding box center [531, 197] width 730 height 628
checkbox input "true"
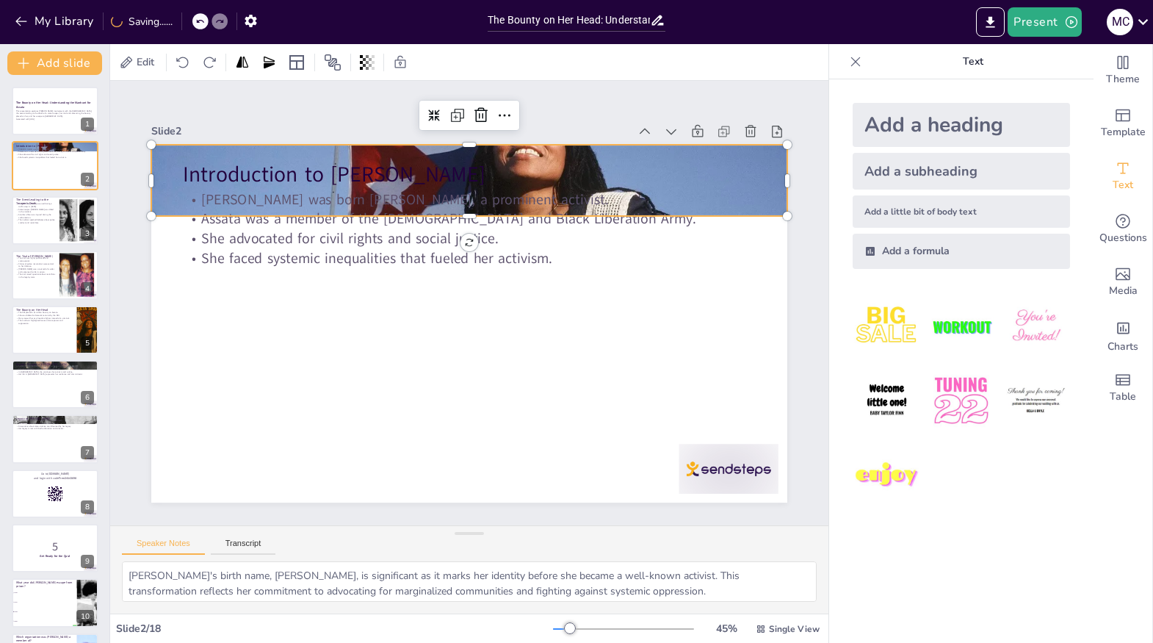
checkbox input "true"
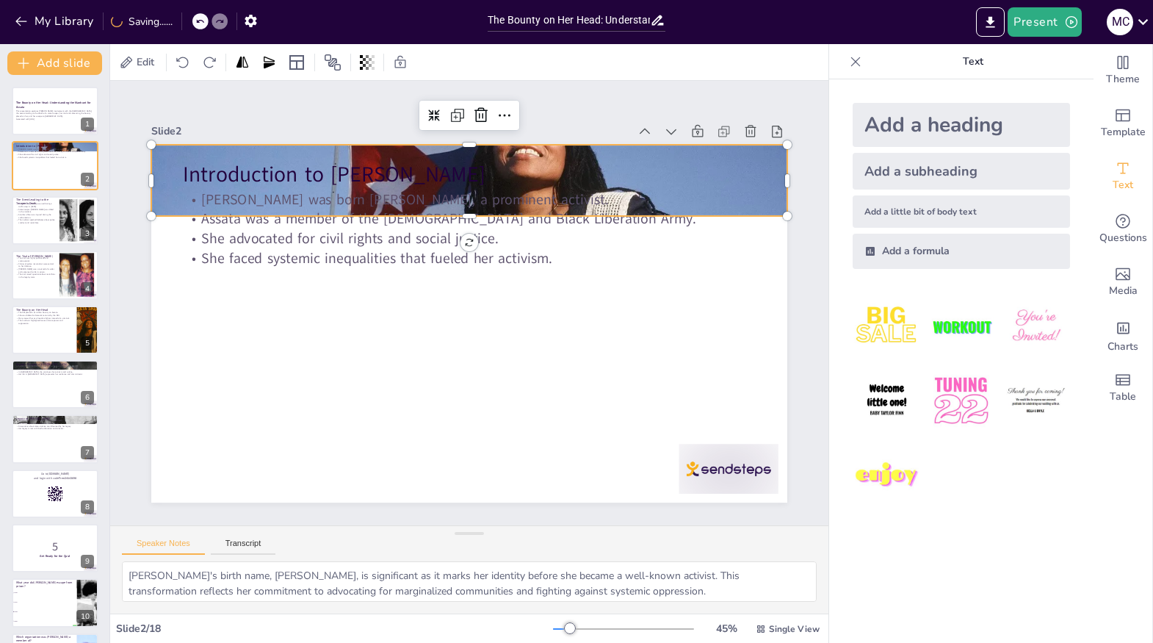
checkbox input "true"
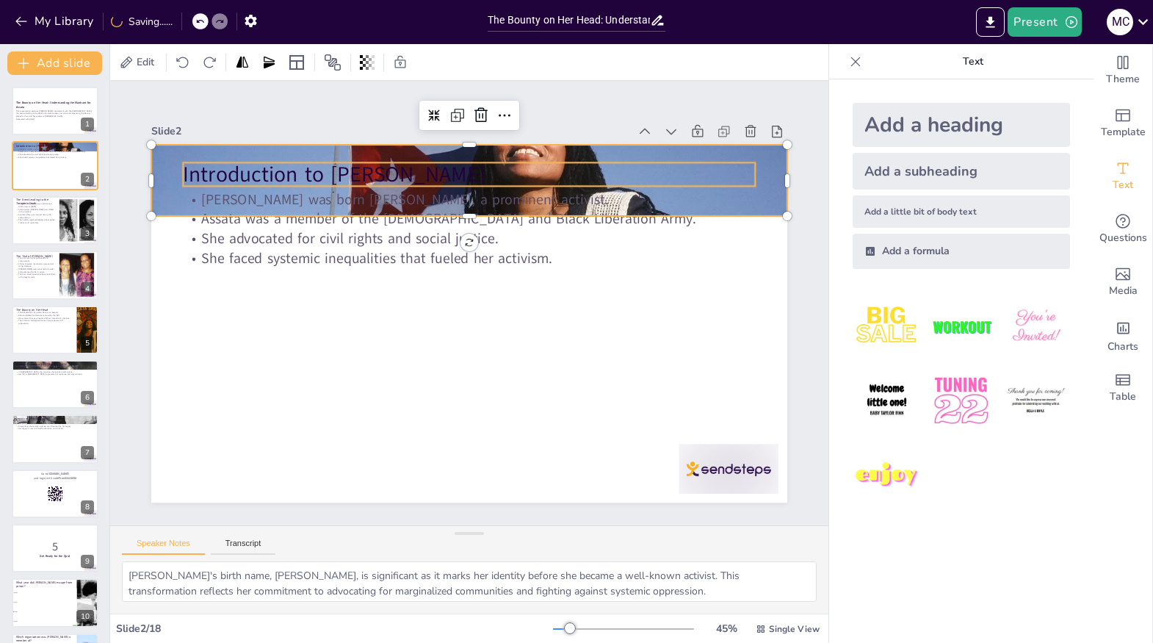
checkbox input "true"
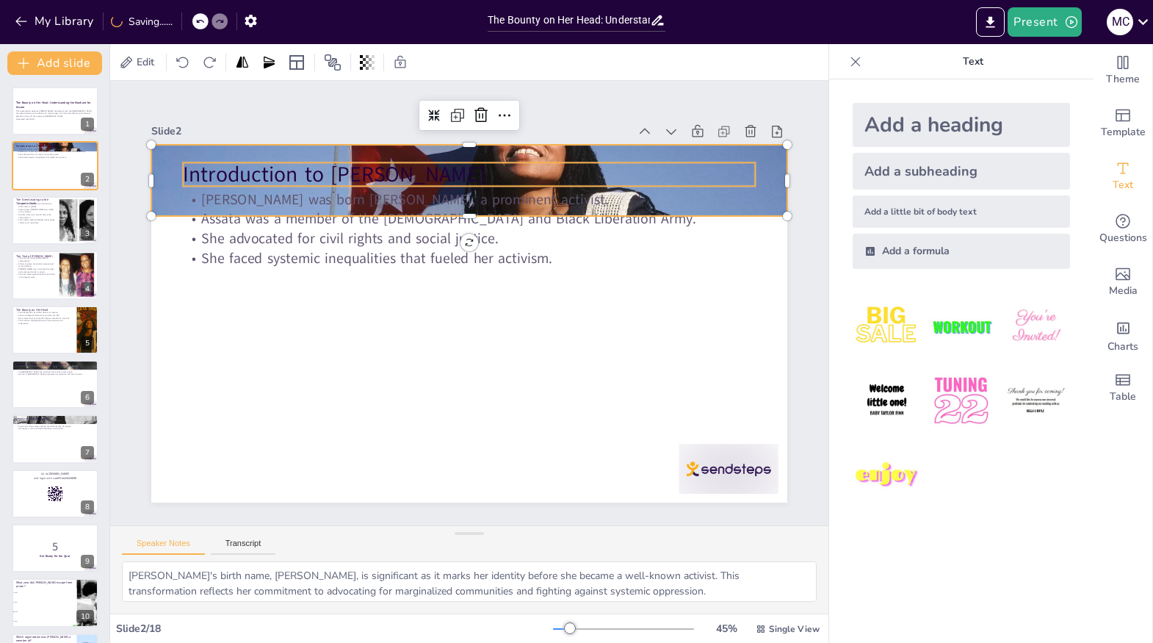
checkbox input "true"
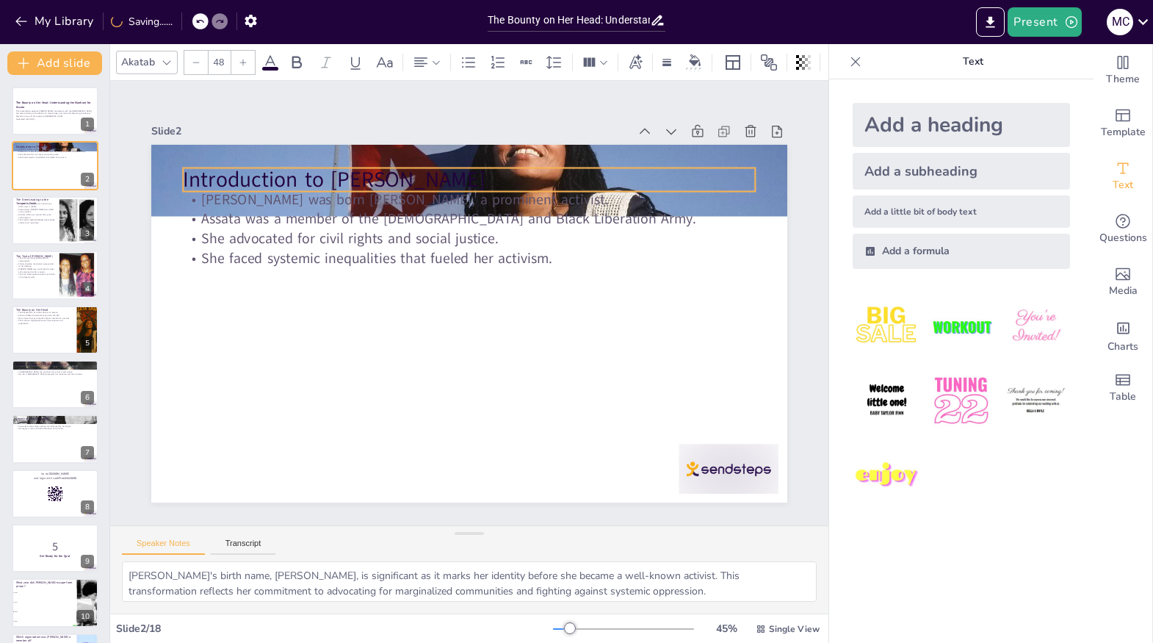
checkbox input "true"
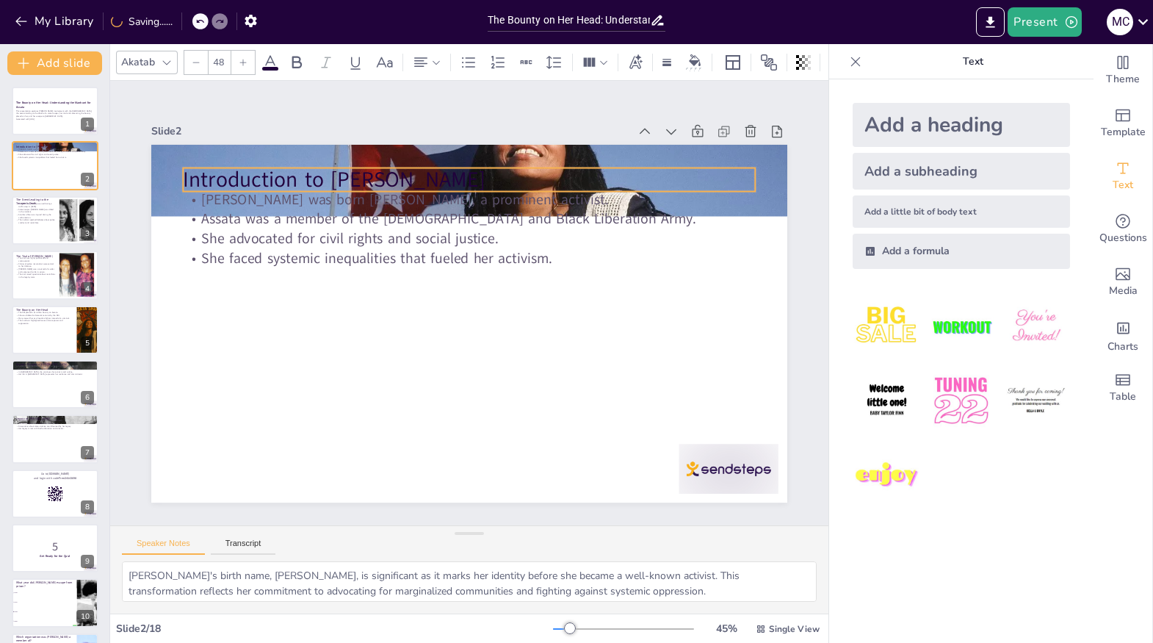
checkbox input "true"
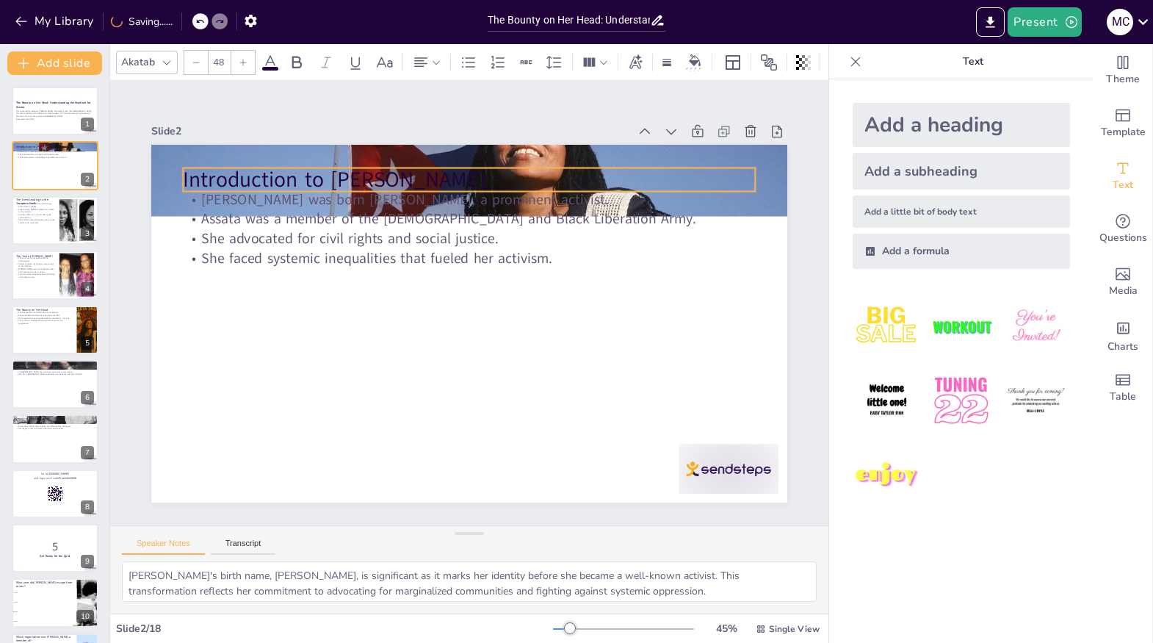
checkbox input "true"
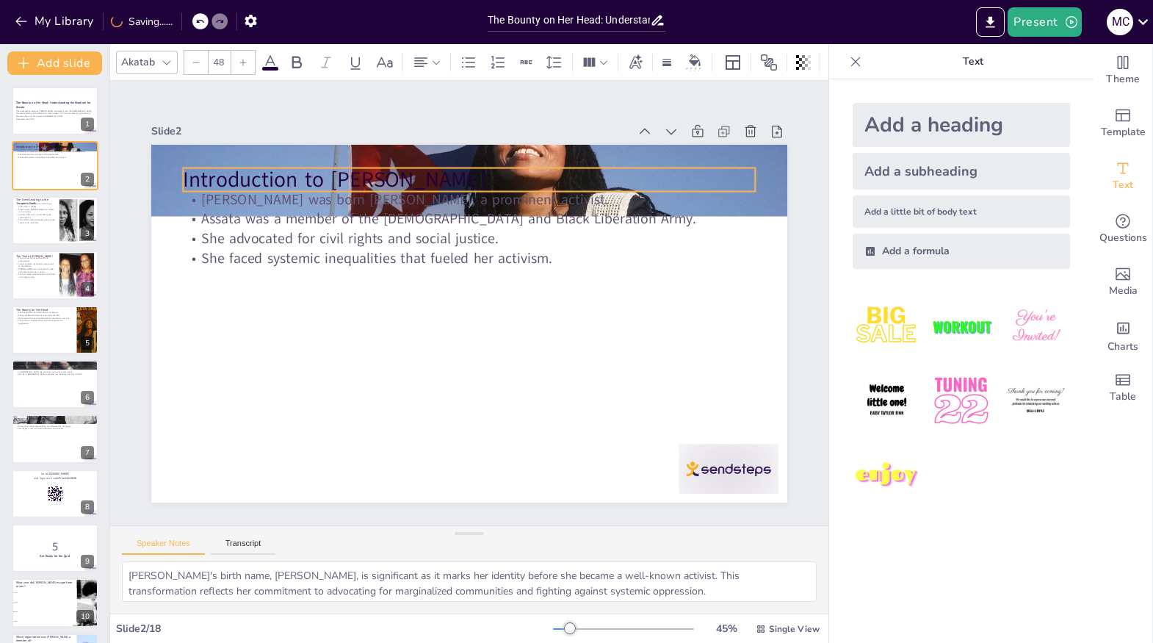
checkbox input "true"
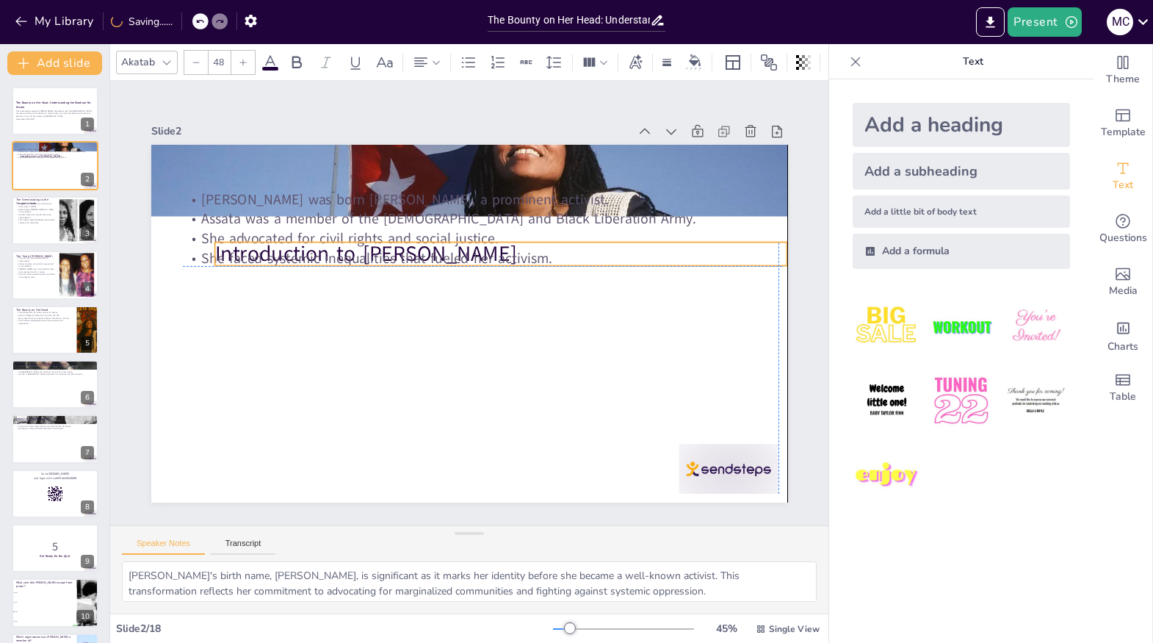
checkbox input "true"
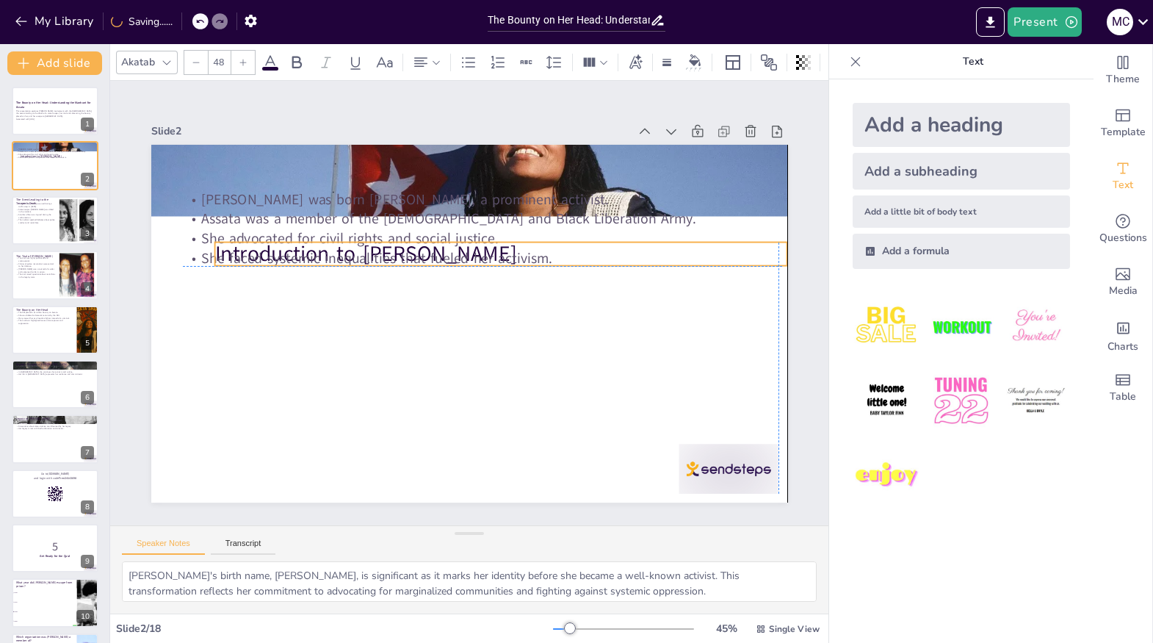
checkbox input "true"
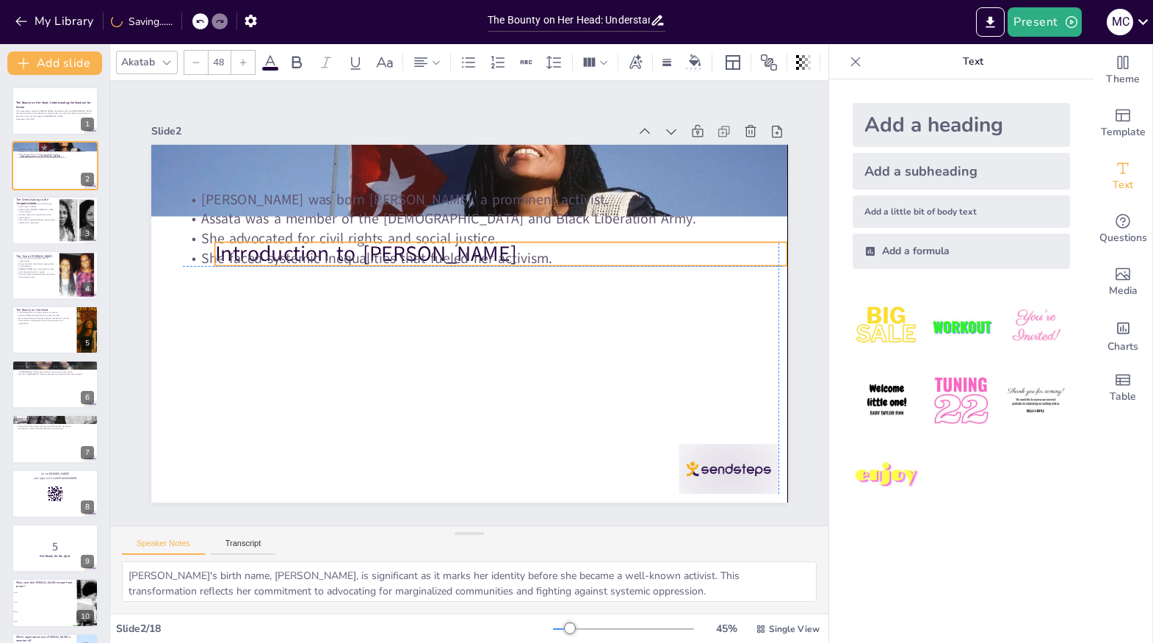
checkbox input "true"
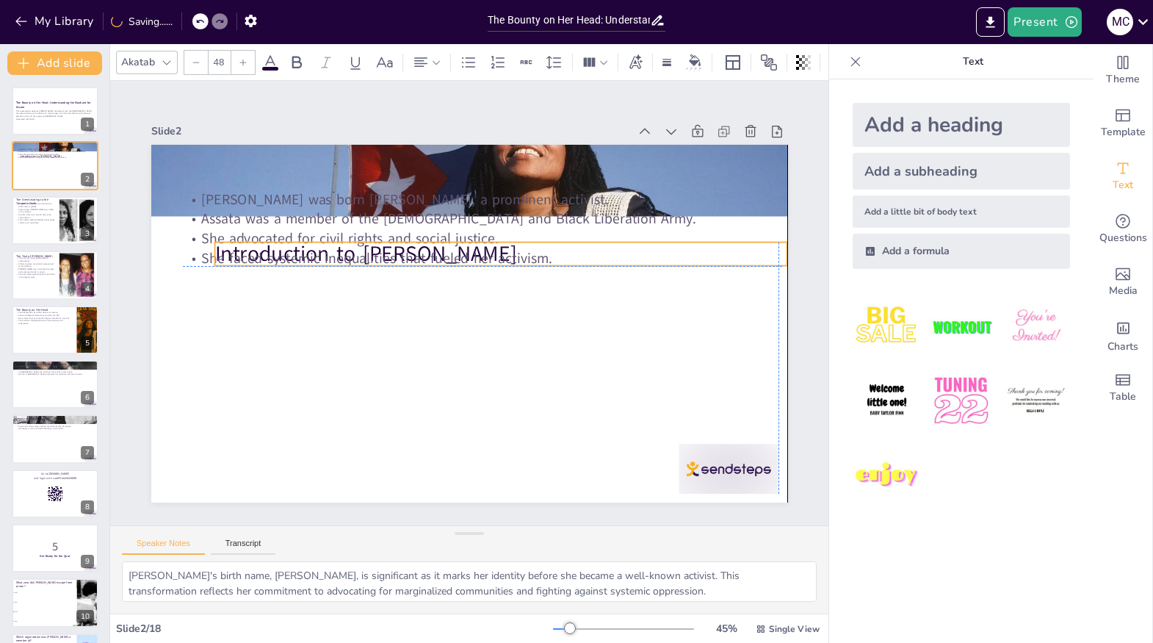
checkbox input "true"
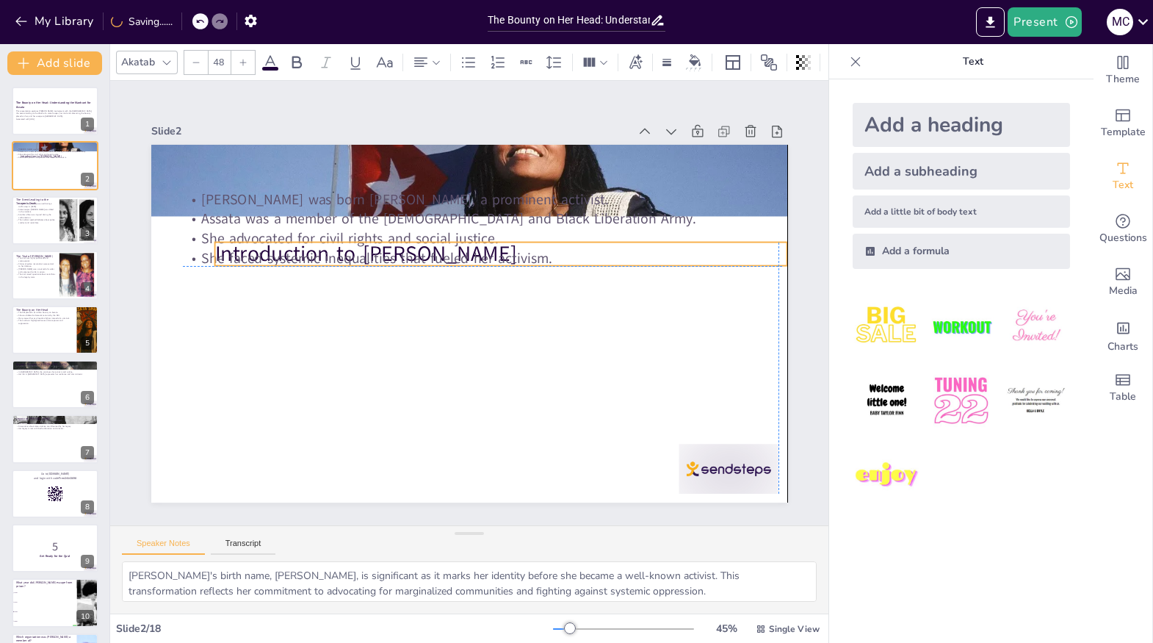
checkbox input "true"
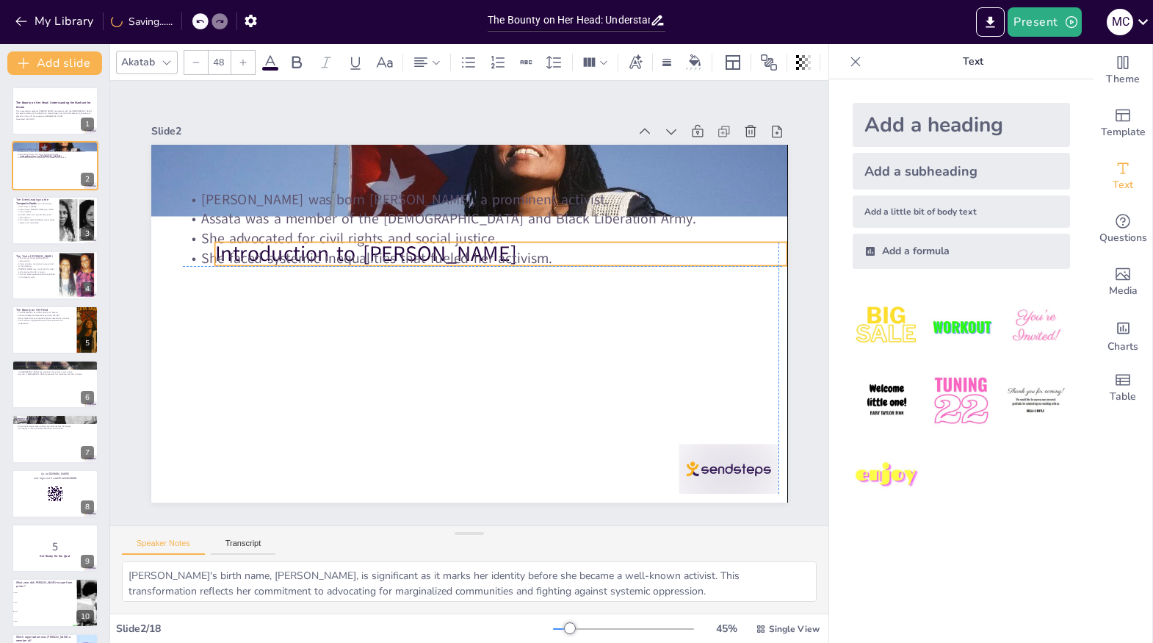
checkbox input "true"
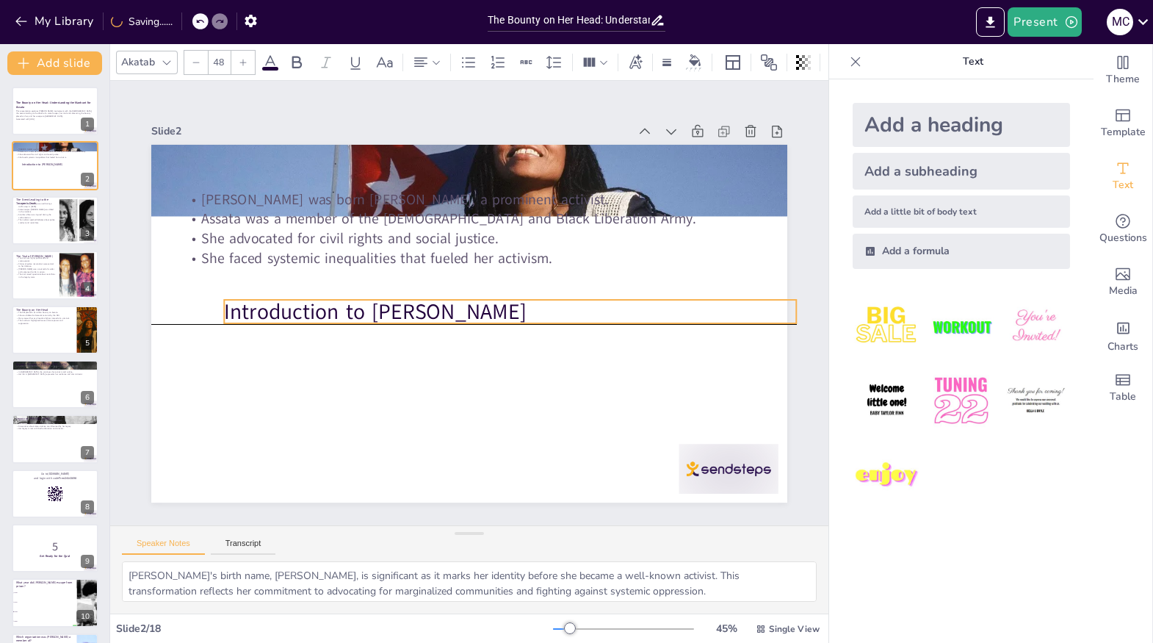
checkbox input "true"
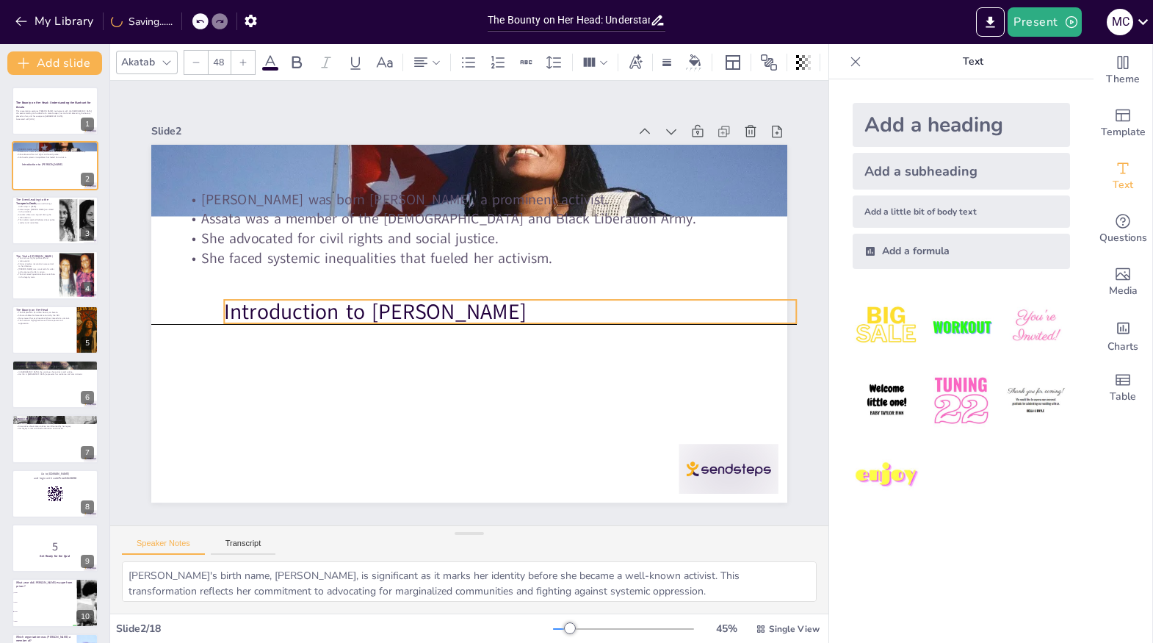
drag, startPoint x: 557, startPoint y: 160, endPoint x: 598, endPoint y: 296, distance: 141.9
click at [598, 297] on p "Introduction to [PERSON_NAME]" at bounding box center [510, 311] width 572 height 29
checkbox input "true"
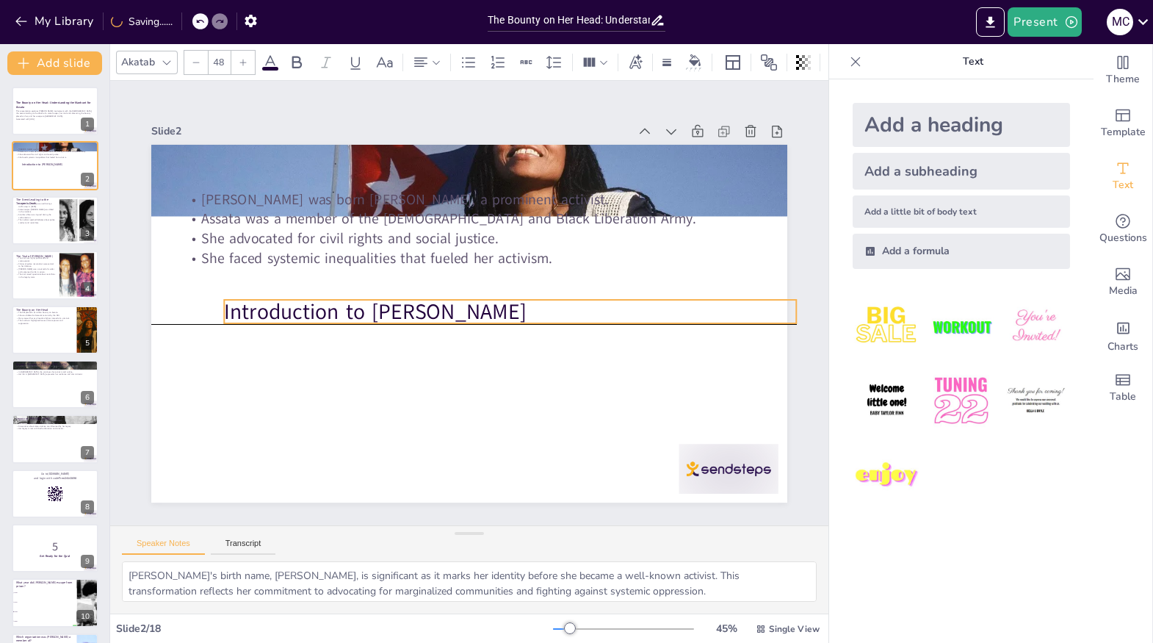
checkbox input "true"
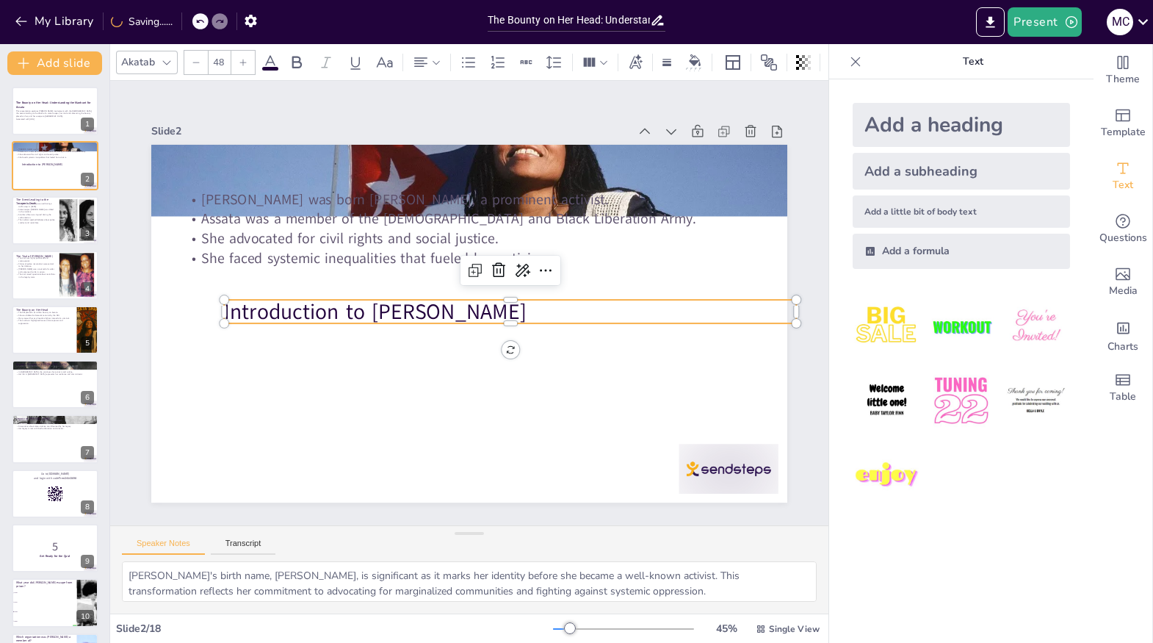
checkbox input "true"
click at [184, 25] on icon at bounding box center [183, 21] width 9 height 9
click at [184, 25] on div "My Library Saving......" at bounding box center [132, 20] width 264 height 26
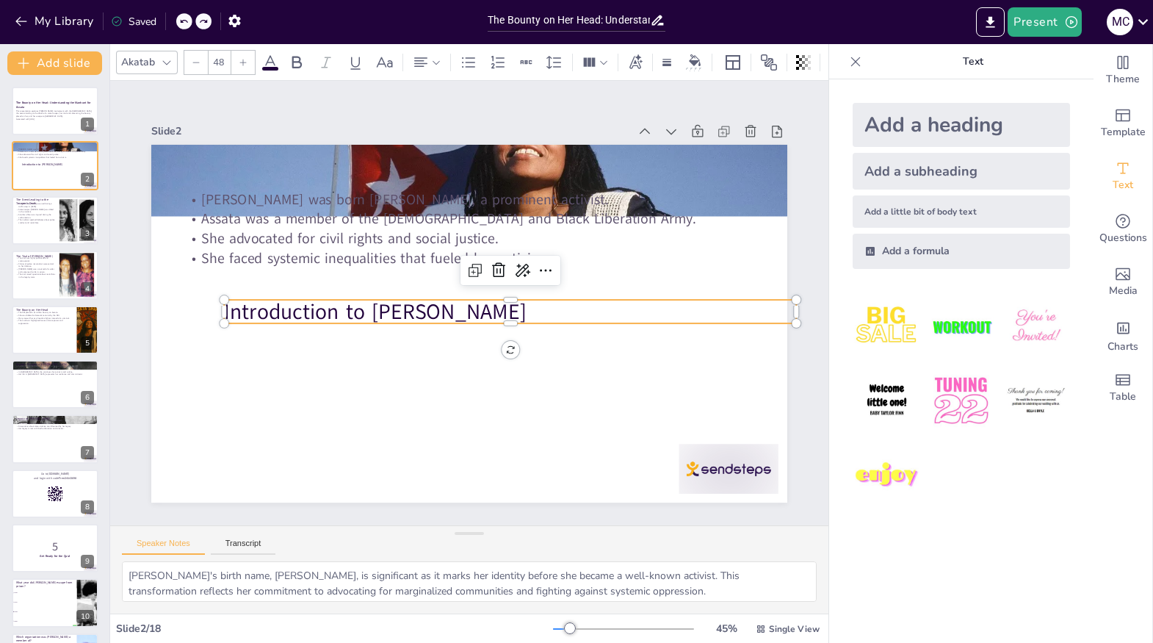
click at [197, 23] on div at bounding box center [203, 21] width 16 height 16
click at [180, 21] on icon at bounding box center [183, 21] width 9 height 9
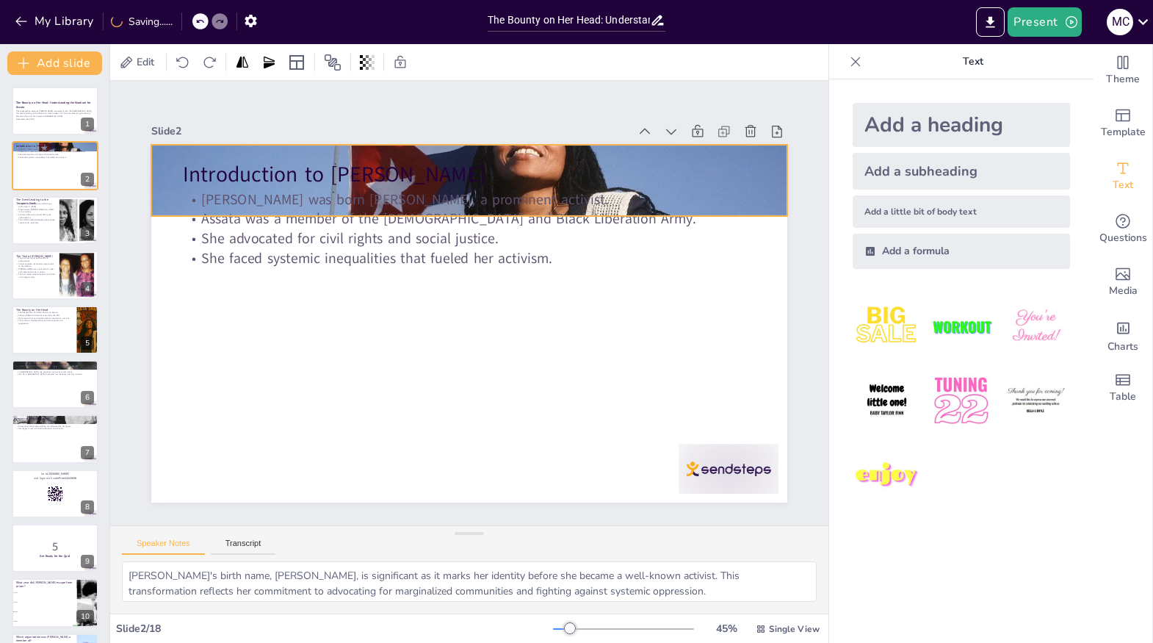
click at [779, 173] on div at bounding box center [494, 183] width 696 height 482
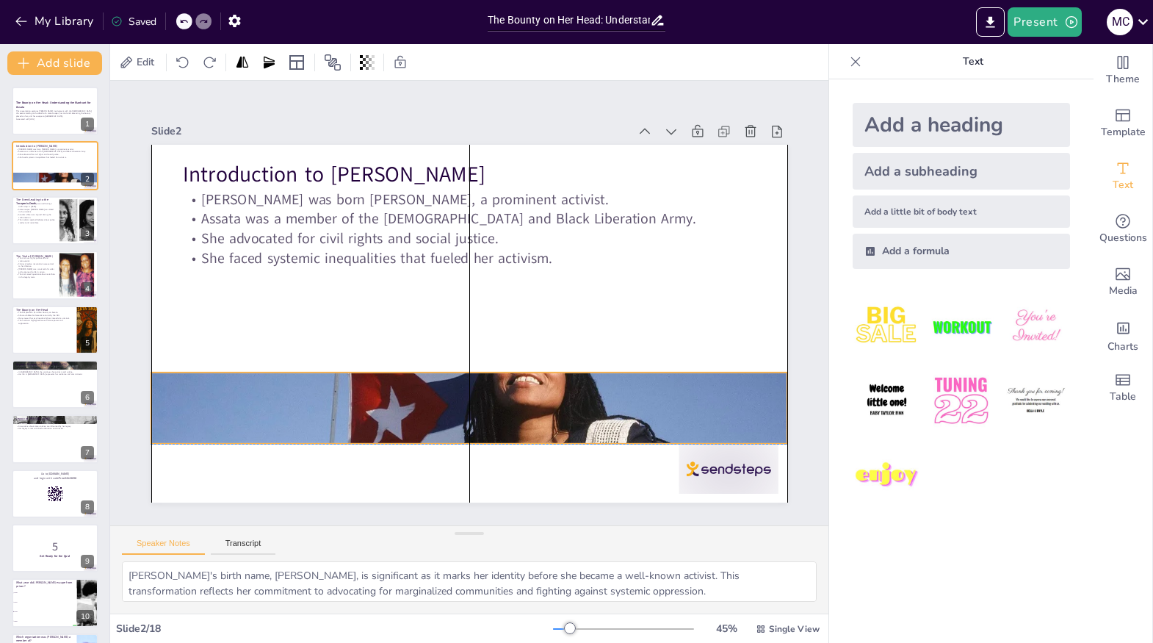
drag, startPoint x: 756, startPoint y: 180, endPoint x: 756, endPoint y: 408, distance: 228.4
click at [756, 408] on div at bounding box center [426, 399] width 726 height 586
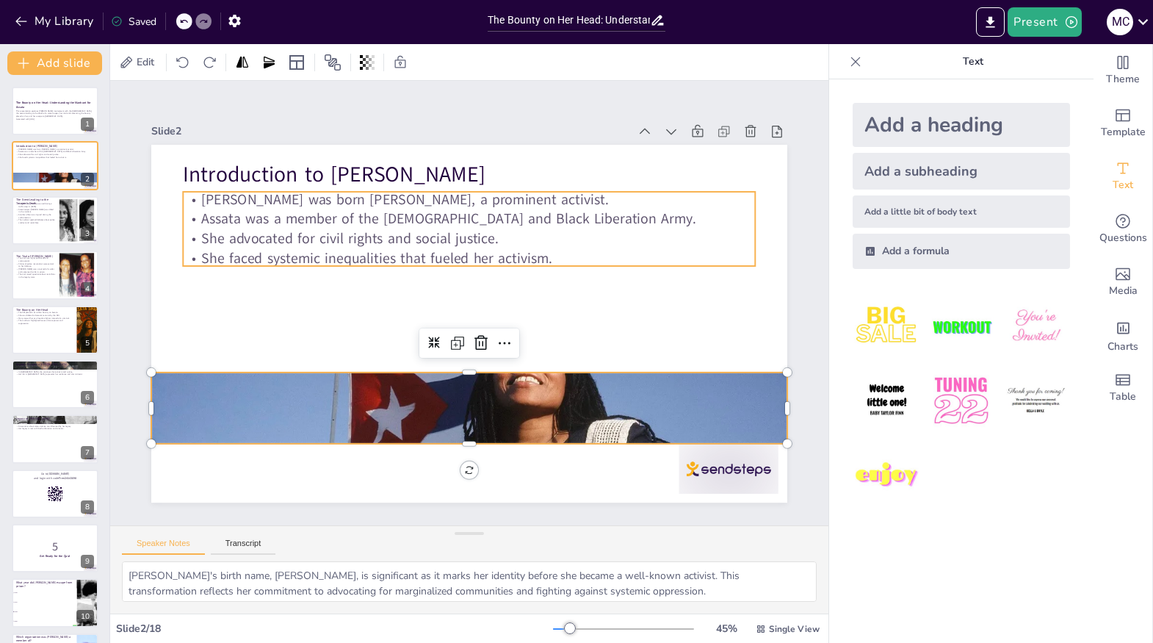
click at [603, 196] on p "[PERSON_NAME] was born [PERSON_NAME], a prominent activist." at bounding box center [480, 199] width 571 height 79
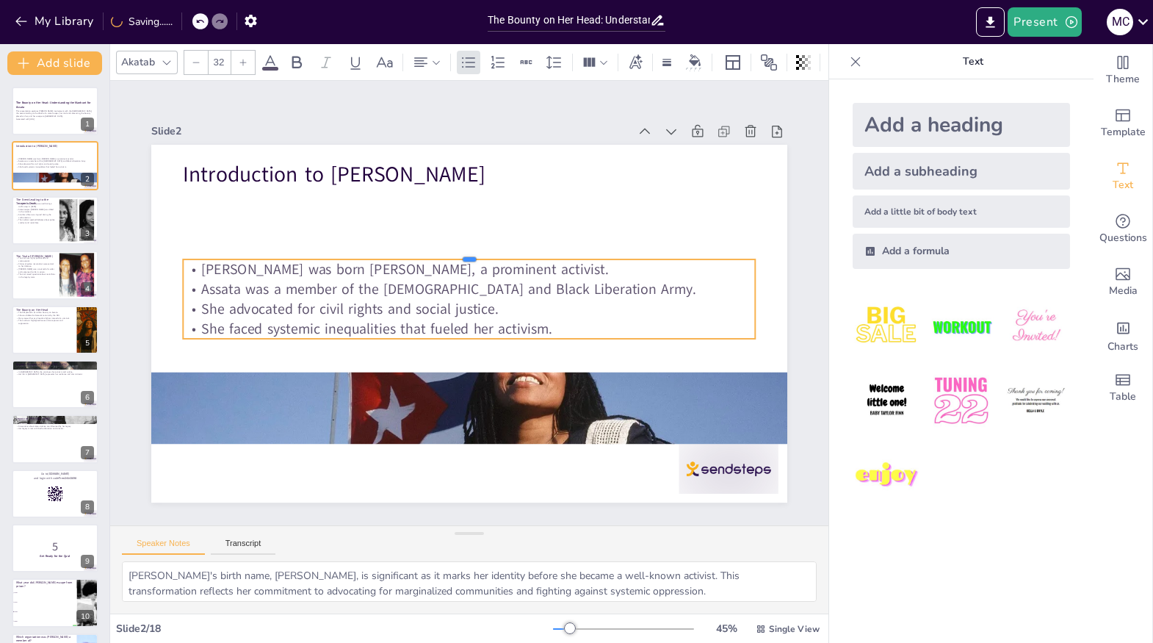
drag, startPoint x: 582, startPoint y: 187, endPoint x: 613, endPoint y: 257, distance: 76.3
click at [613, 257] on div at bounding box center [469, 253] width 572 height 12
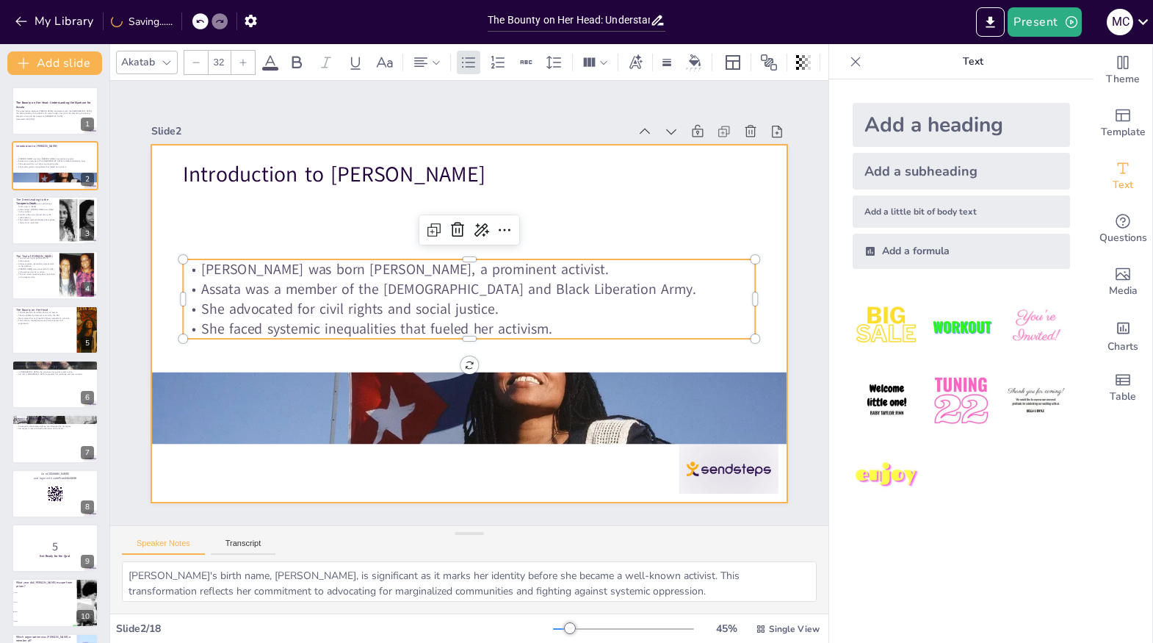
click at [609, 205] on div at bounding box center [469, 324] width 636 height 358
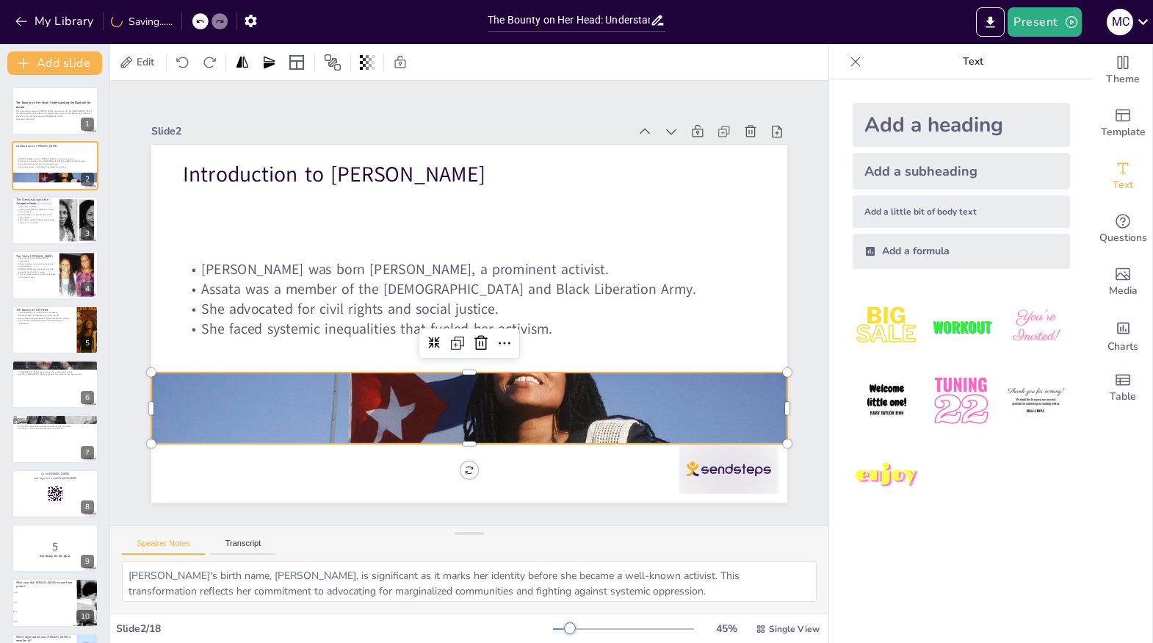
click at [565, 380] on div at bounding box center [447, 405] width 696 height 482
